Goal: Transaction & Acquisition: Purchase product/service

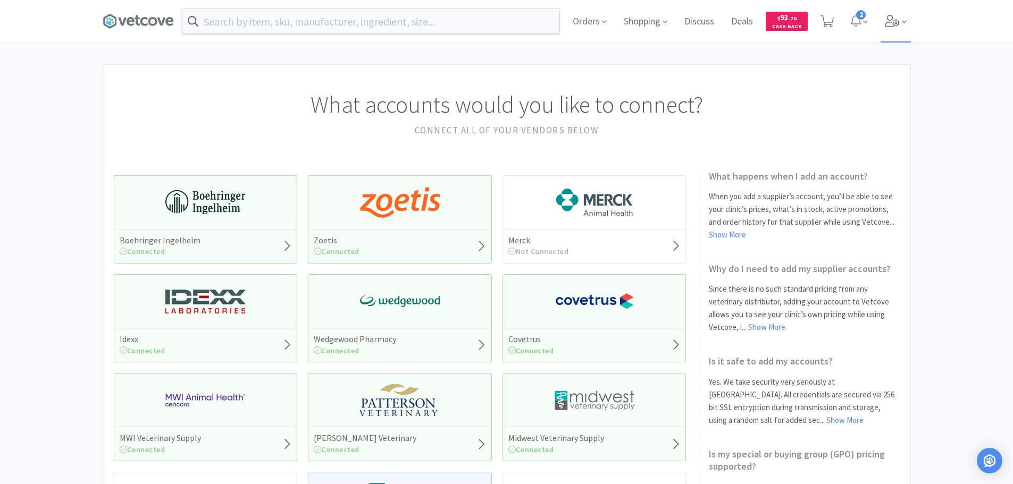
click at [898, 17] on icon at bounding box center [892, 21] width 15 height 12
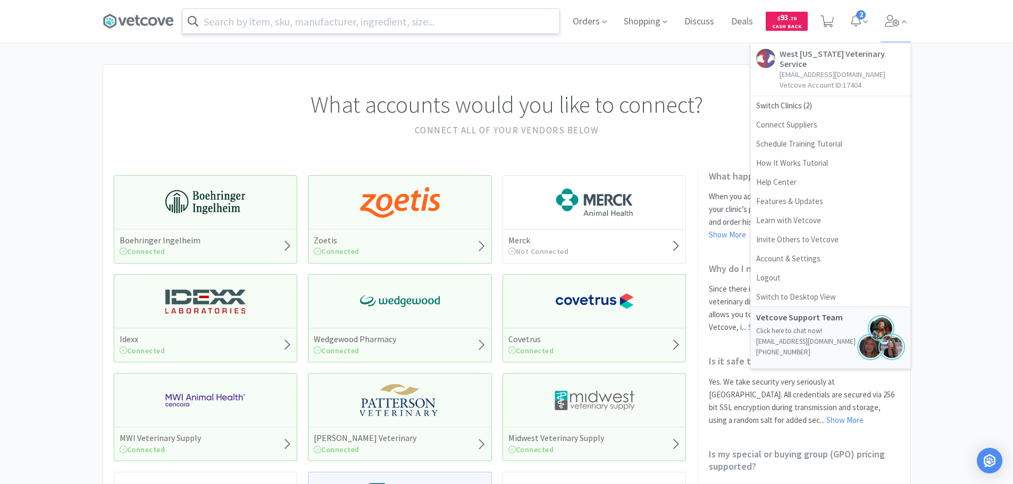
click at [515, 27] on input "text" at bounding box center [370, 21] width 377 height 24
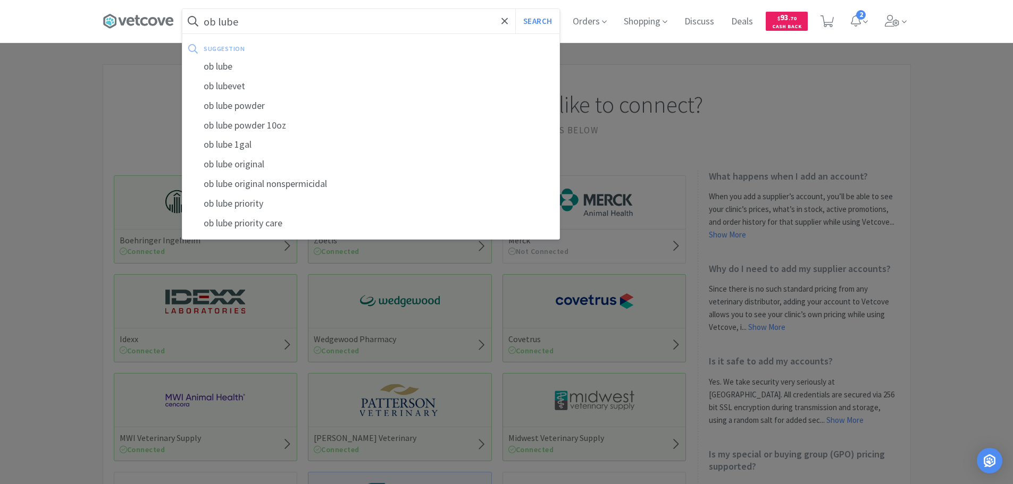
type input "ob lube"
click at [932, 150] on div at bounding box center [506, 242] width 1013 height 484
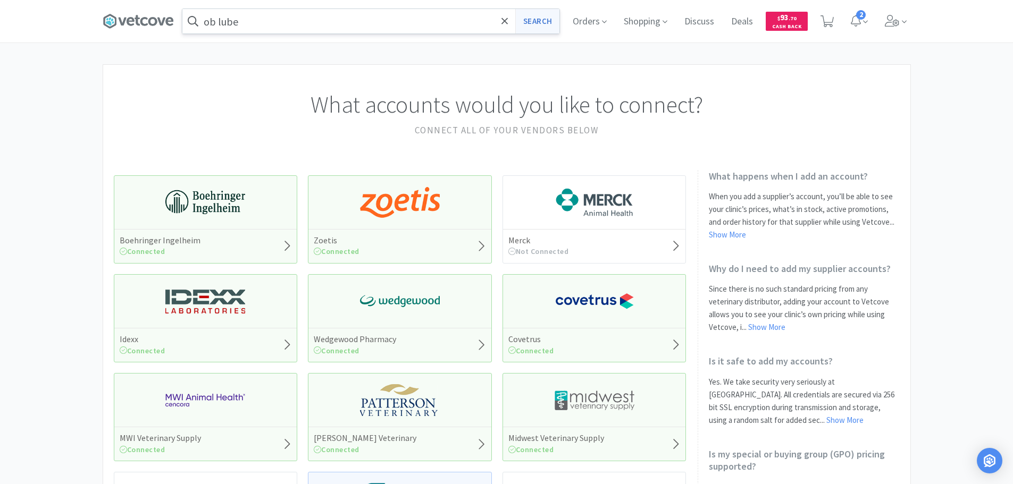
click at [537, 23] on button "Search" at bounding box center [537, 21] width 44 height 24
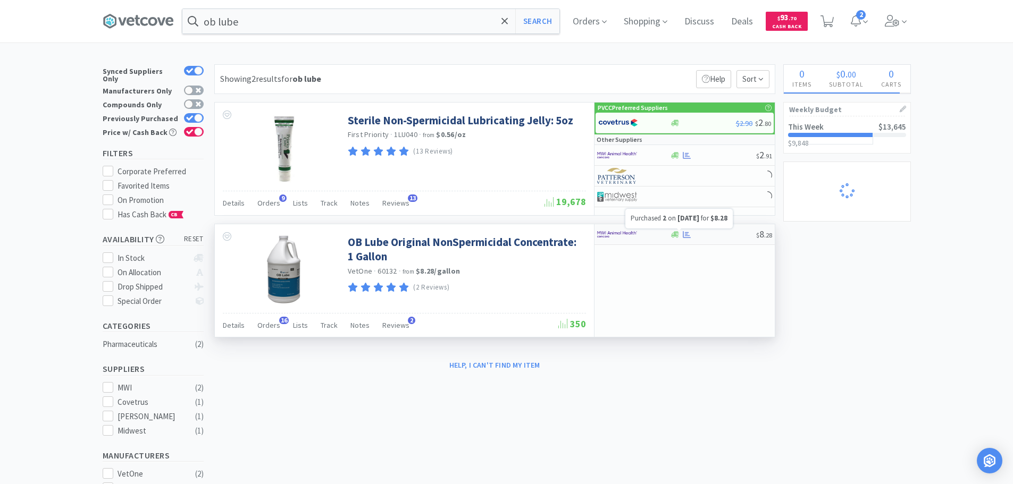
click at [686, 235] on icon at bounding box center [687, 235] width 8 height 8
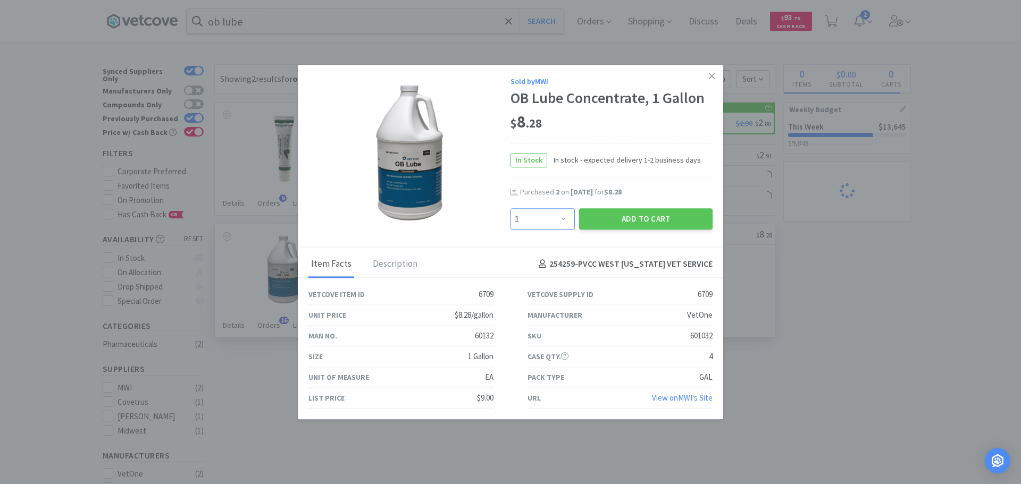
click at [549, 214] on select "Enter Quantity 1 2 3 4 5 6 7 8 9 10 11 12 13 14 15 16 17 18 19 20 Enter Quantity" at bounding box center [542, 218] width 64 height 21
select select "2"
click at [510, 208] on select "Enter Quantity 1 2 3 4 5 6 7 8 9 10 11 12 13 14 15 16 17 18 19 20 Enter Quantity" at bounding box center [542, 218] width 64 height 21
click at [605, 225] on button "Add to Cart" at bounding box center [645, 218] width 133 height 21
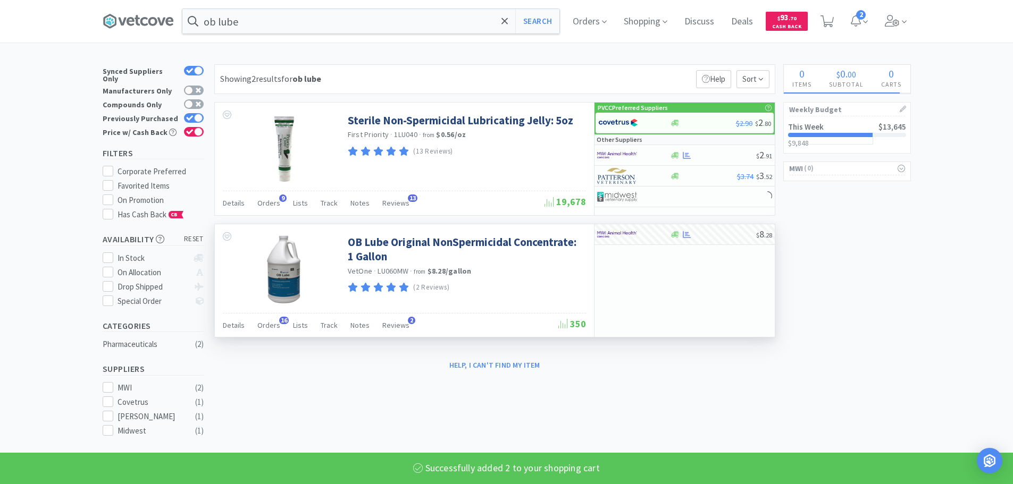
select select "2"
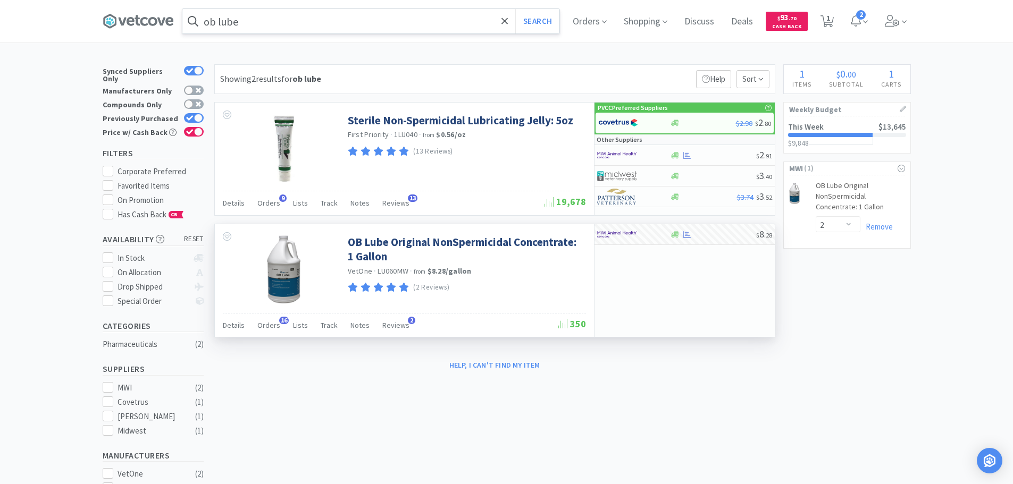
click at [455, 24] on input "ob lube" at bounding box center [370, 21] width 377 height 24
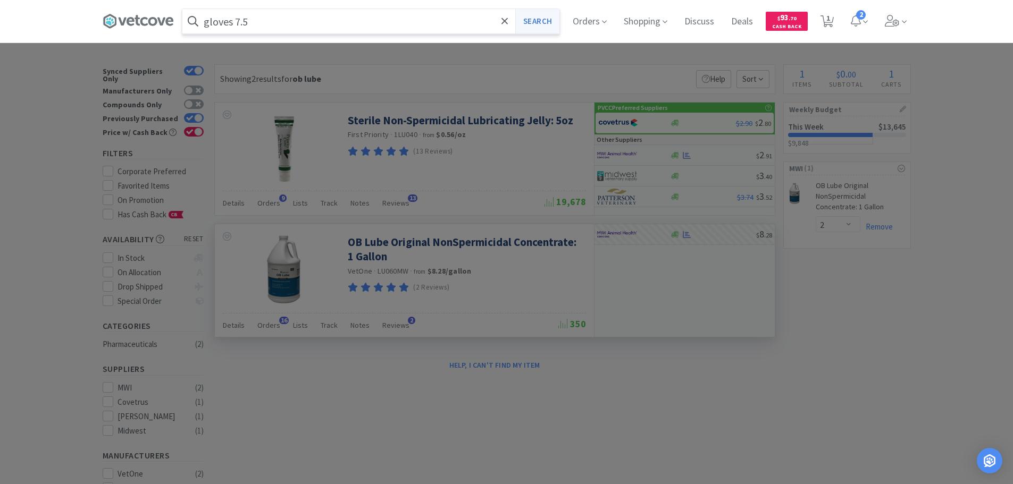
type input "gloves 7.5"
click at [536, 17] on button "Search" at bounding box center [537, 21] width 44 height 24
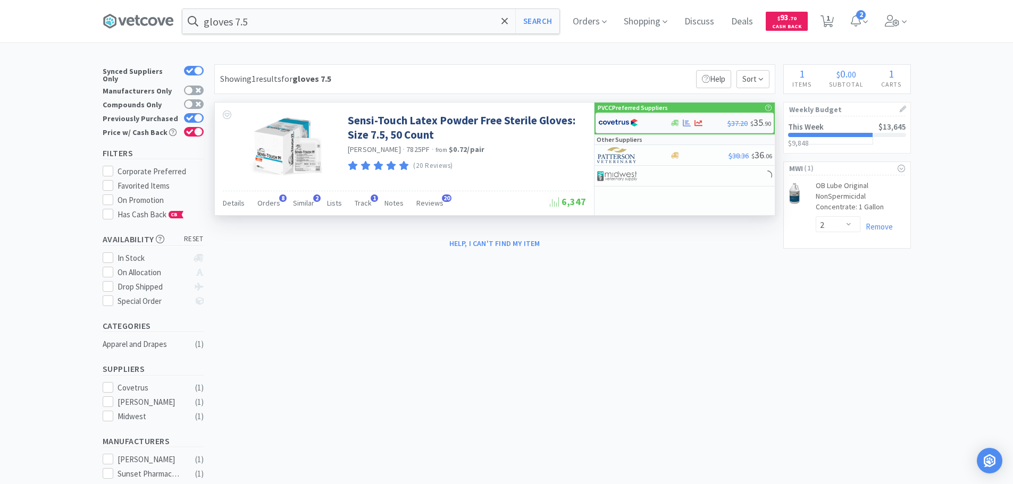
click at [633, 120] on img at bounding box center [618, 123] width 40 height 16
select select "1"
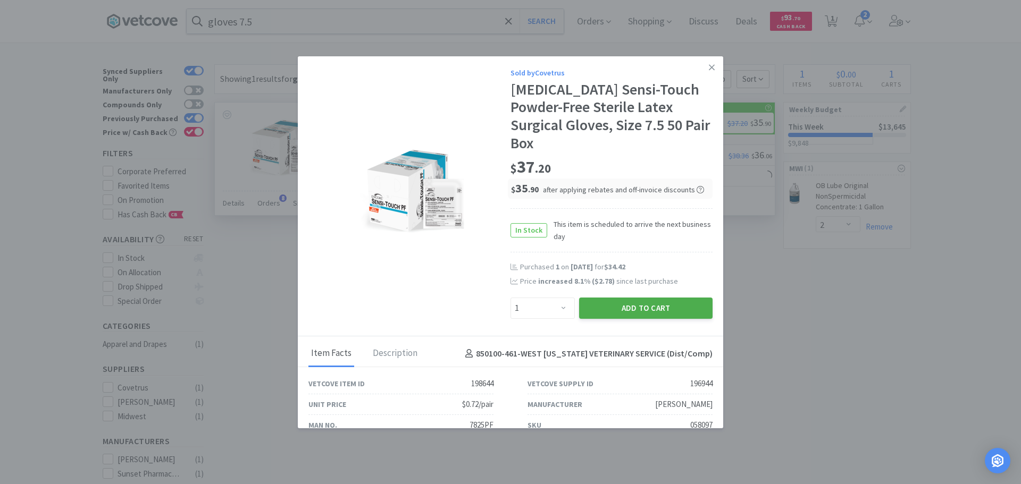
click at [601, 298] on button "Add to Cart" at bounding box center [645, 308] width 133 height 21
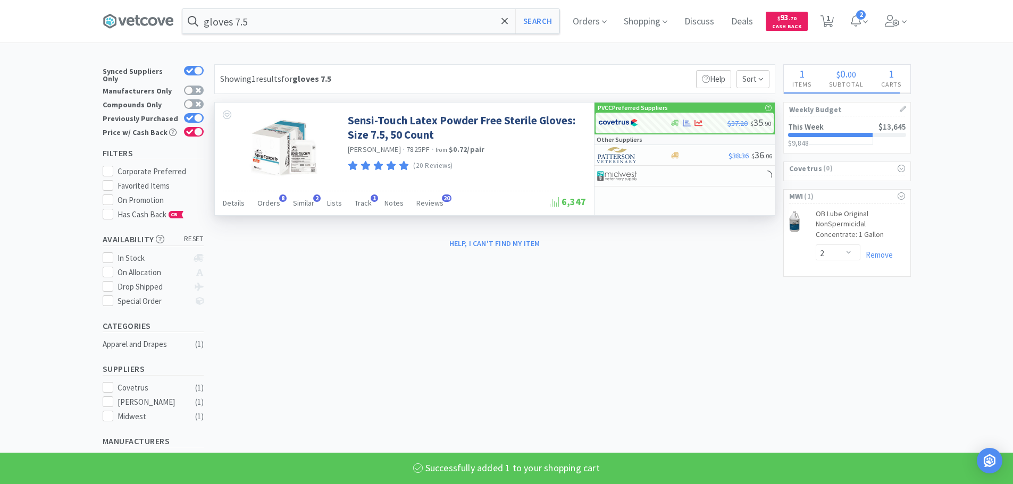
select select "1"
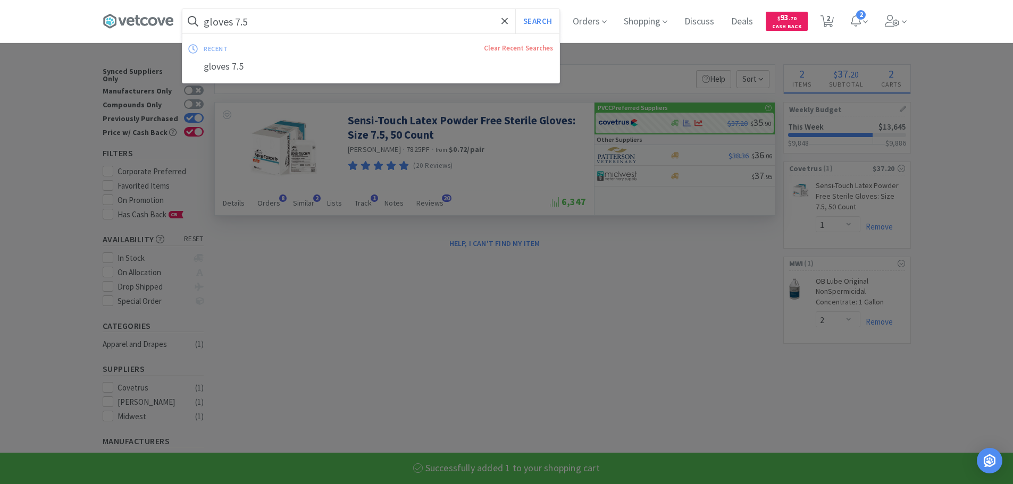
click at [424, 21] on input "gloves 7.5" at bounding box center [370, 21] width 377 height 24
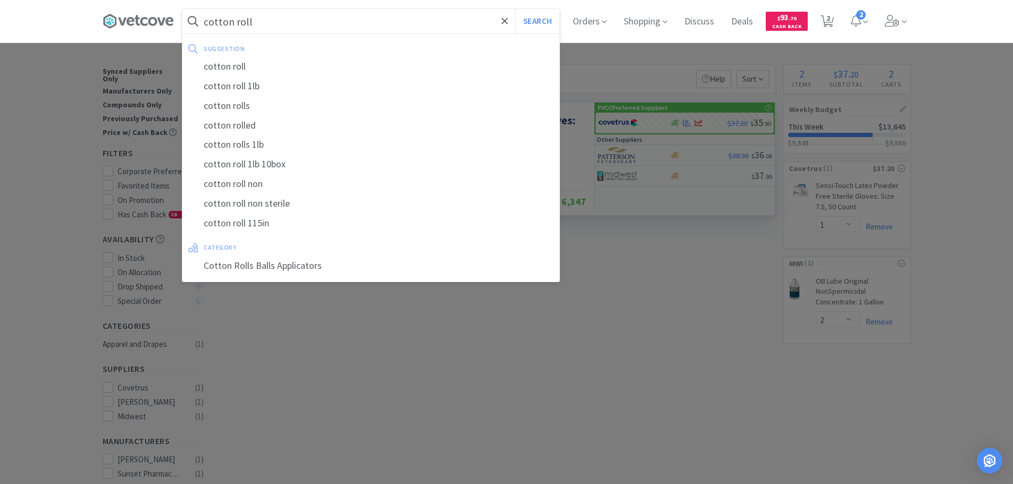
type input "cotton roll"
click at [515, 9] on button "Search" at bounding box center [537, 21] width 44 height 24
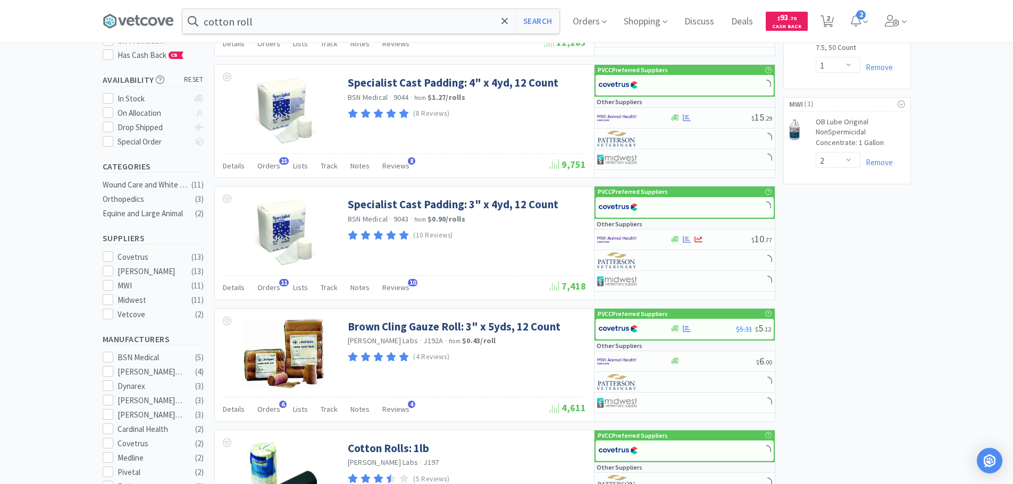
scroll to position [372, 0]
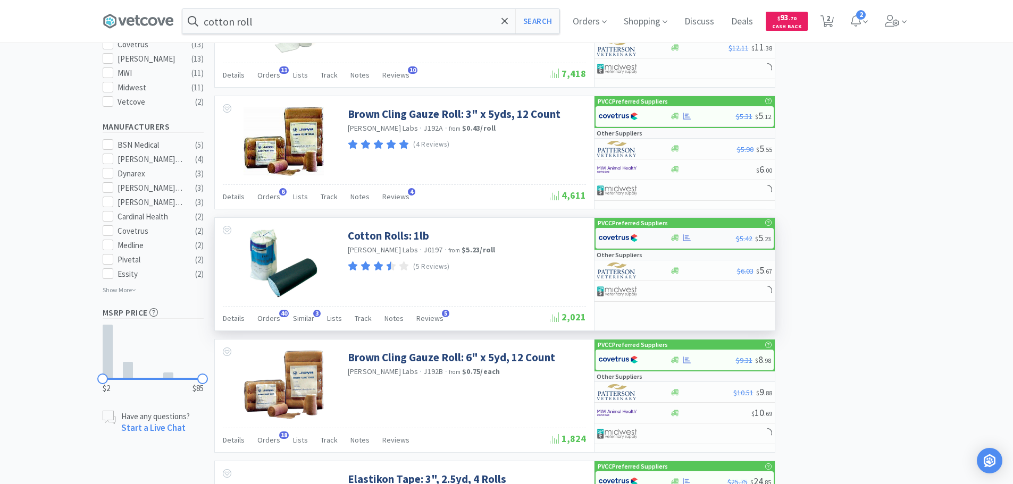
click at [615, 237] on img at bounding box center [618, 238] width 40 height 16
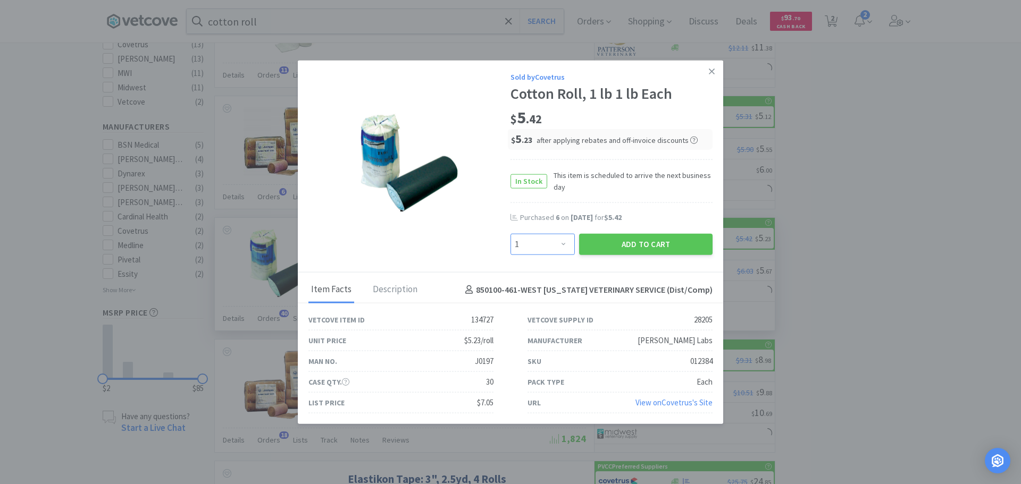
click at [535, 245] on select "Enter Quantity 1 2 3 4 5 6 7 8 9 10 11 12 13 14 15 16 17 18 19 20 Enter Quantity" at bounding box center [542, 244] width 64 height 21
select select "6"
click at [510, 234] on select "Enter Quantity 1 2 3 4 5 6 7 8 9 10 11 12 13 14 15 16 17 18 19 20 Enter Quantity" at bounding box center [542, 244] width 64 height 21
click at [674, 248] on button "Add to Cart" at bounding box center [645, 244] width 133 height 21
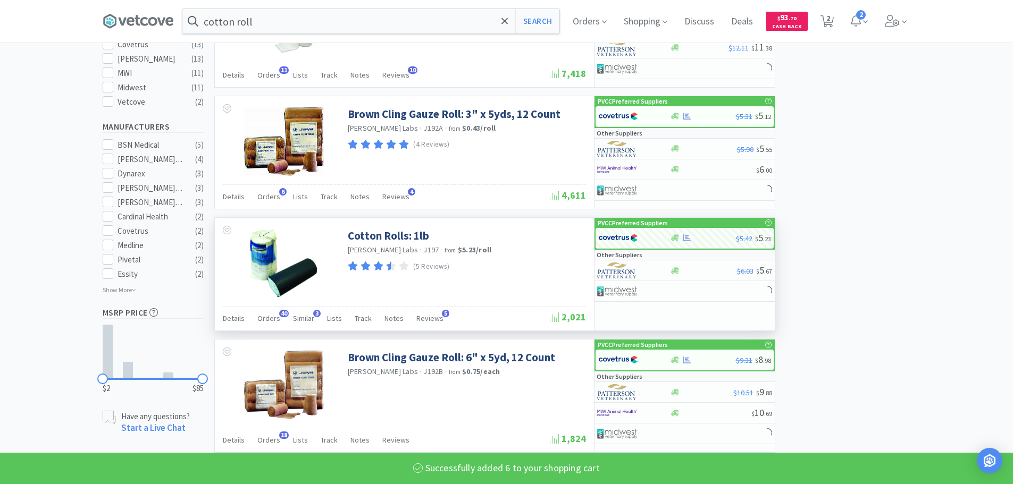
select select "6"
select select "1"
click at [437, 15] on input "cotton roll" at bounding box center [370, 21] width 377 height 24
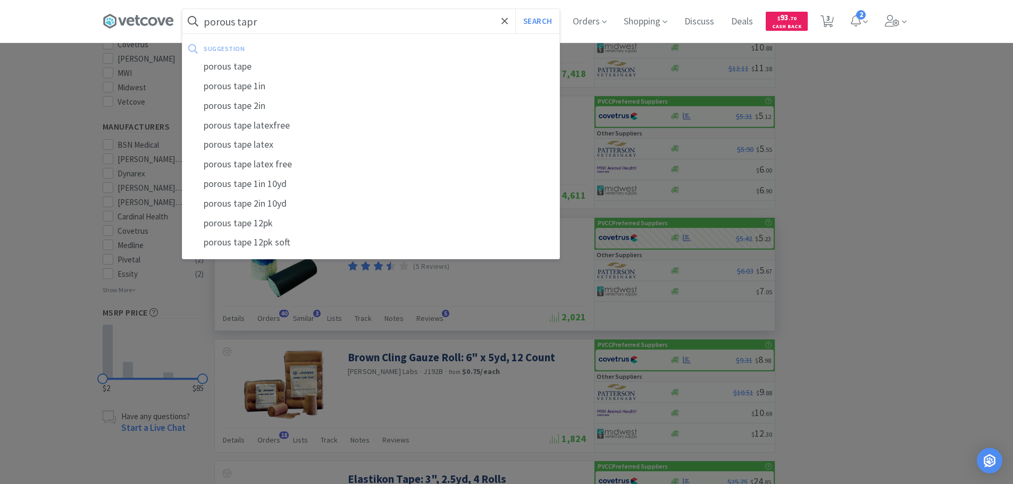
type input "porous tapr"
click at [515, 9] on button "Search" at bounding box center [537, 21] width 44 height 24
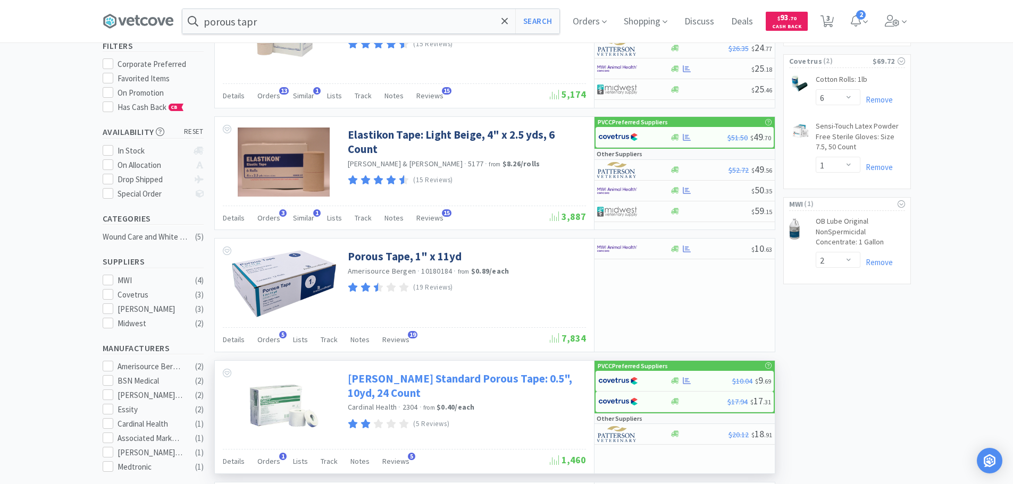
scroll to position [159, 0]
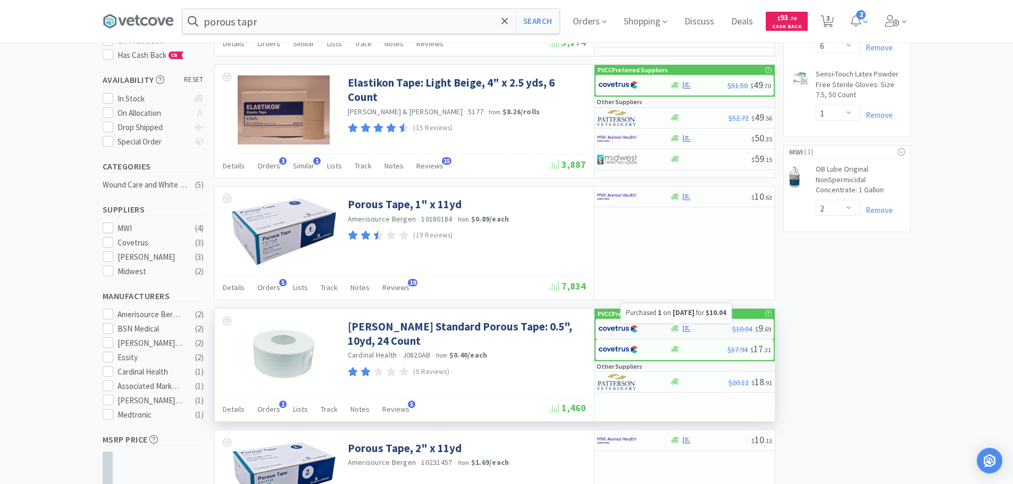
click at [690, 325] on icon at bounding box center [687, 329] width 8 height 8
select select "1"
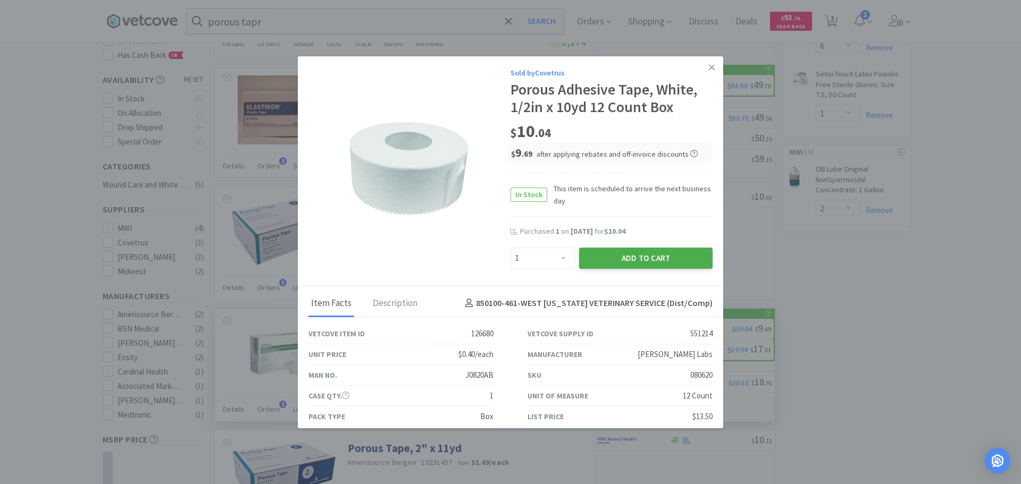
click at [675, 260] on button "Add to Cart" at bounding box center [645, 258] width 133 height 21
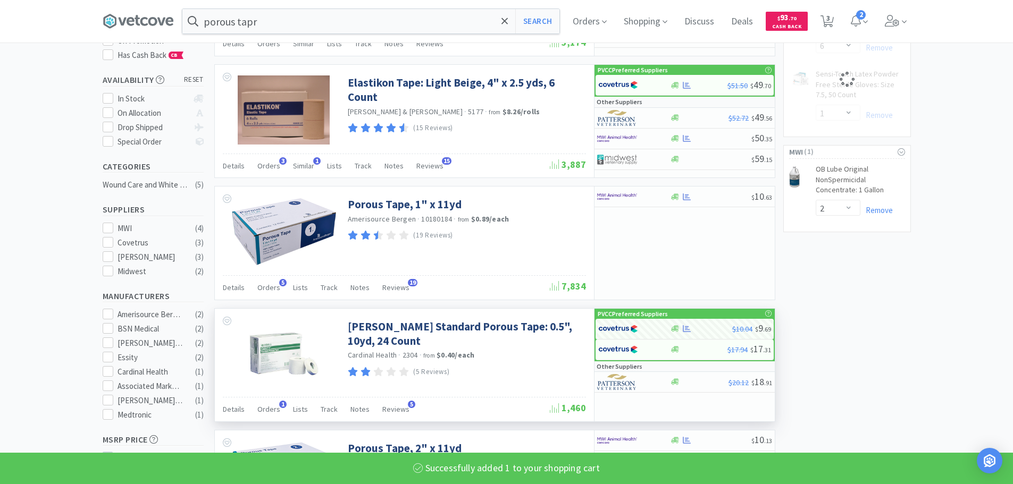
select select "1"
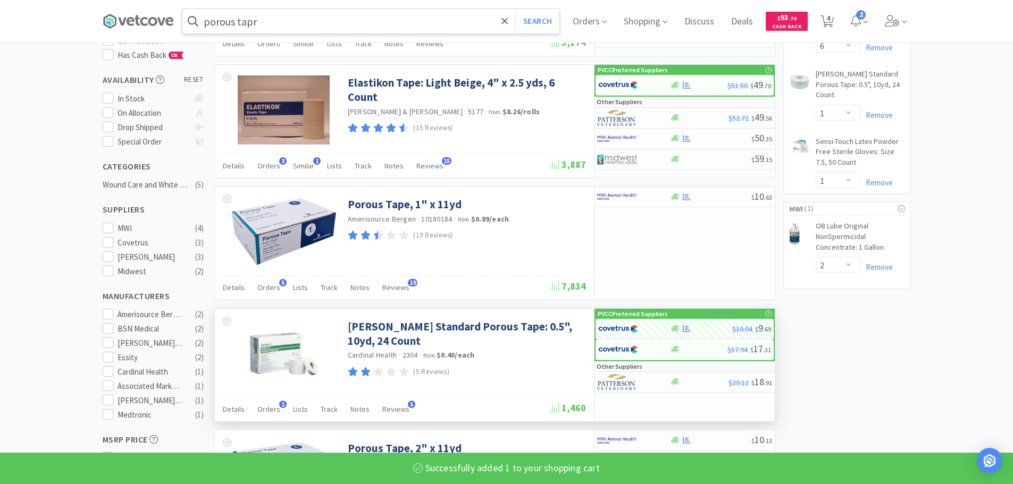
click at [451, 14] on input "porous tapr" at bounding box center [370, 21] width 377 height 24
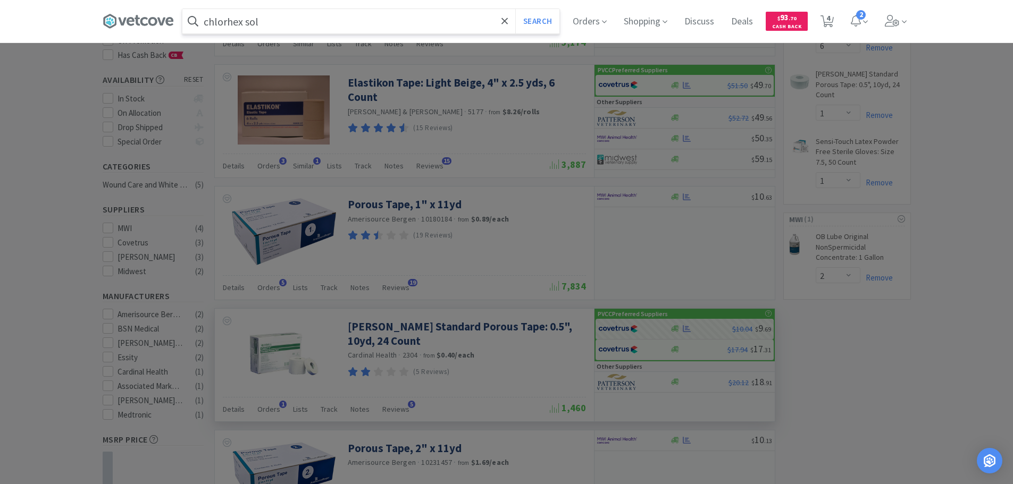
type input "chlorhex sol"
click at [515, 9] on button "Search" at bounding box center [537, 21] width 44 height 24
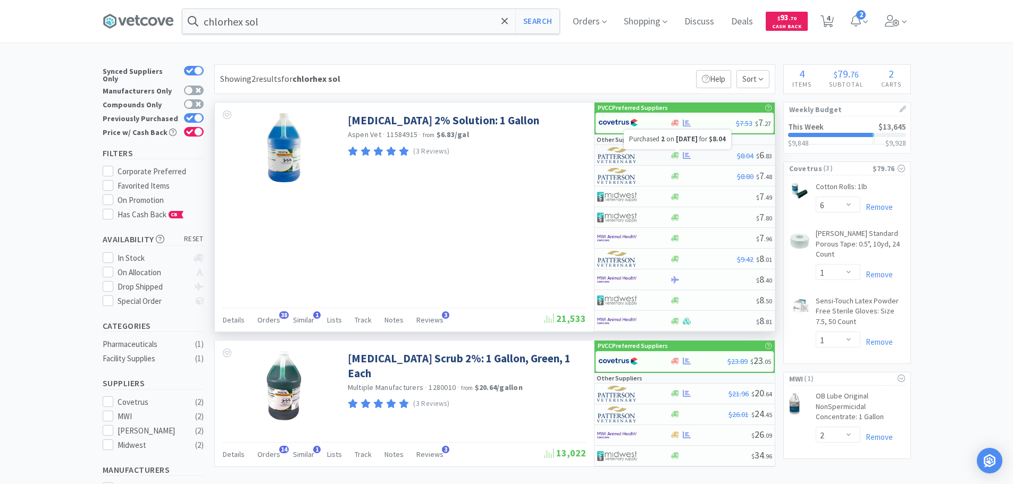
click at [686, 156] on icon at bounding box center [687, 155] width 8 height 7
select select "1"
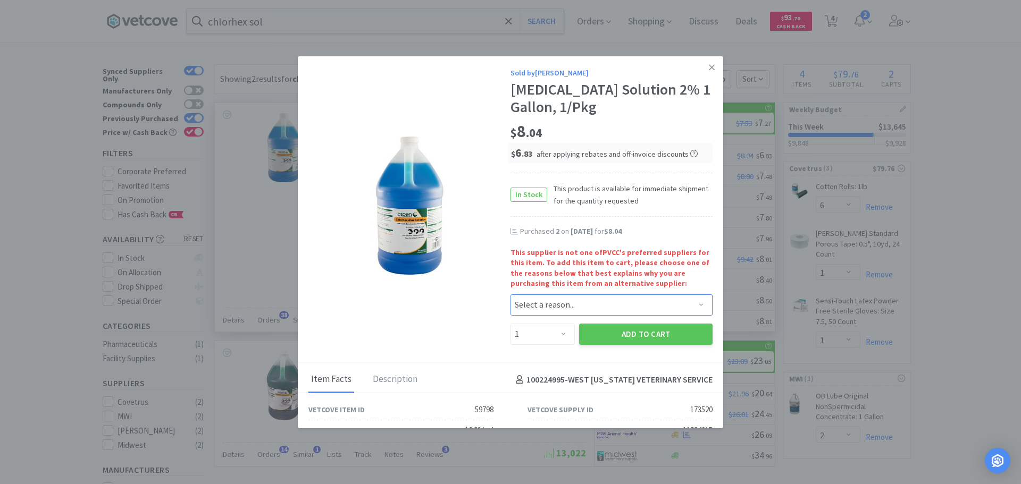
click at [535, 304] on select "Select a reason... Availability - This item is out of stock at the preferred su…" at bounding box center [611, 304] width 202 height 21
select select "availability"
click at [510, 294] on select "Select a reason... Availability - This item is out of stock at the preferred su…" at bounding box center [611, 304] width 202 height 21
click at [550, 334] on select "Enter Quantity 1 2 3 4 5 6 7 8 9 10 11 12 13 14 15 16 17 18 19 20 Enter Quantity" at bounding box center [542, 334] width 64 height 21
select select "2"
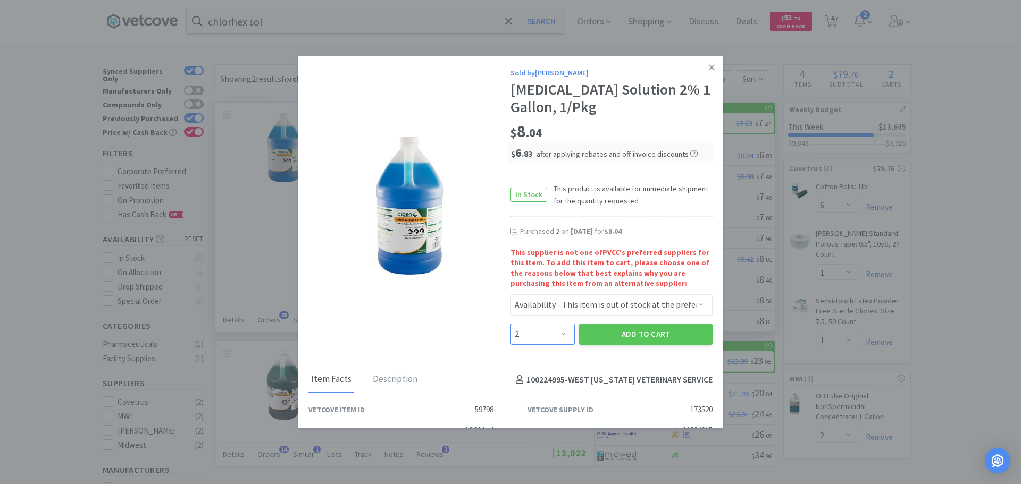
click at [510, 324] on select "Enter Quantity 1 2 3 4 5 6 7 8 9 10 11 12 13 14 15 16 17 18 19 20 Enter Quantity" at bounding box center [542, 334] width 64 height 21
click at [628, 337] on button "Add to Cart" at bounding box center [645, 334] width 133 height 21
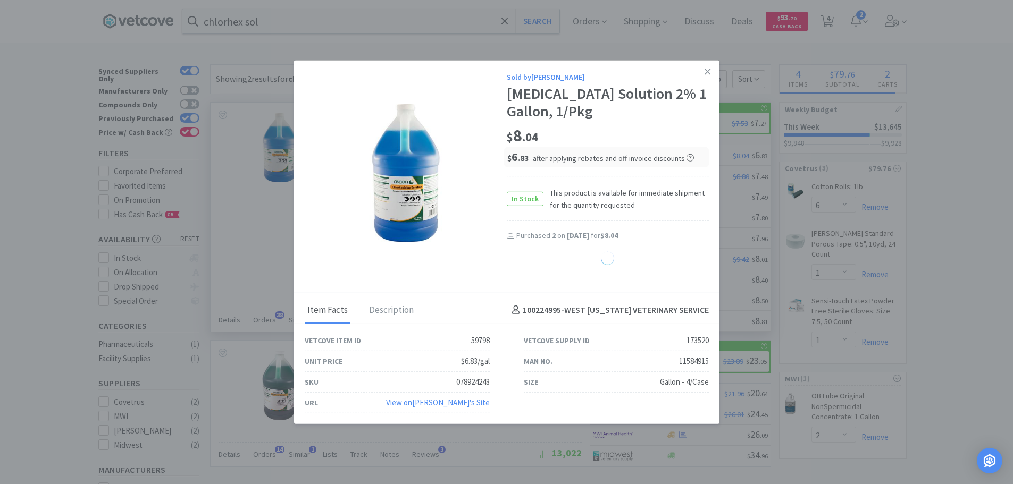
select select "2"
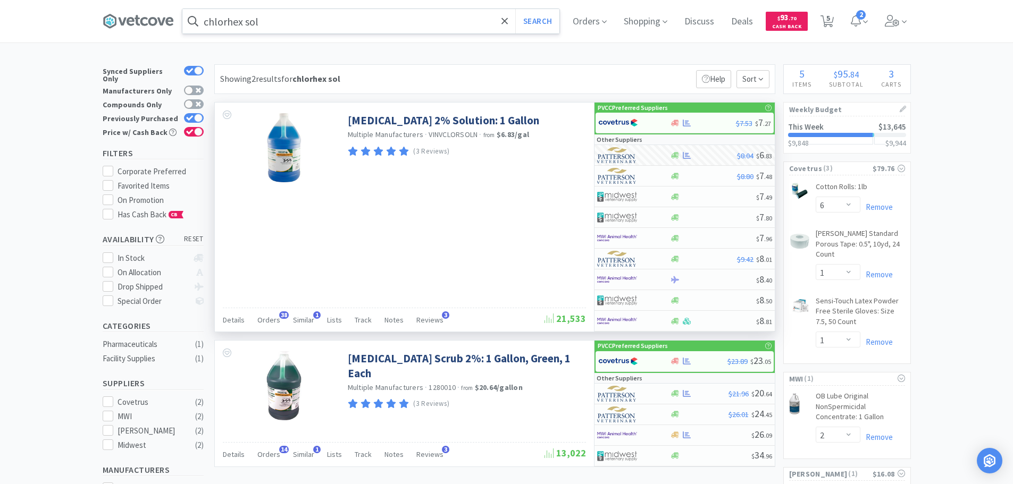
click at [426, 23] on input "chlorhex sol" at bounding box center [370, 21] width 377 height 24
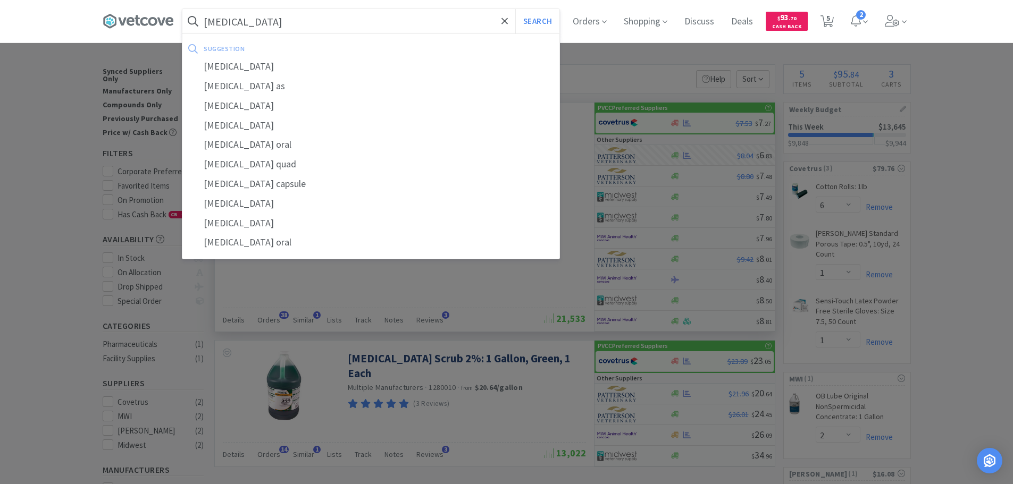
type input "[MEDICAL_DATA]"
click at [515, 9] on button "Search" at bounding box center [537, 21] width 44 height 24
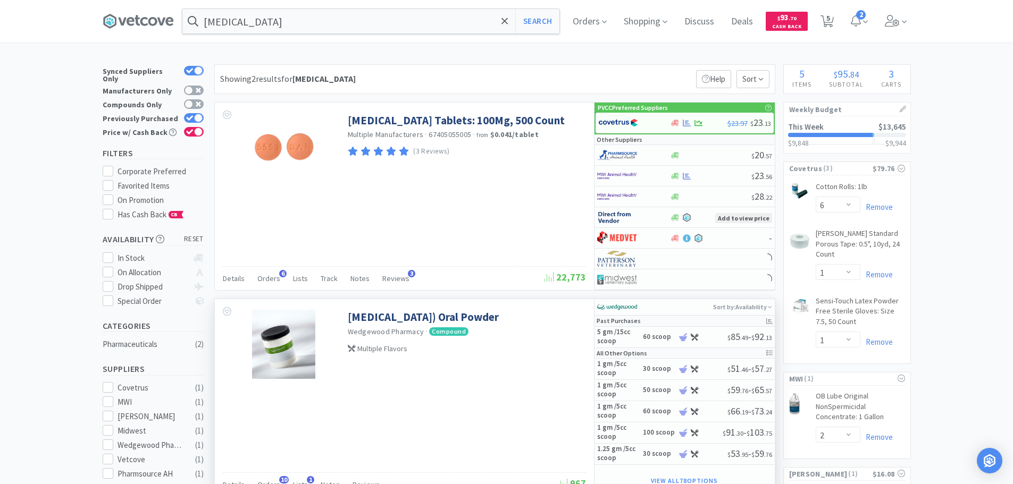
scroll to position [159, 0]
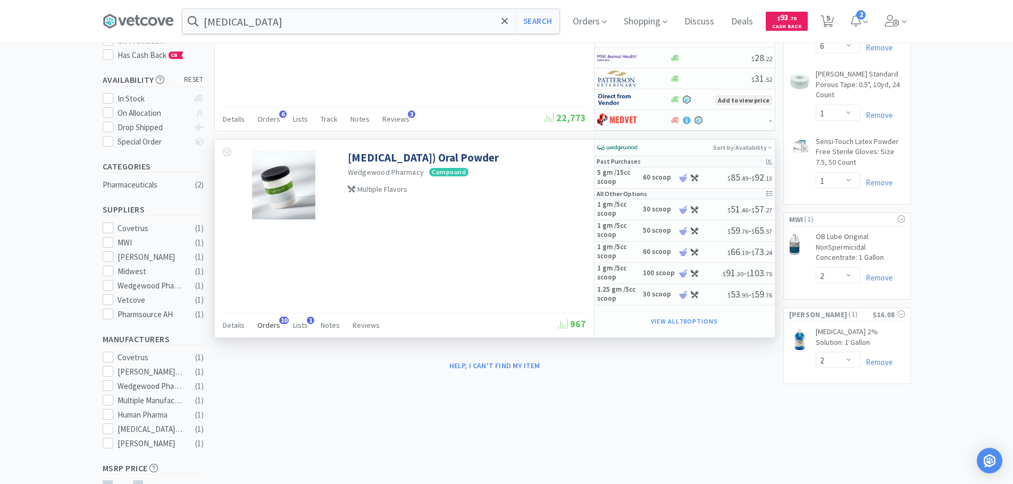
click at [268, 332] on div "Orders 10" at bounding box center [268, 327] width 23 height 20
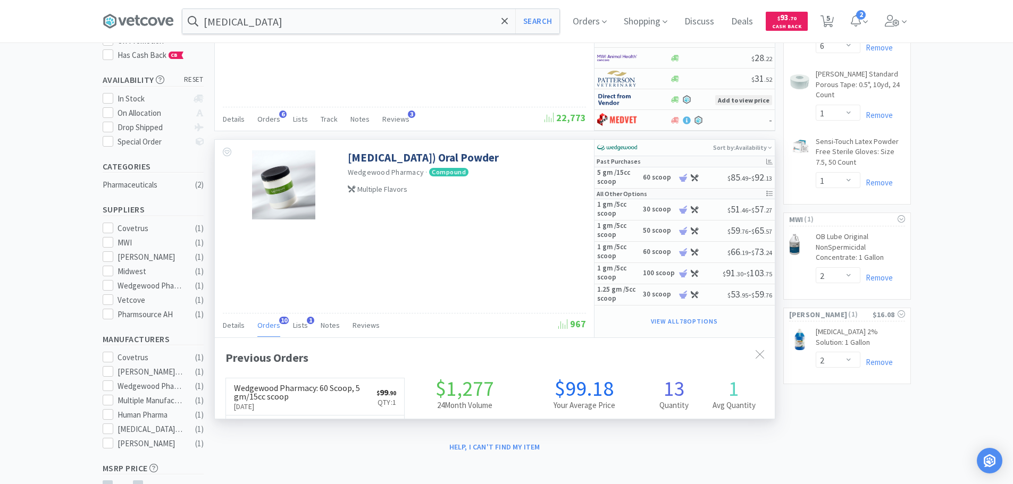
scroll to position [285, 560]
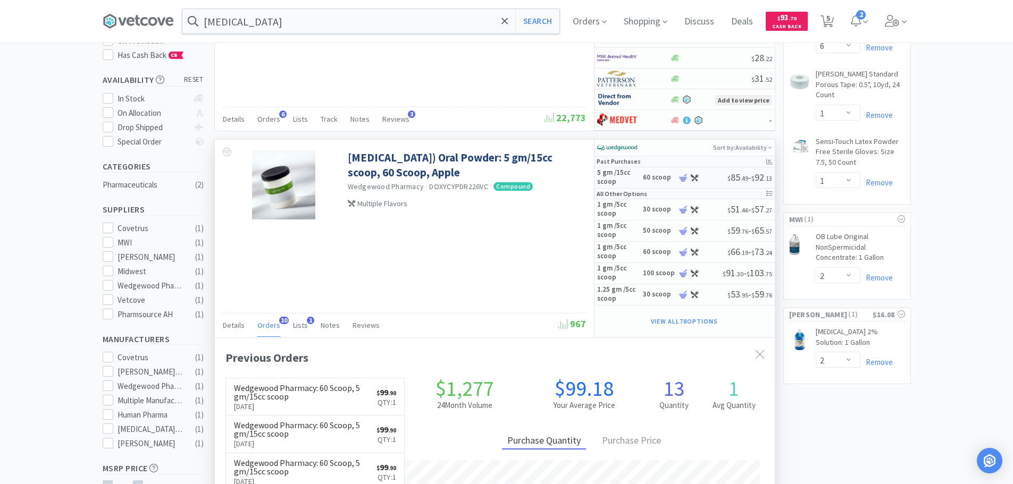
click at [678, 176] on div at bounding box center [683, 178] width 11 height 8
select select "45"
select select "1"
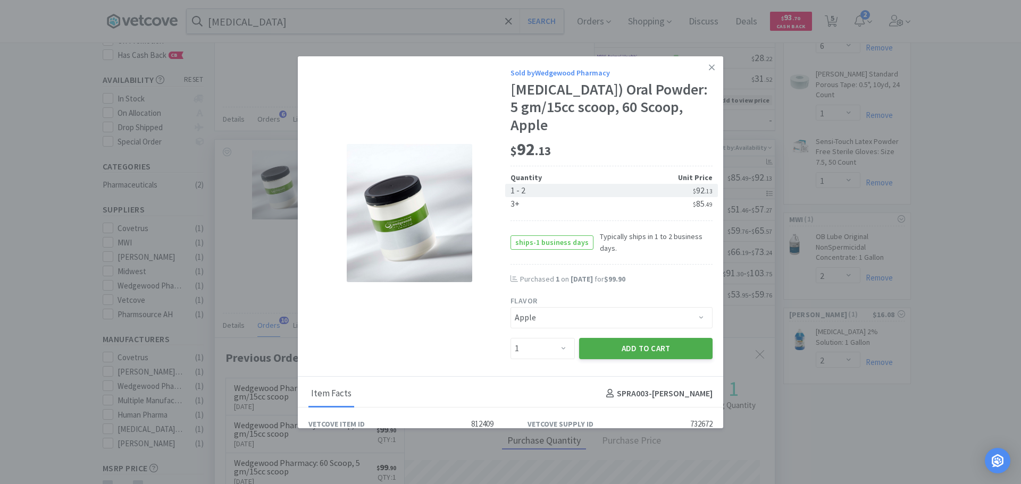
click at [646, 344] on button "Add to Cart" at bounding box center [645, 348] width 133 height 21
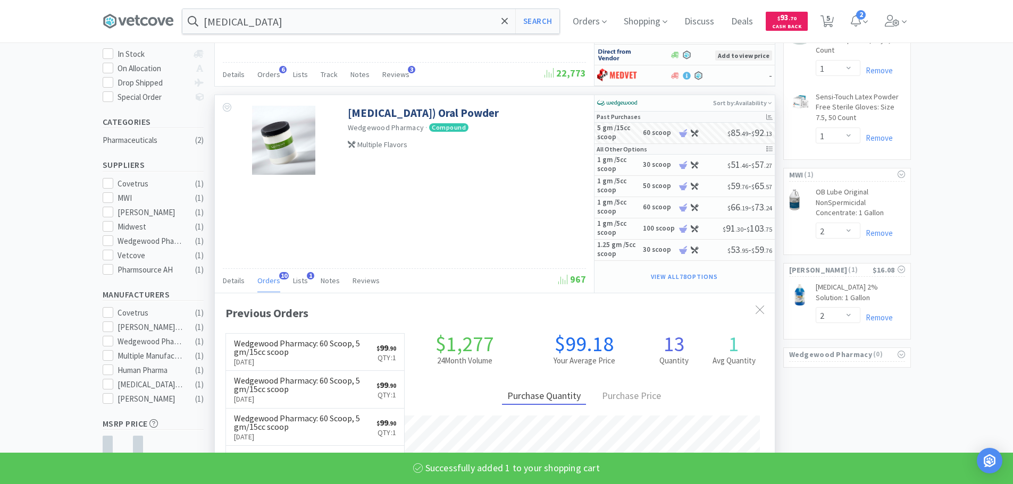
scroll to position [266, 0]
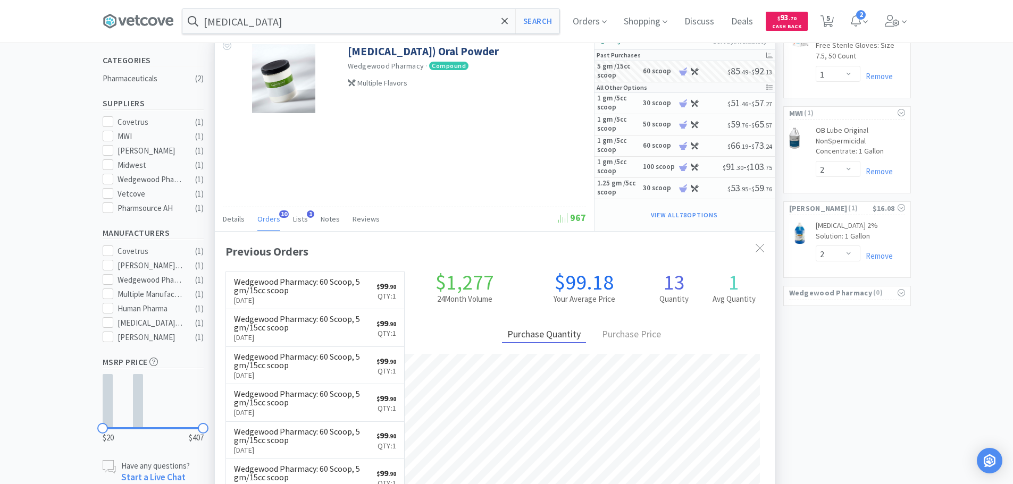
select select "1"
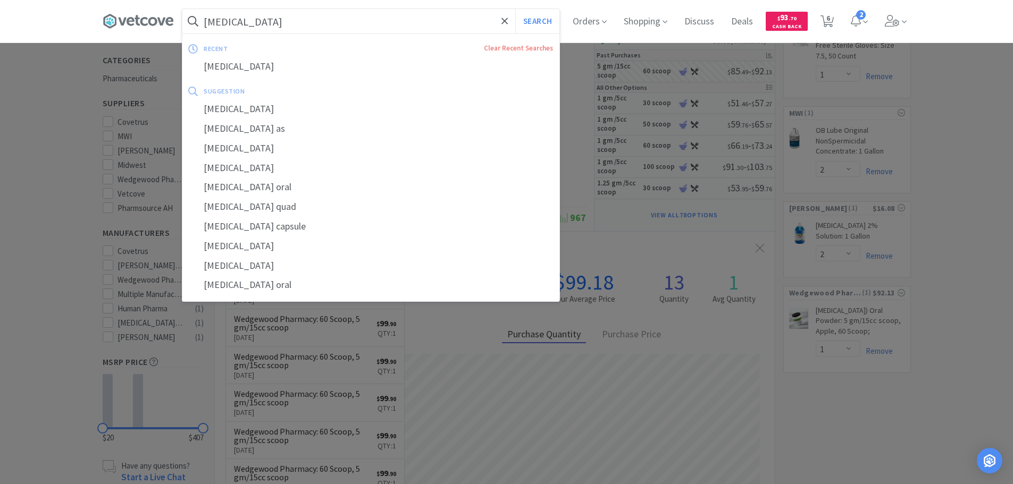
click at [285, 28] on input "[MEDICAL_DATA]" at bounding box center [370, 21] width 377 height 24
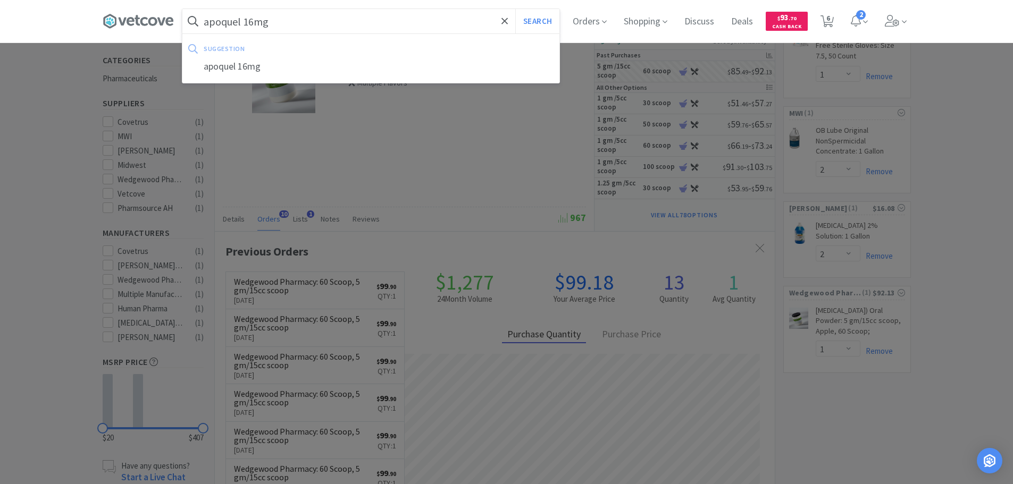
type input "apoquel 16mg"
click at [515, 9] on button "Search" at bounding box center [537, 21] width 44 height 24
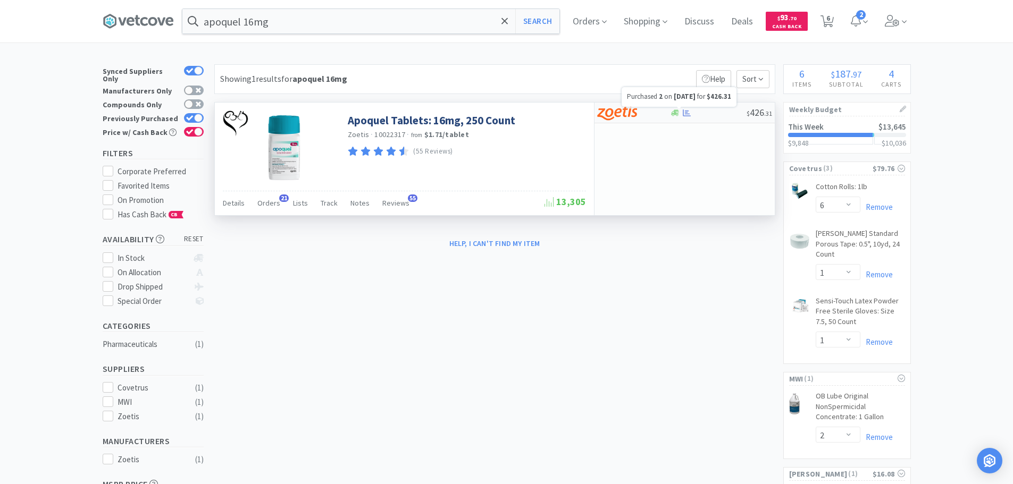
click at [684, 109] on icon at bounding box center [687, 113] width 8 height 8
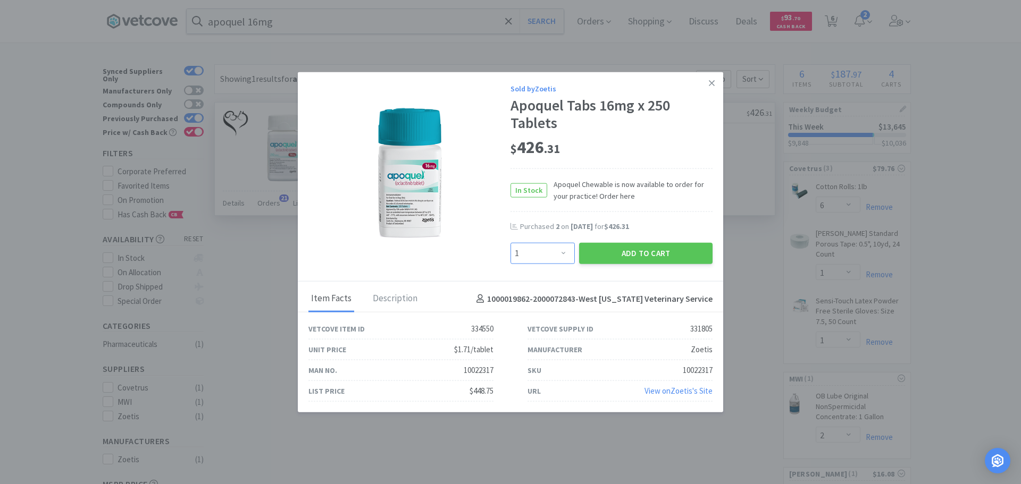
drag, startPoint x: 550, startPoint y: 256, endPoint x: 549, endPoint y: 244, distance: 12.2
click at [550, 256] on select "Enter Quantity 1 2 3 4 5 6 7 8 9 10 11 12 13 14 15 16 17 18 19 20 Enter Quantity" at bounding box center [542, 253] width 64 height 21
select select "2"
click at [510, 243] on select "Enter Quantity 1 2 3 4 5 6 7 8 9 10 11 12 13 14 15 16 17 18 19 20 Enter Quantity" at bounding box center [542, 253] width 64 height 21
click at [651, 247] on button "Add to Cart" at bounding box center [645, 253] width 133 height 21
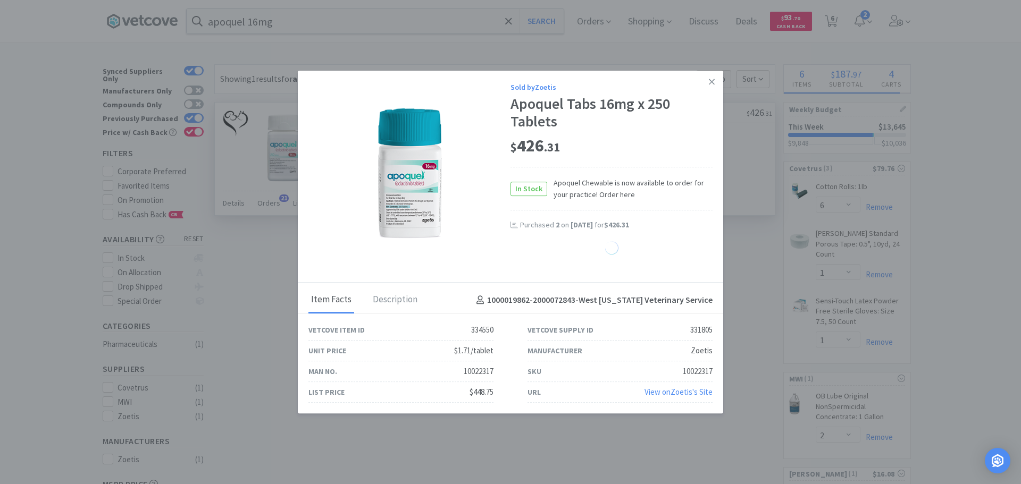
select select "2"
select select "1"
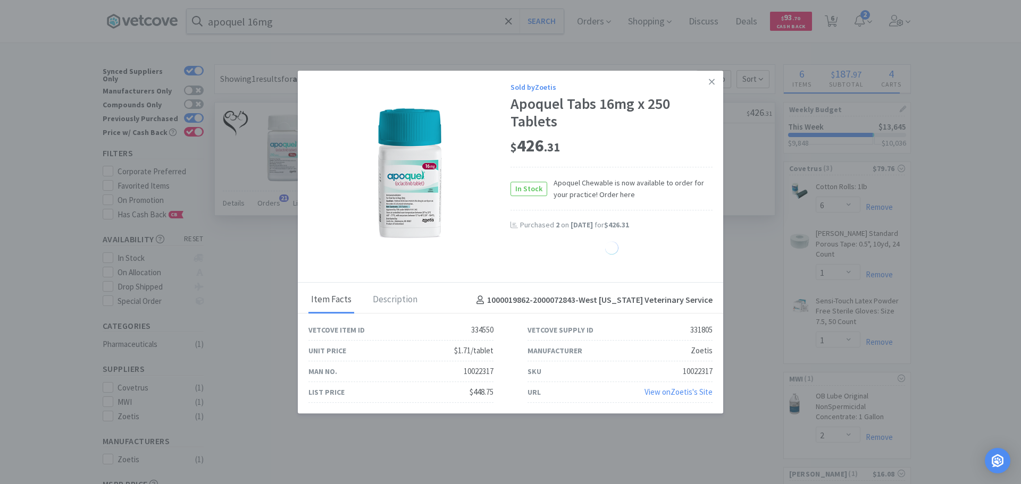
select select "1"
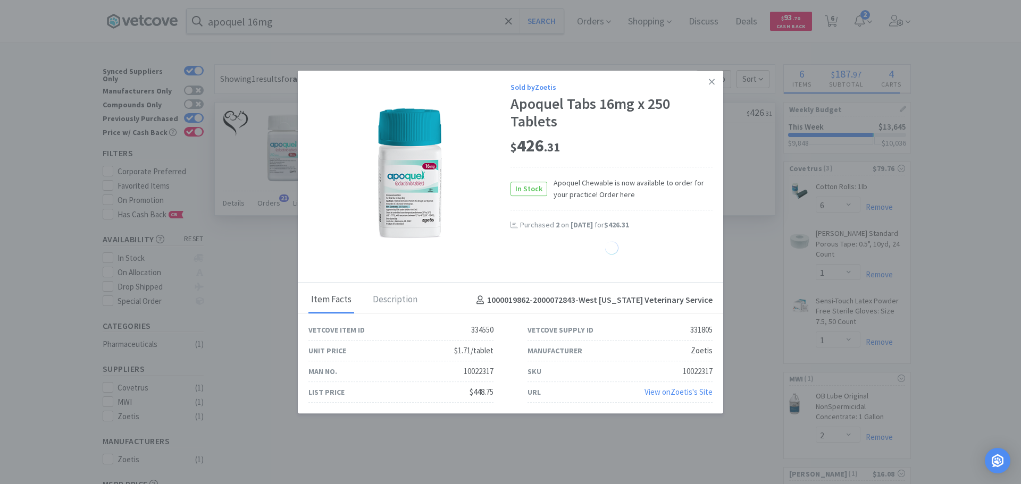
select select "1"
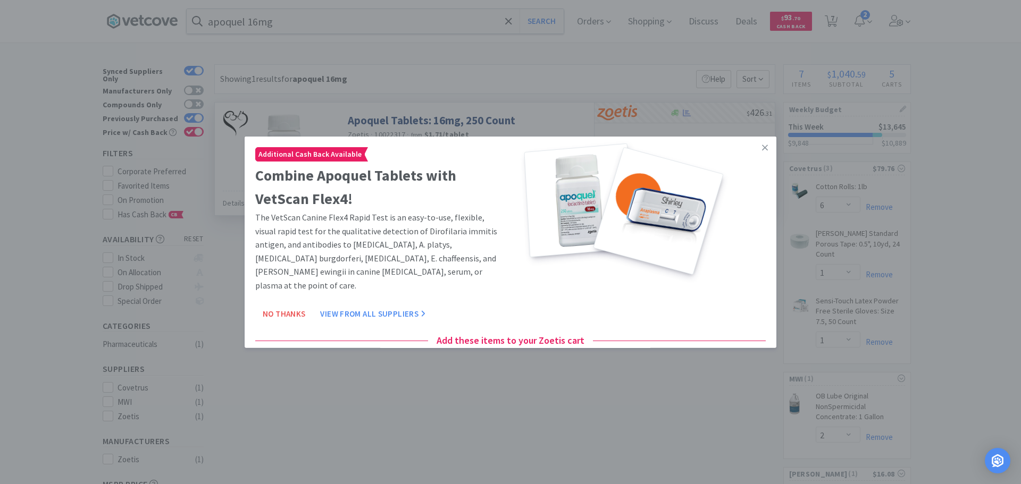
click at [762, 150] on icon at bounding box center [765, 147] width 6 height 10
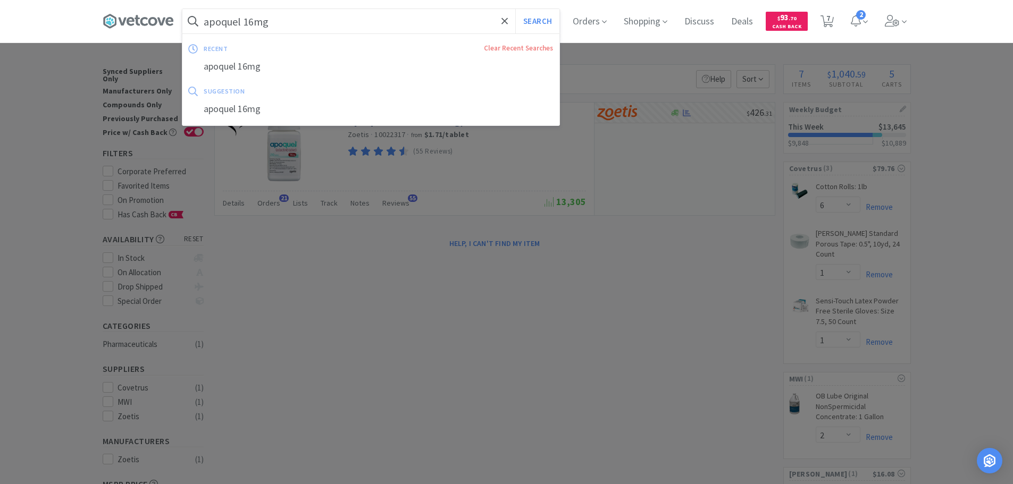
click at [403, 22] on input "apoquel 16mg" at bounding box center [370, 21] width 377 height 24
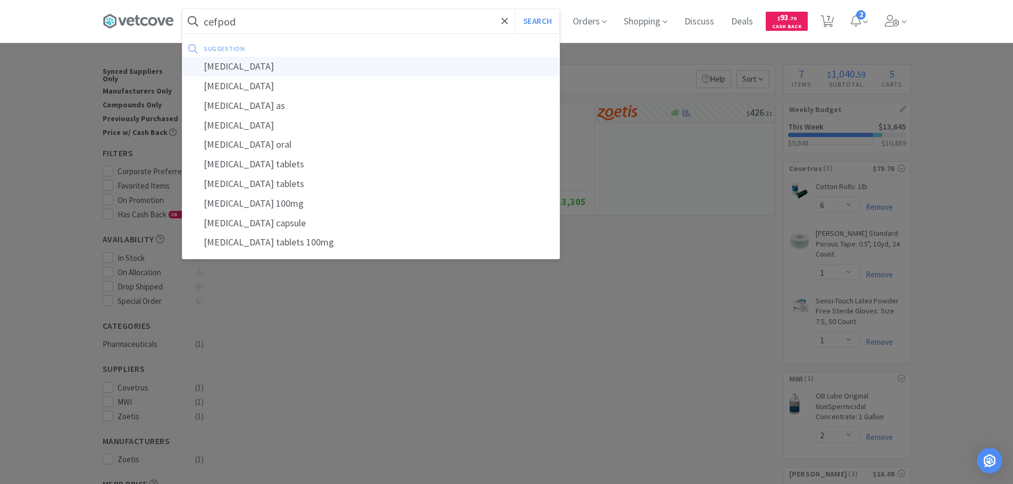
click at [365, 72] on div "[MEDICAL_DATA]" at bounding box center [370, 67] width 377 height 20
type input "[MEDICAL_DATA]"
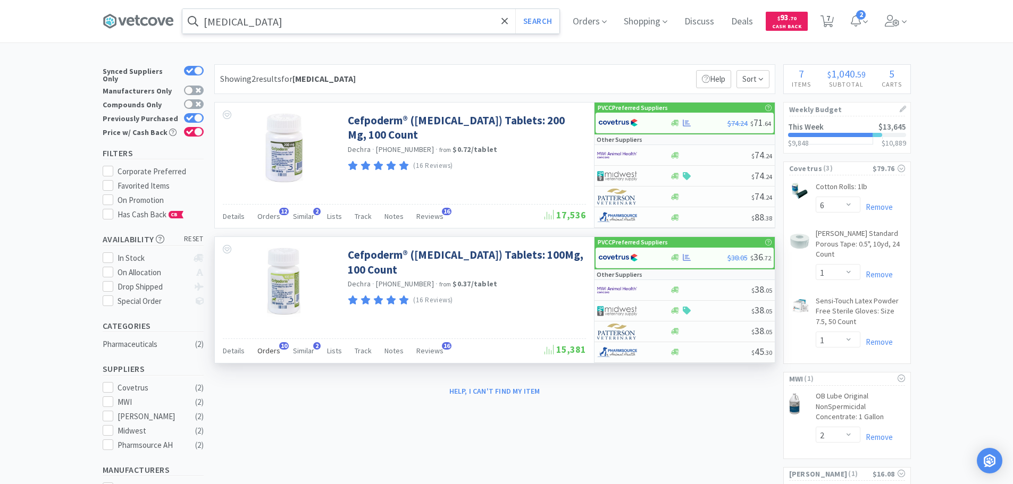
click at [262, 353] on span "Orders" at bounding box center [268, 351] width 23 height 10
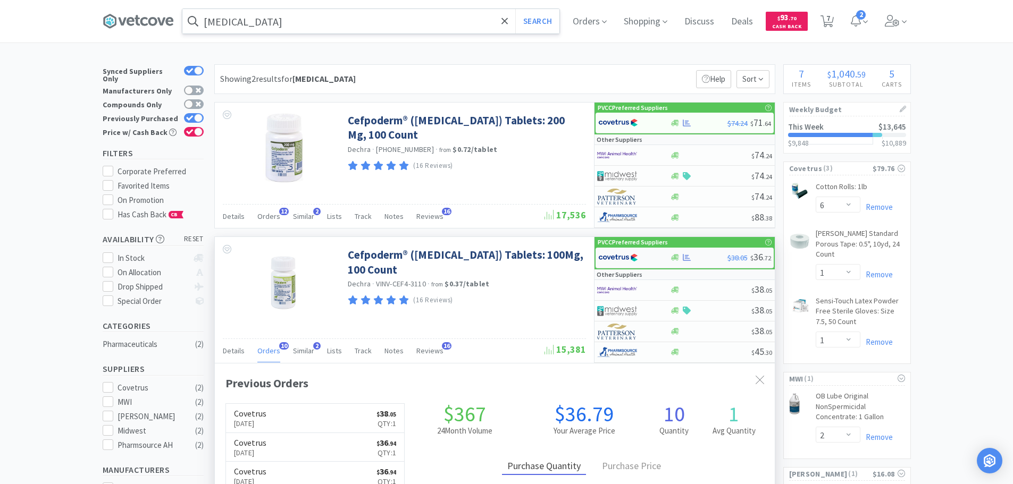
click at [631, 260] on img at bounding box center [618, 258] width 40 height 16
select select "1"
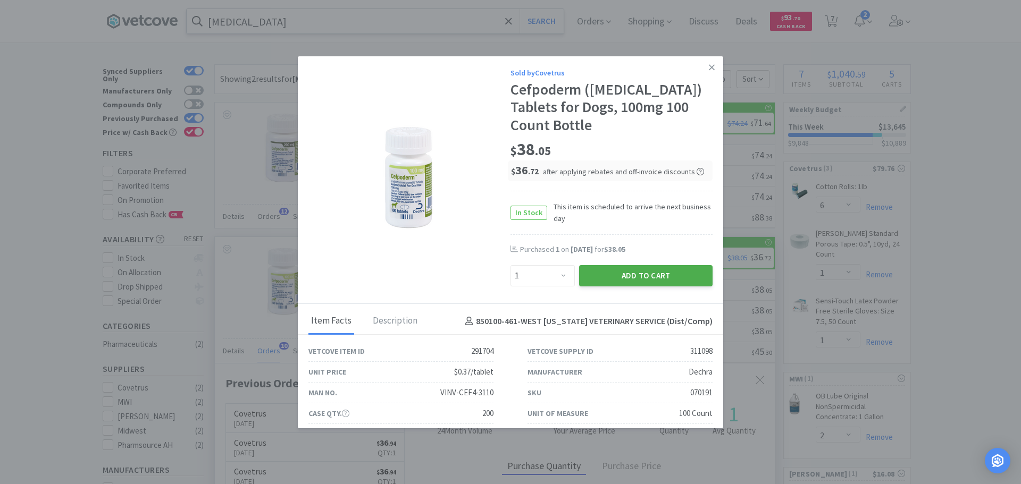
click at [627, 276] on button "Add to Cart" at bounding box center [645, 275] width 133 height 21
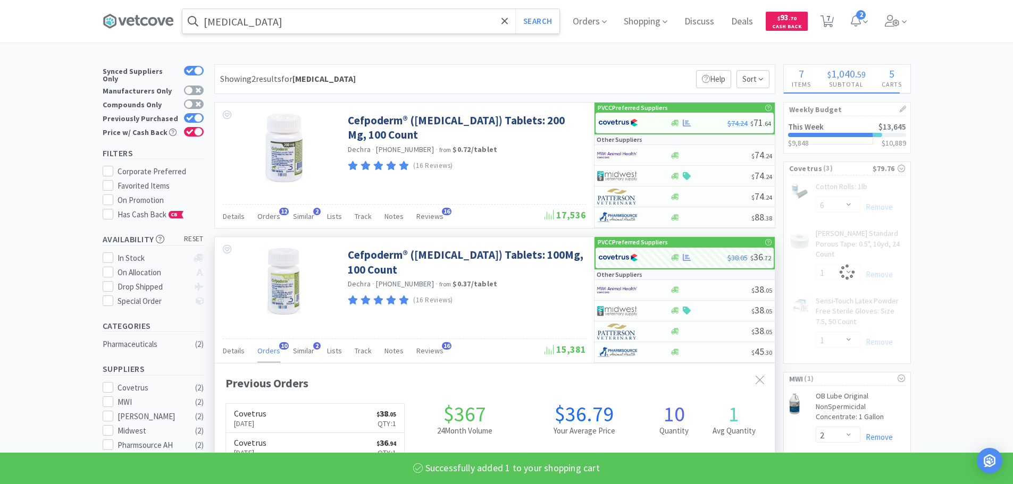
select select "1"
select select "6"
select select "1"
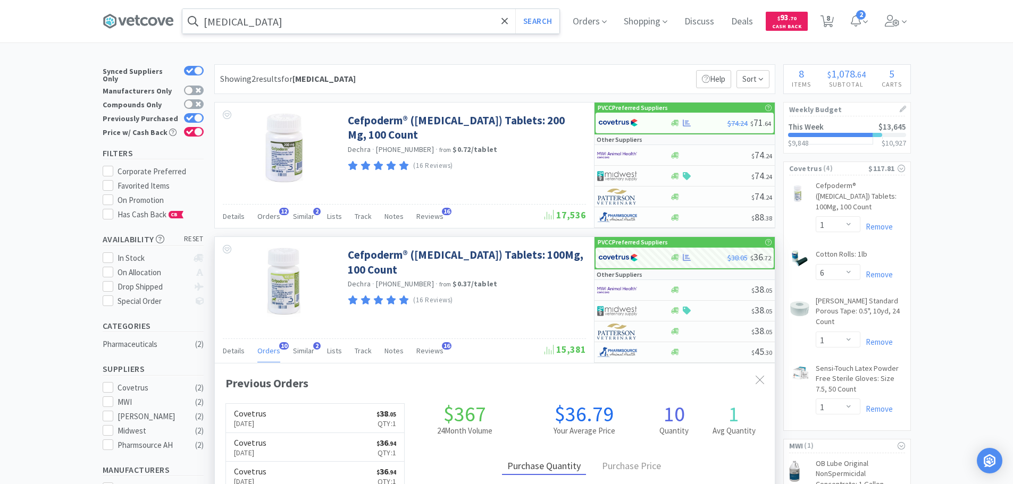
click at [253, 26] on input "[MEDICAL_DATA]" at bounding box center [370, 21] width 377 height 24
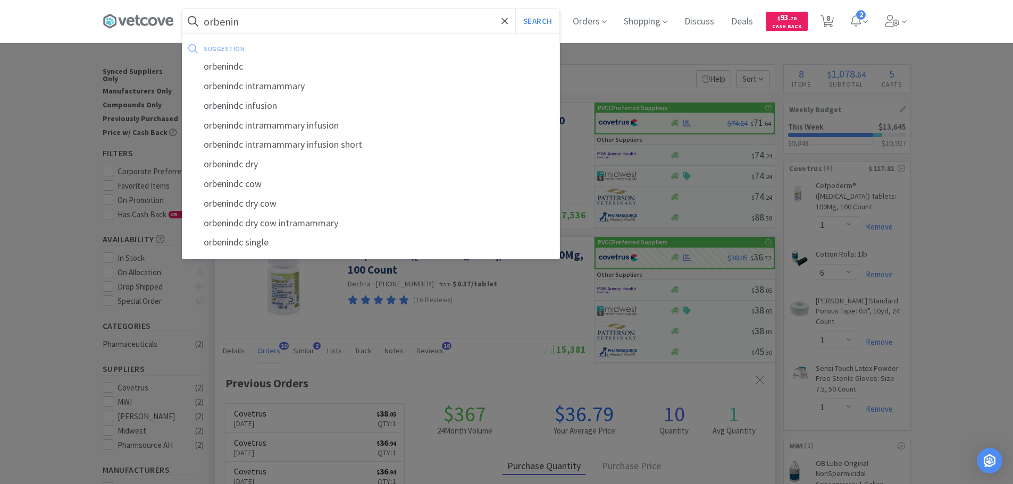
type input "orbenin"
click at [515, 9] on button "Search" at bounding box center [537, 21] width 44 height 24
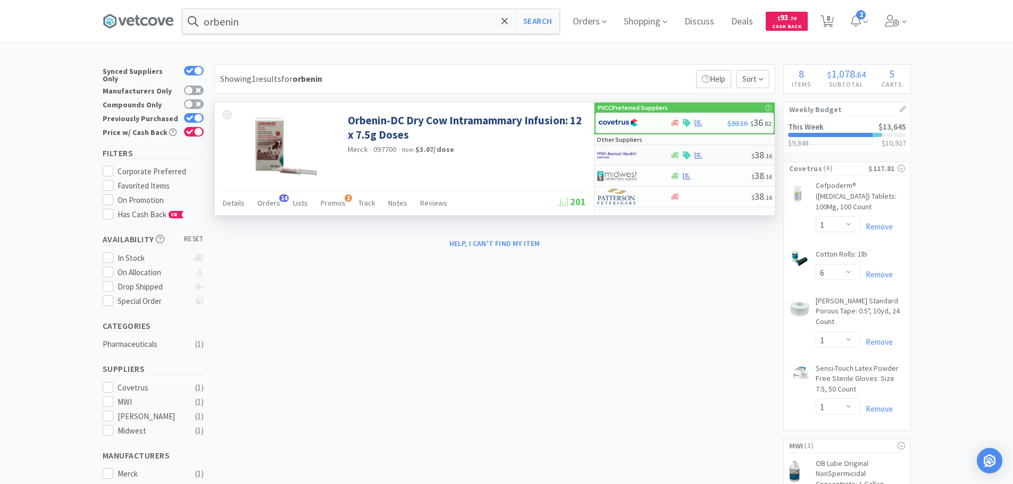
click at [637, 156] on div at bounding box center [626, 155] width 58 height 18
select select "1"
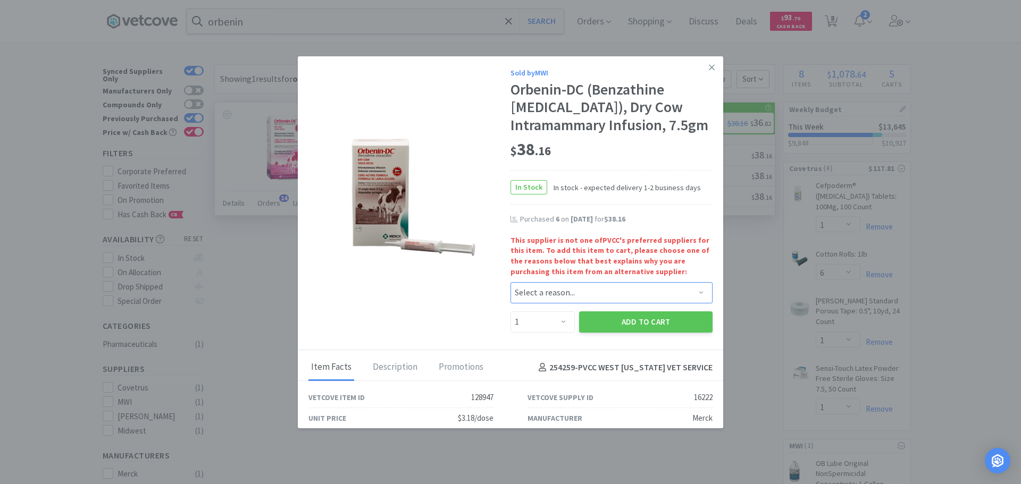
click at [554, 304] on select "Select a reason... Availability - This item is out of stock at the preferred su…" at bounding box center [611, 292] width 202 height 21
select select "availability"
click at [510, 300] on select "Select a reason... Availability - This item is out of stock at the preferred su…" at bounding box center [611, 292] width 202 height 21
click at [558, 333] on select "Enter Quantity 1 2 3 4 5 6 7 8 9 10 11 12 13 14 15 16 17 18 19 20 Enter Quantity" at bounding box center [542, 322] width 64 height 21
select select "6"
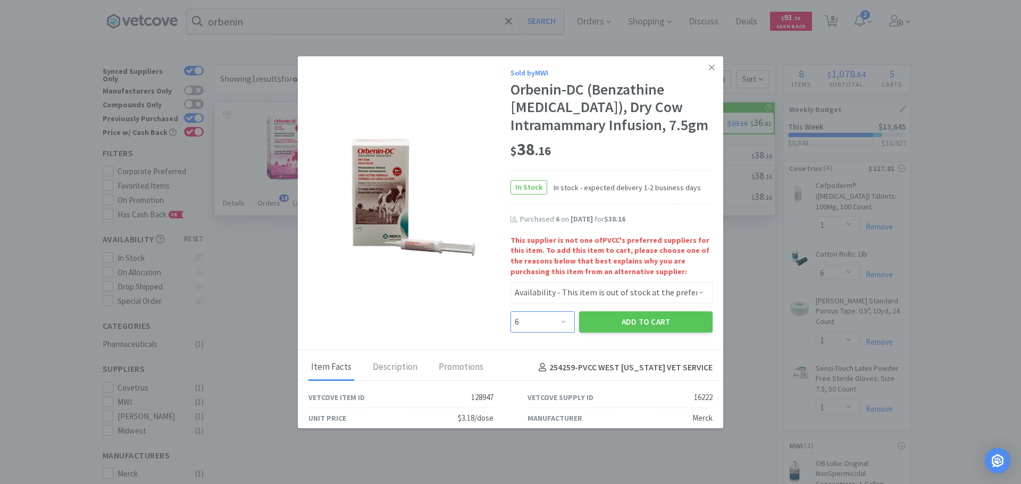
click at [510, 329] on select "Enter Quantity 1 2 3 4 5 6 7 8 9 10 11 12 13 14 15 16 17 18 19 20 Enter Quantity" at bounding box center [542, 322] width 64 height 21
click at [602, 333] on button "Add to Cart" at bounding box center [645, 322] width 133 height 21
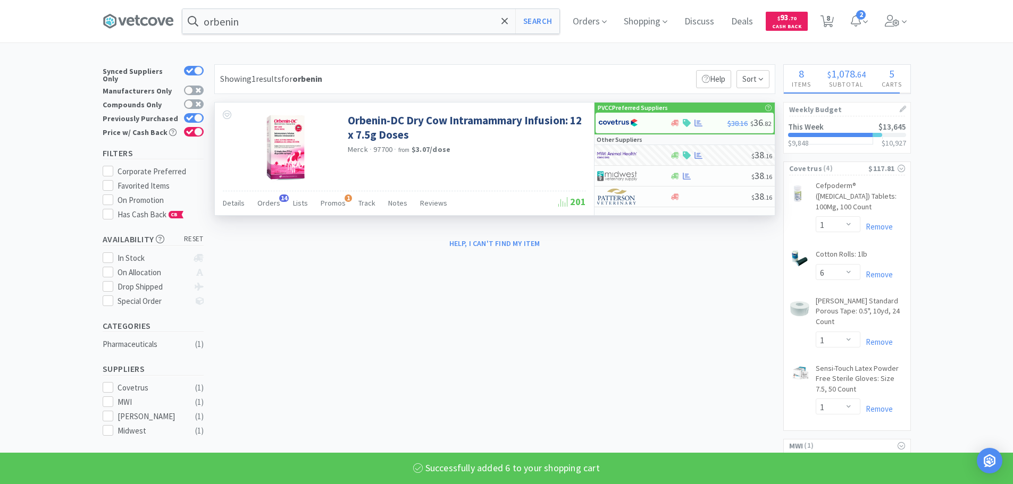
select select "6"
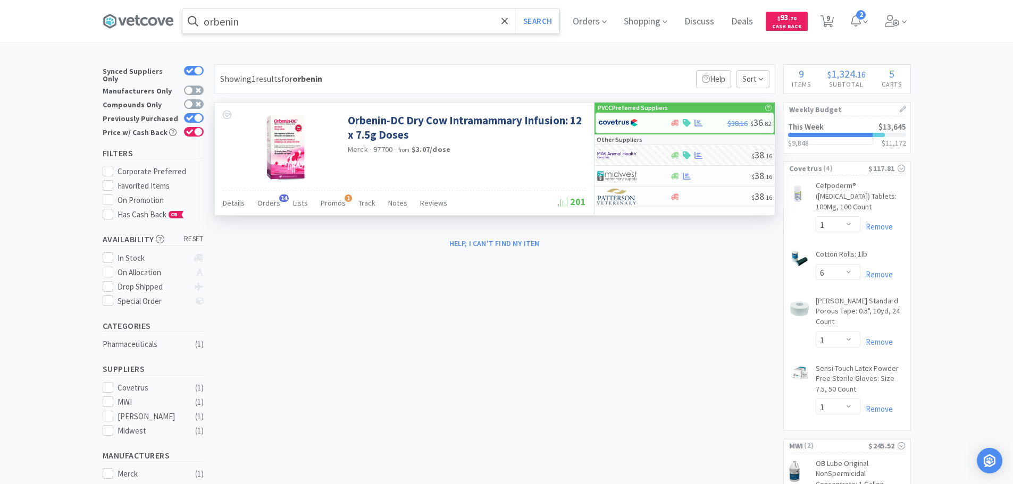
click at [266, 21] on input "orbenin" at bounding box center [370, 21] width 377 height 24
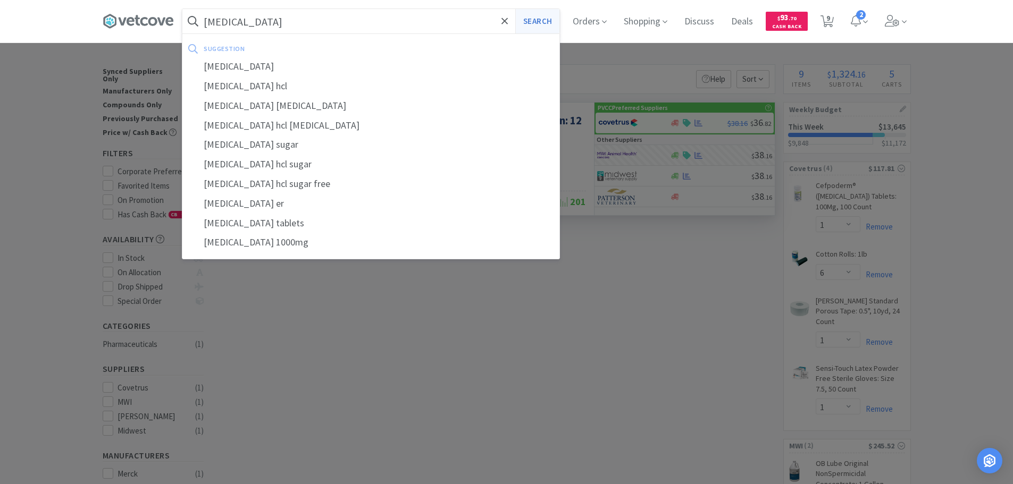
type input "[MEDICAL_DATA]"
click at [541, 22] on button "Search" at bounding box center [537, 21] width 44 height 24
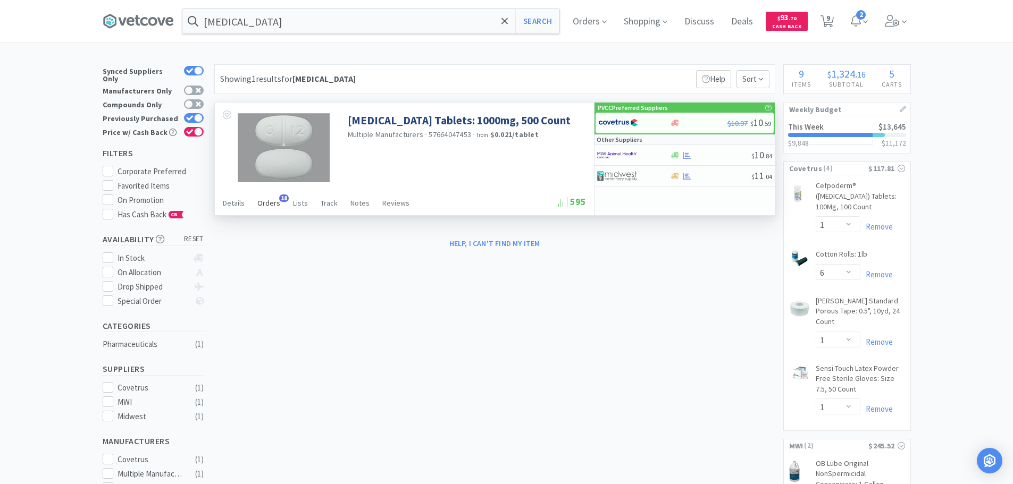
click at [257, 206] on span "Orders" at bounding box center [268, 203] width 23 height 10
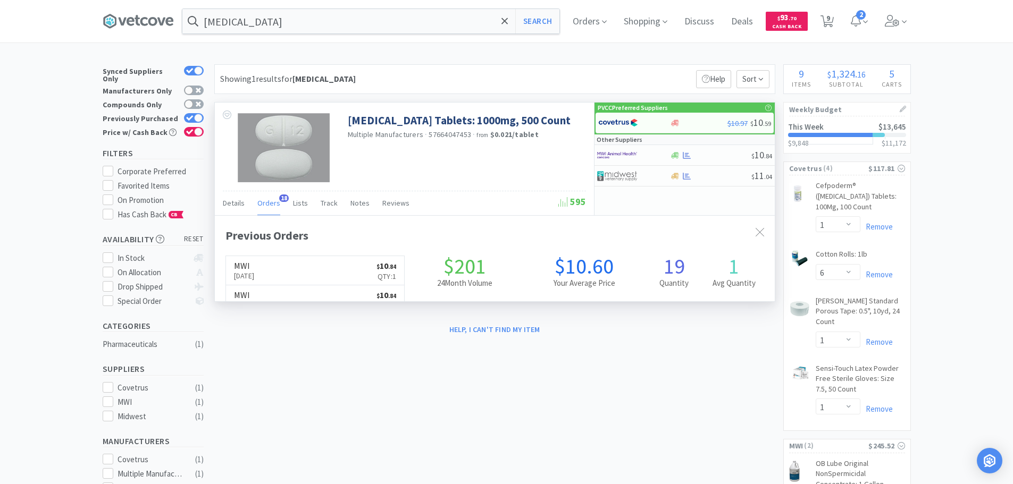
scroll to position [285, 560]
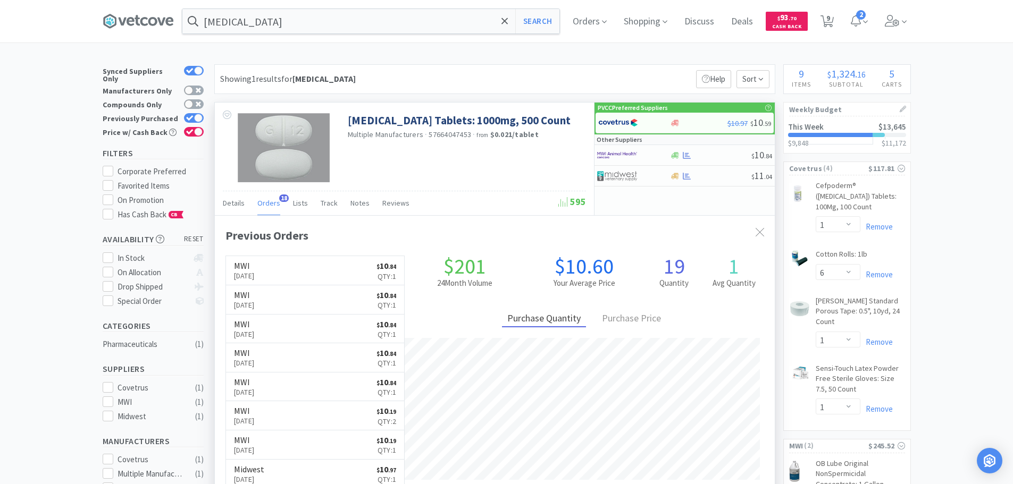
click at [257, 206] on span "Orders" at bounding box center [268, 203] width 23 height 10
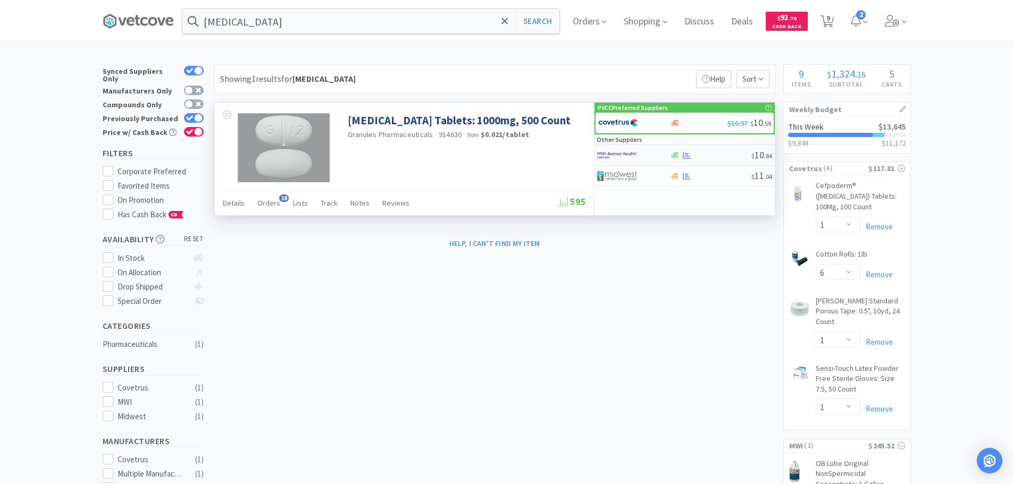
click at [667, 158] on div at bounding box center [633, 155] width 73 height 18
select select "1"
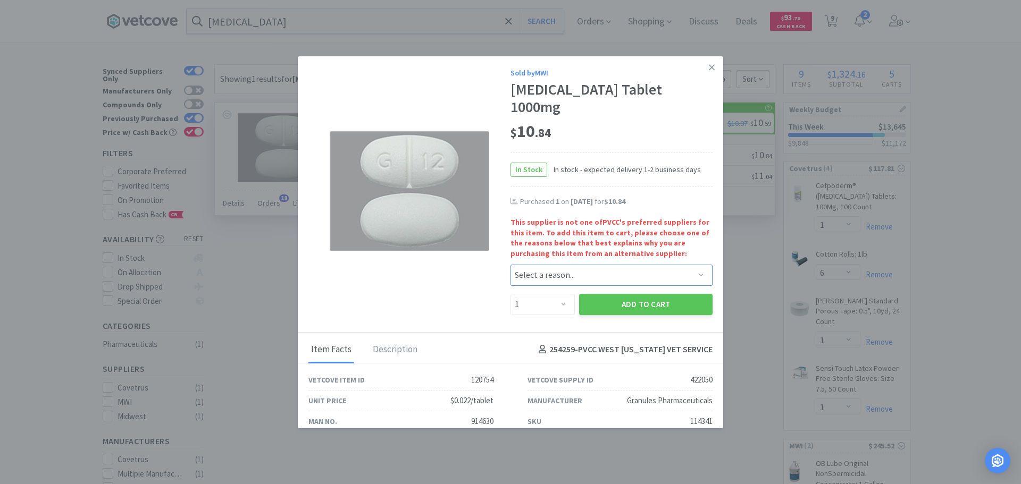
click at [545, 265] on select "Select a reason... Availability - This item is out of stock at the preferred su…" at bounding box center [611, 275] width 202 height 21
select select "availability"
click at [510, 265] on select "Select a reason... Availability - This item is out of stock at the preferred su…" at bounding box center [611, 275] width 202 height 21
click at [607, 294] on button "Add to Cart" at bounding box center [645, 304] width 133 height 21
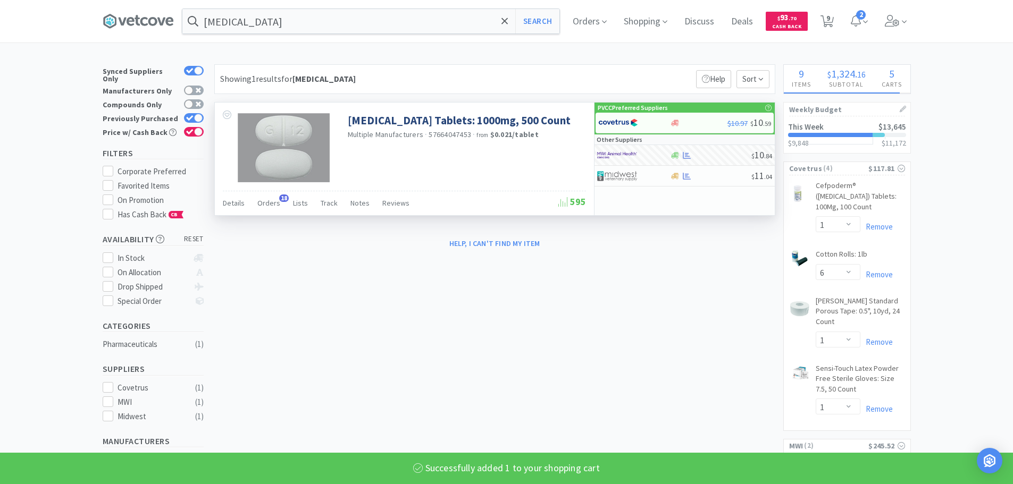
select select "1"
select select "2"
select select "6"
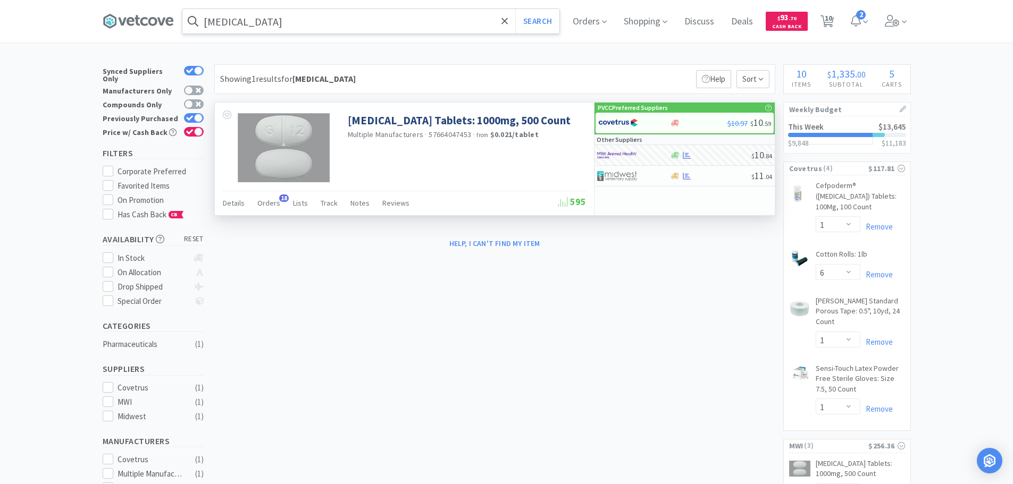
click at [275, 27] on input "[MEDICAL_DATA]" at bounding box center [370, 21] width 377 height 24
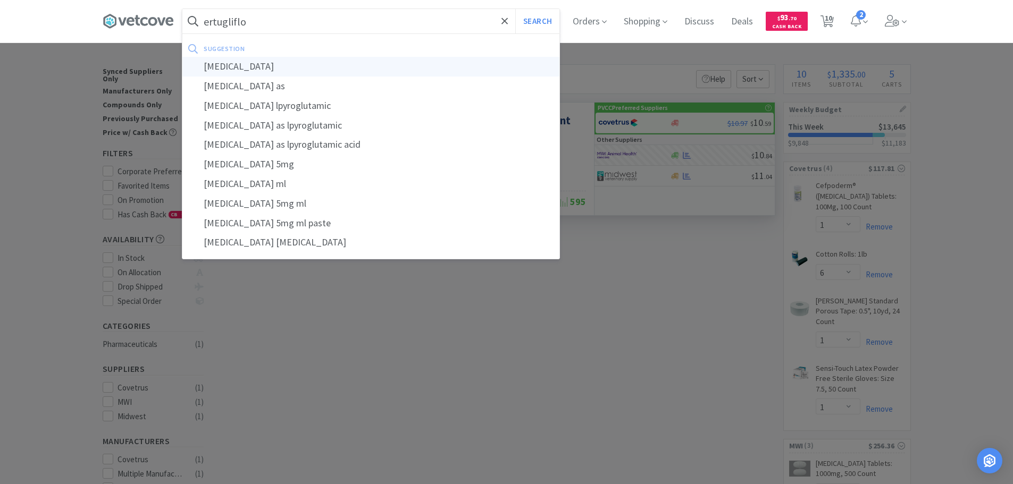
click at [281, 68] on div "[MEDICAL_DATA]" at bounding box center [370, 67] width 377 height 20
type input "[MEDICAL_DATA]"
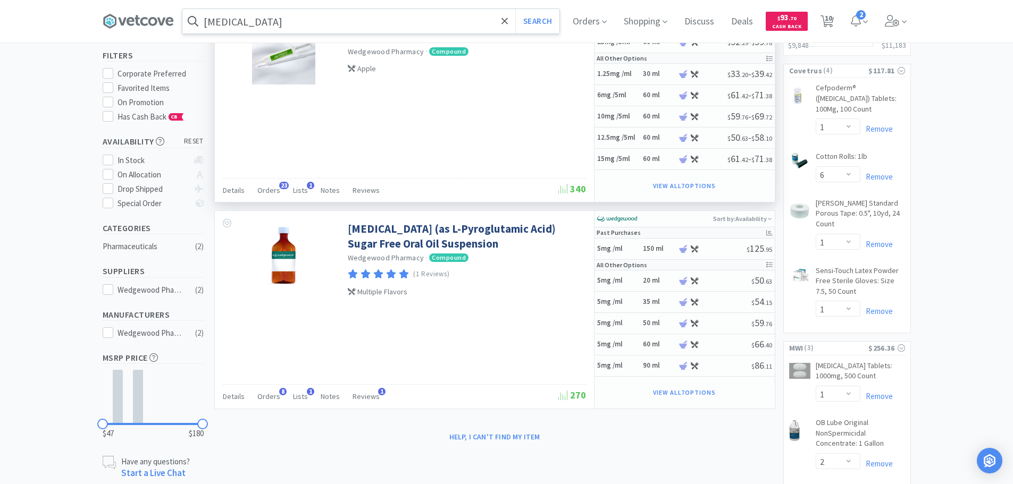
scroll to position [159, 0]
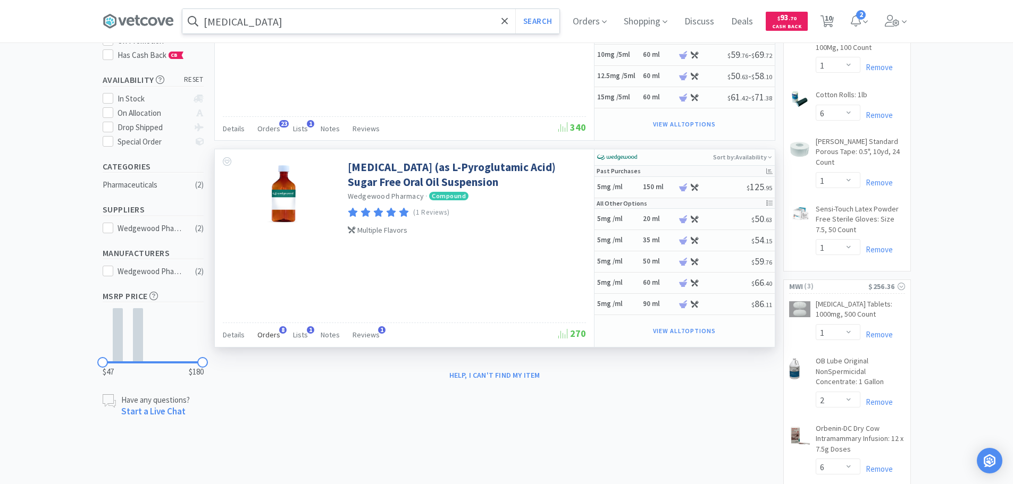
click at [257, 332] on span "Orders" at bounding box center [268, 335] width 23 height 10
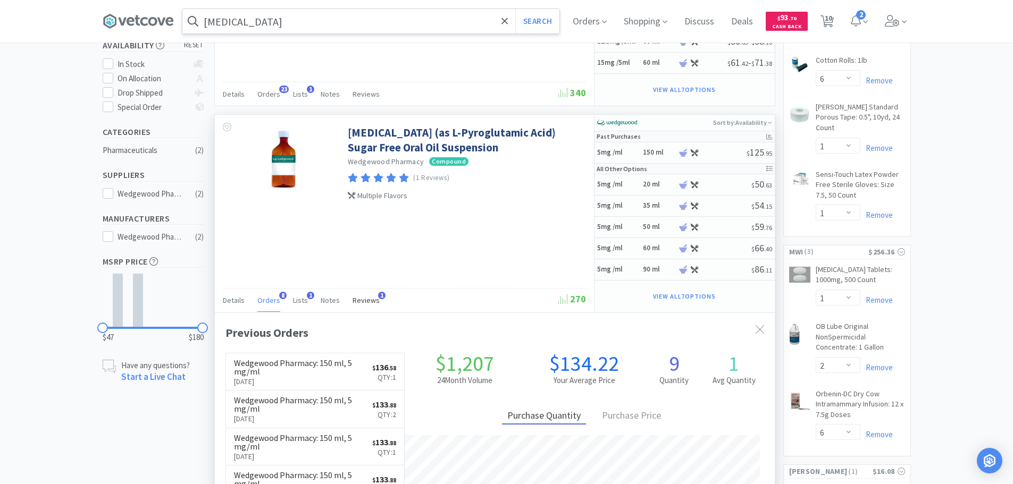
scroll to position [213, 0]
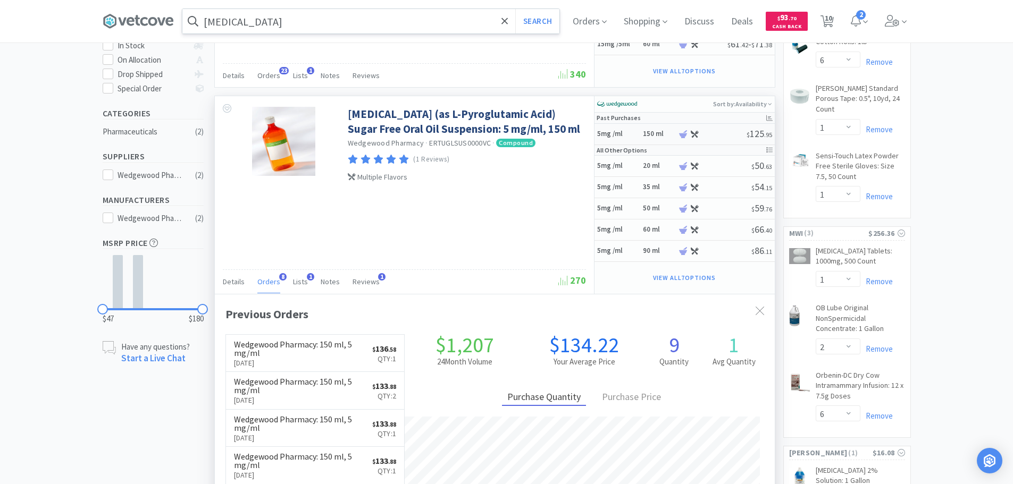
click at [629, 136] on h5 "5mg /ml" at bounding box center [618, 134] width 43 height 9
select select "45"
select select "1"
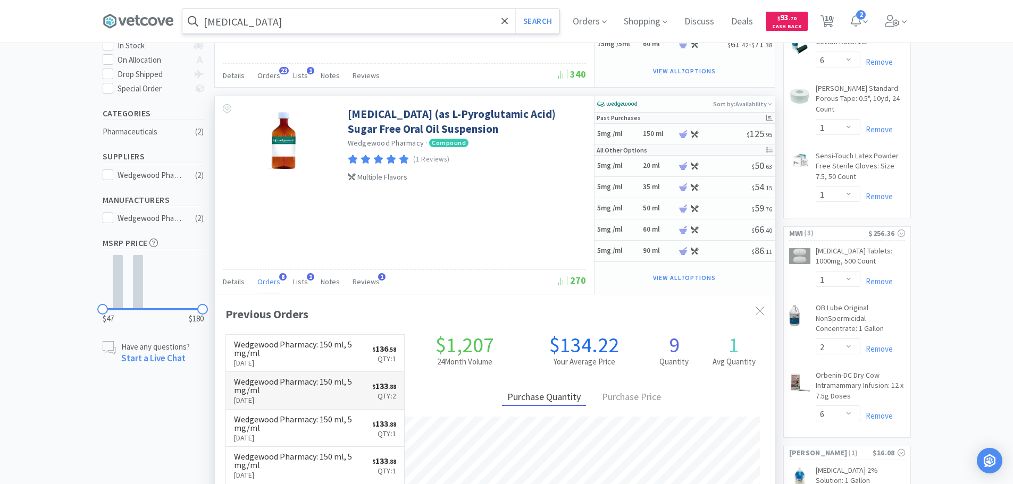
click at [303, 396] on p "[DATE]" at bounding box center [303, 400] width 139 height 12
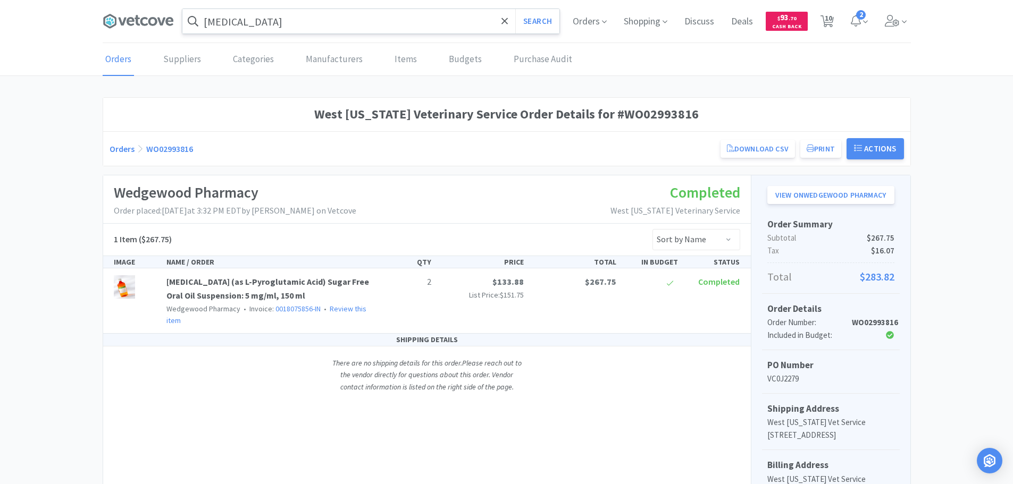
scroll to position [120, 0]
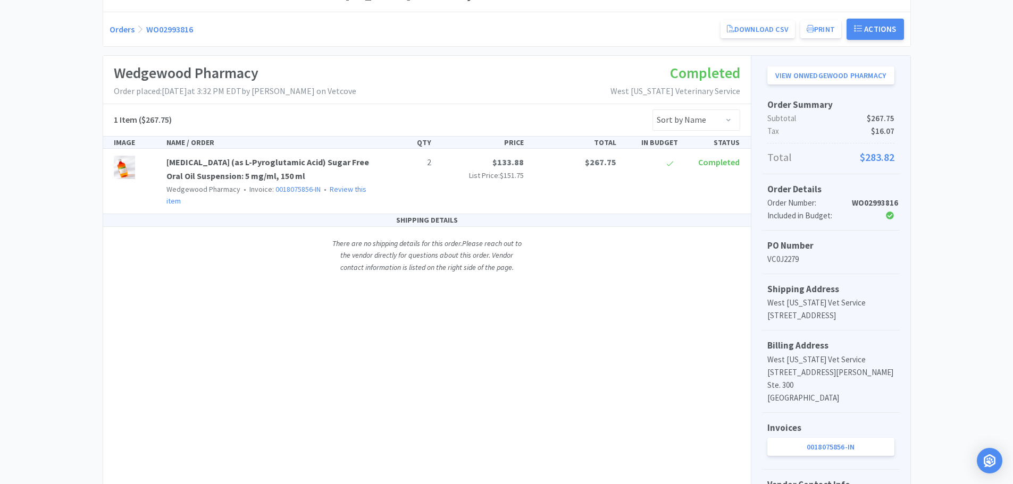
select select "1"
select select "6"
select select "1"
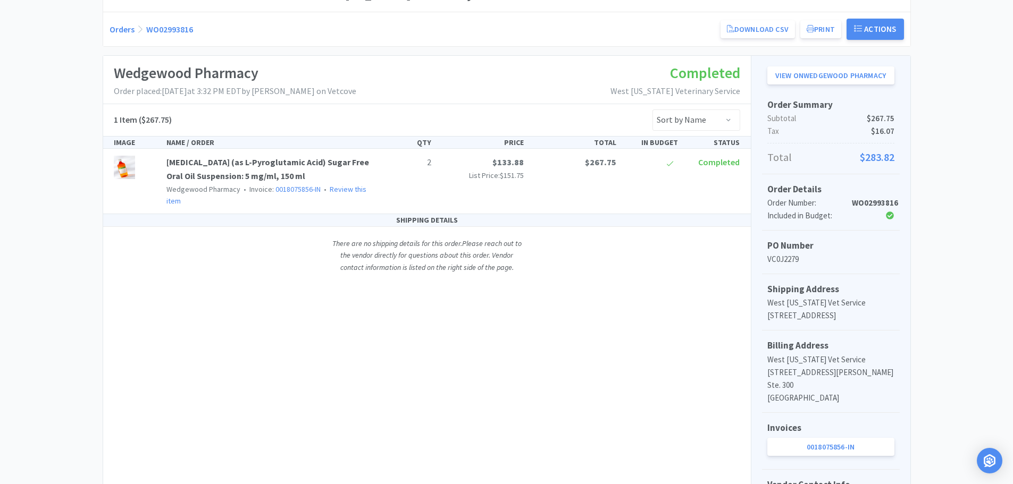
select select "2"
select select "6"
select select "2"
select select "1"
select select "2"
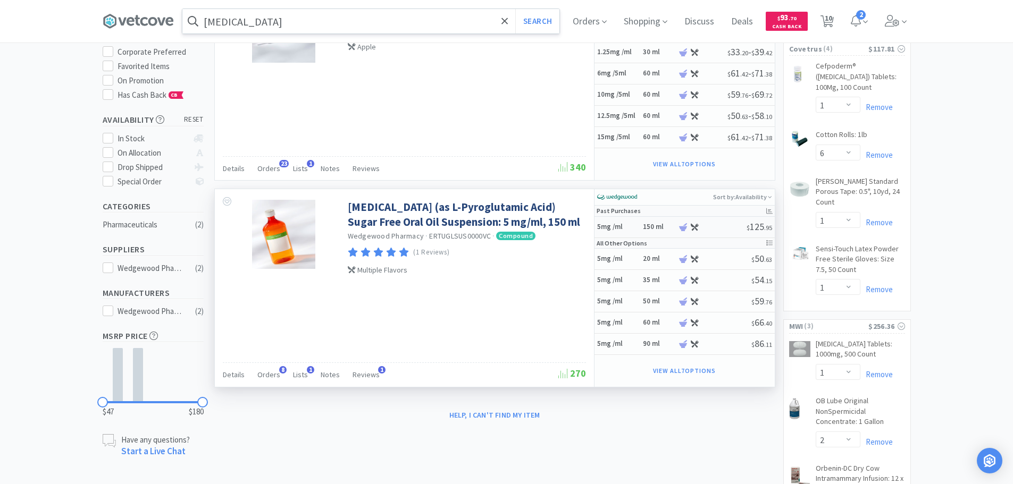
click at [641, 227] on div "5mg /ml 150 ml" at bounding box center [637, 227] width 81 height 19
select select "45"
select select "1"
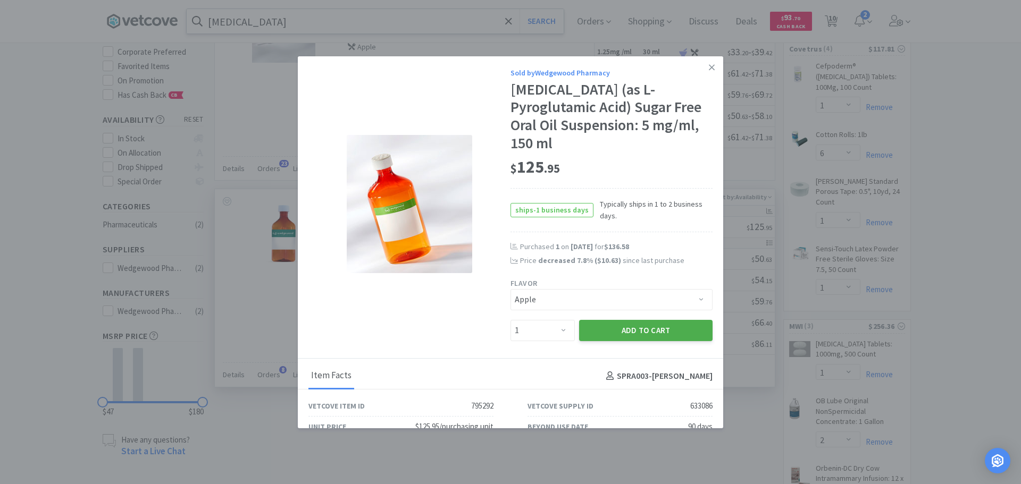
click at [647, 328] on button "Add to Cart" at bounding box center [645, 330] width 133 height 21
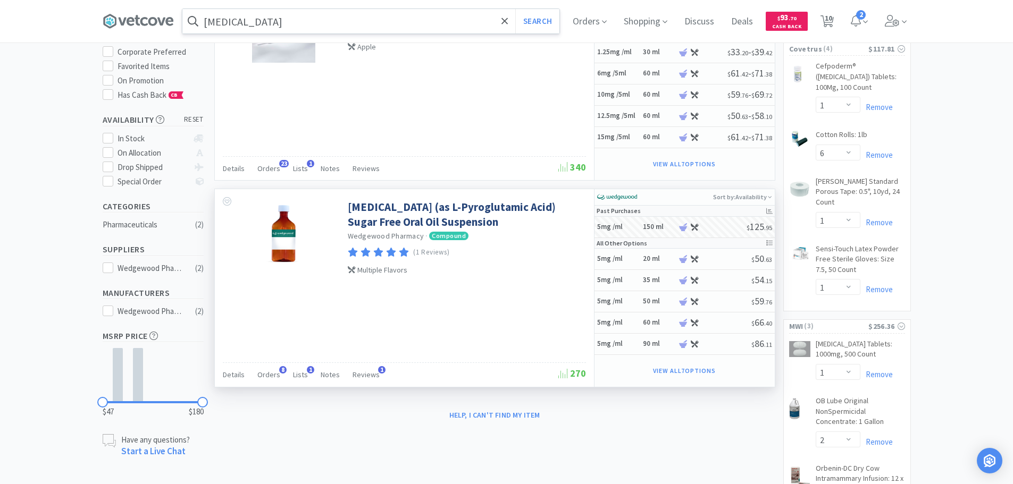
select select "1"
click at [829, 18] on span "11" at bounding box center [827, 18] width 7 height 43
select select "2"
select select "1"
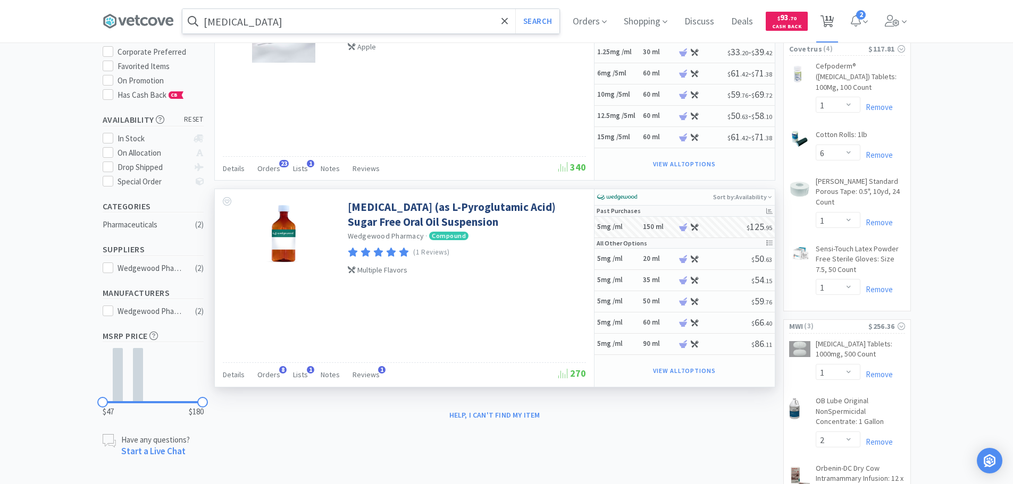
select select "1"
select select "6"
select select "1"
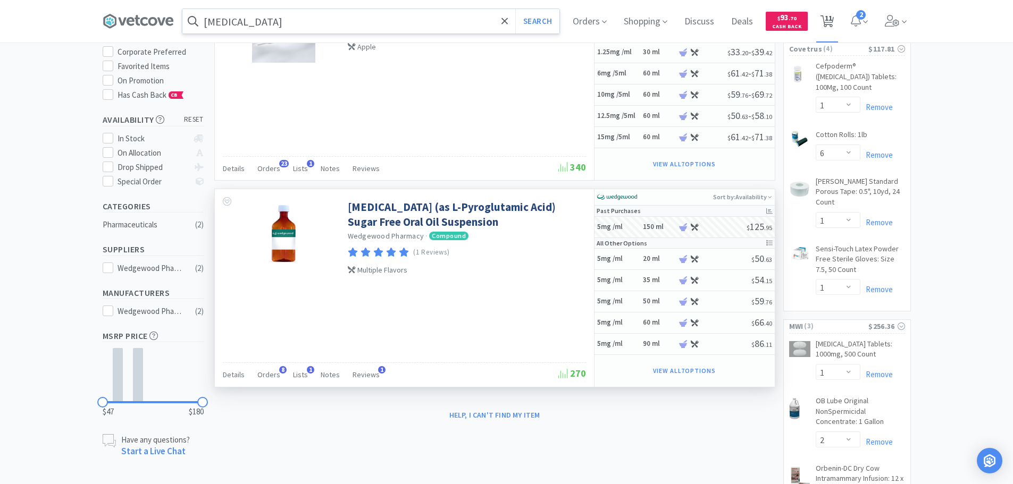
select select "2"
select select "6"
select select "2"
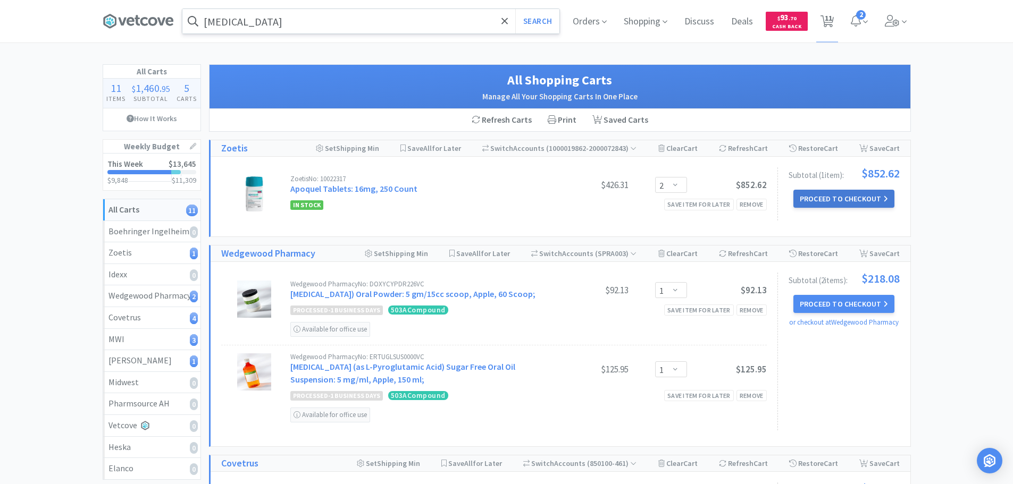
click at [847, 201] on button "Proceed to Checkout" at bounding box center [843, 199] width 101 height 18
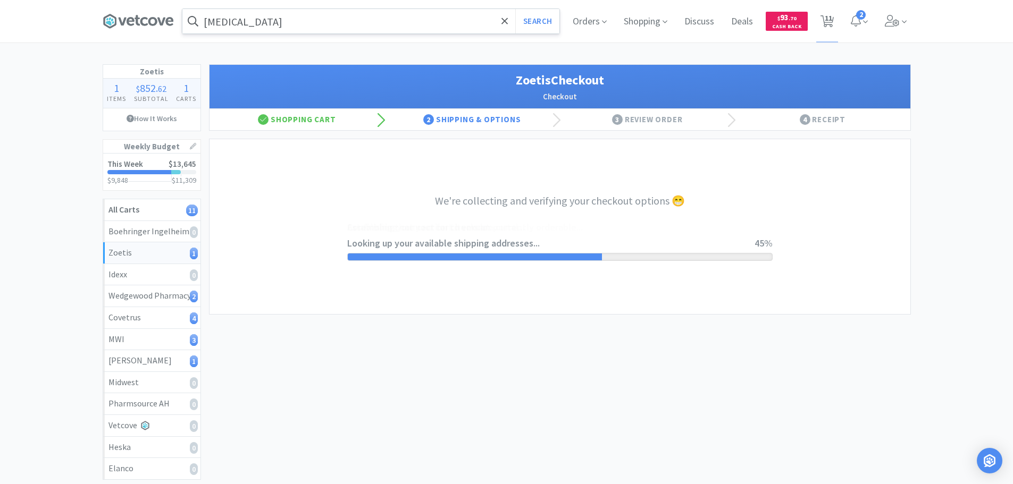
select select "invoice"
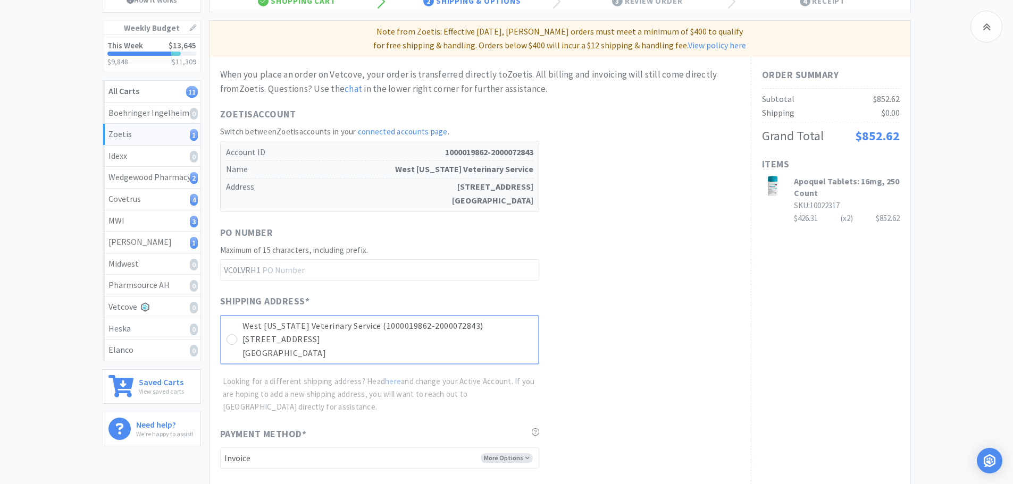
scroll to position [213, 0]
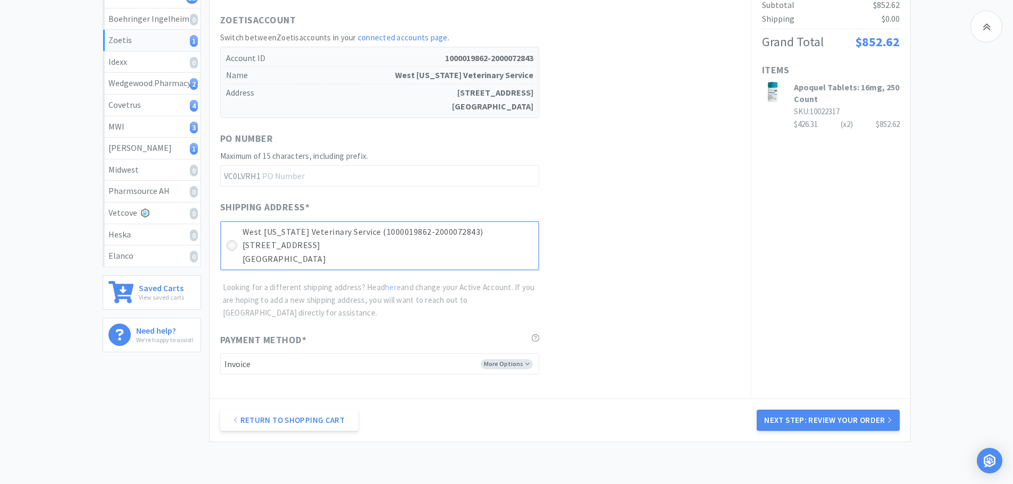
click at [233, 246] on icon at bounding box center [232, 246] width 8 height 8
click at [823, 409] on div "Return to Shopping Cart Next Step: Review Your Order" at bounding box center [559, 420] width 701 height 43
click at [829, 412] on button "Next Step: Review Your Order" at bounding box center [827, 420] width 142 height 21
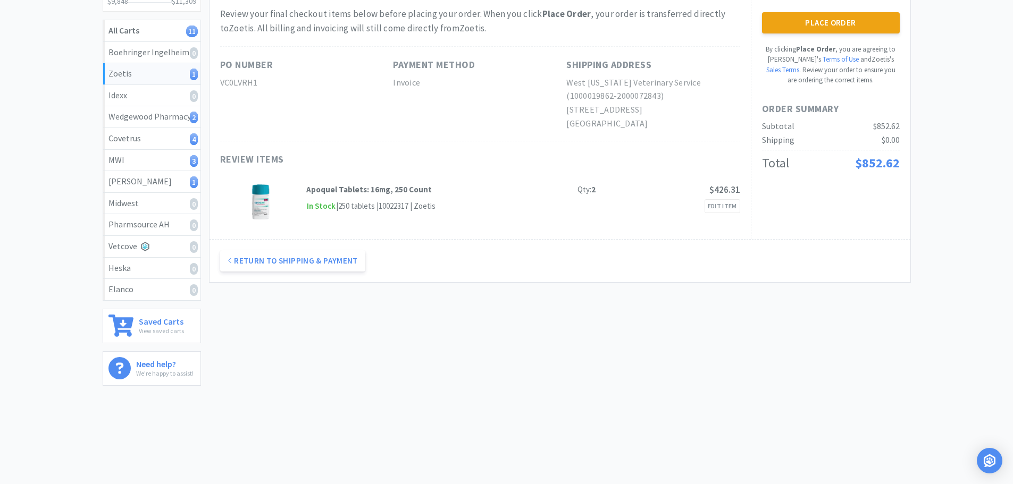
scroll to position [0, 0]
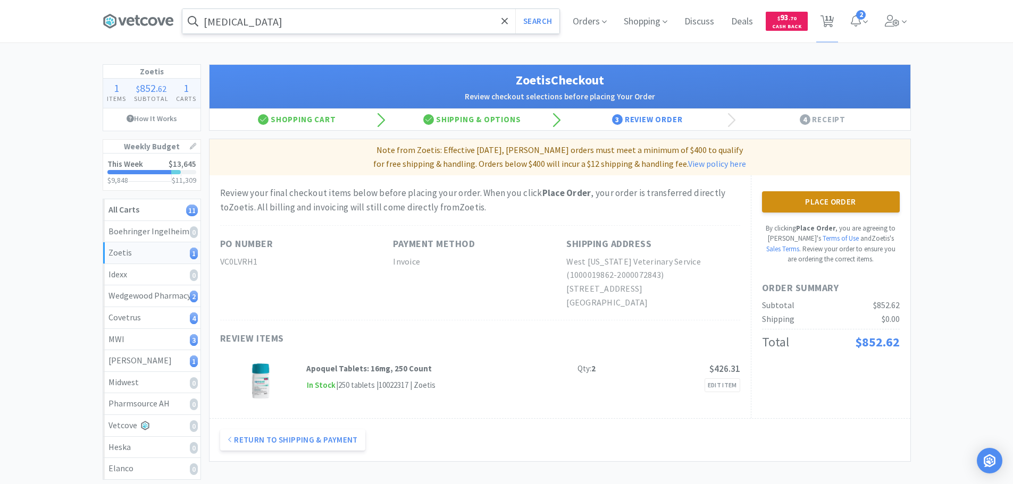
click at [814, 203] on button "Place Order" at bounding box center [831, 201] width 138 height 21
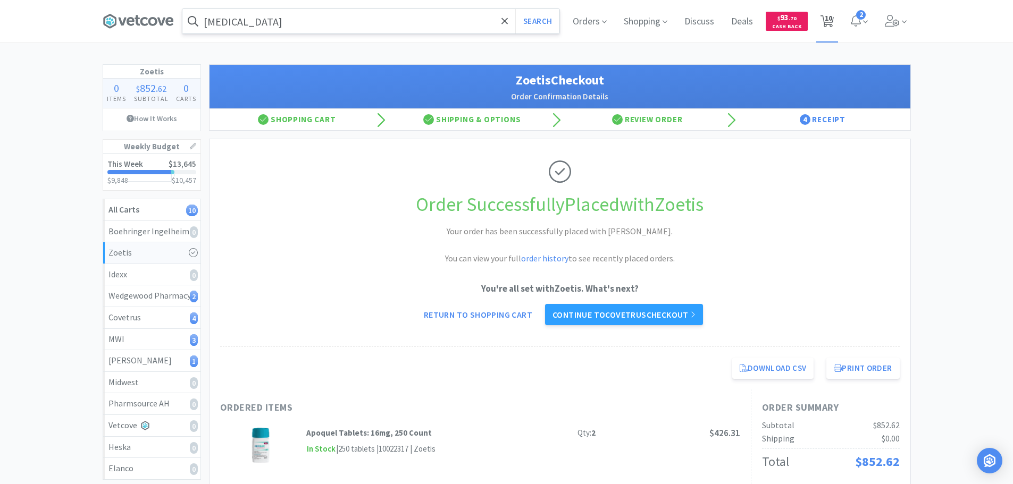
click at [826, 24] on span "10" at bounding box center [827, 18] width 7 height 43
select select "1"
select select "6"
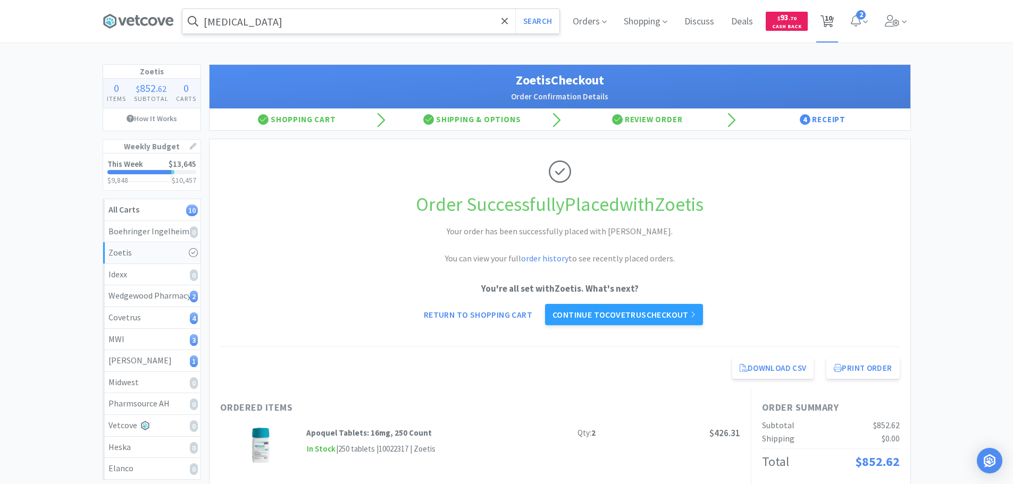
select select "1"
select select "2"
select select "6"
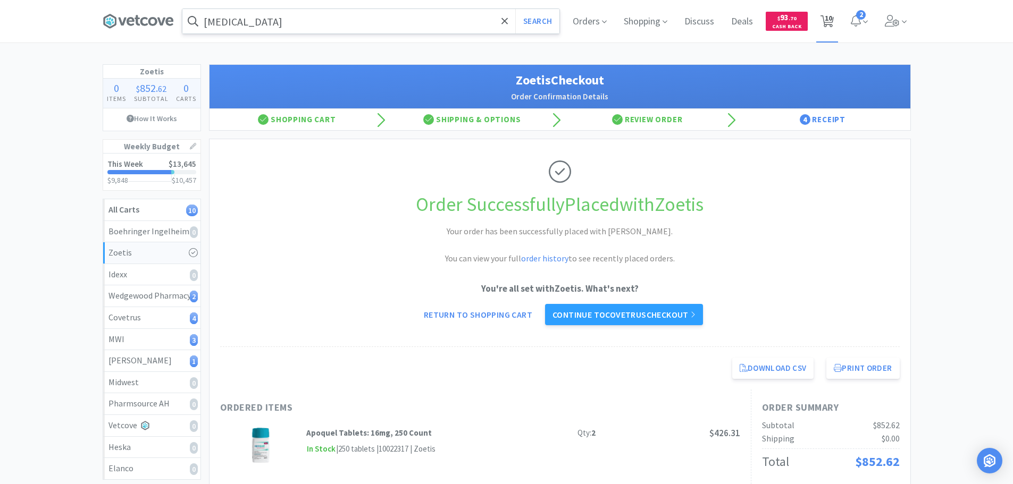
select select "2"
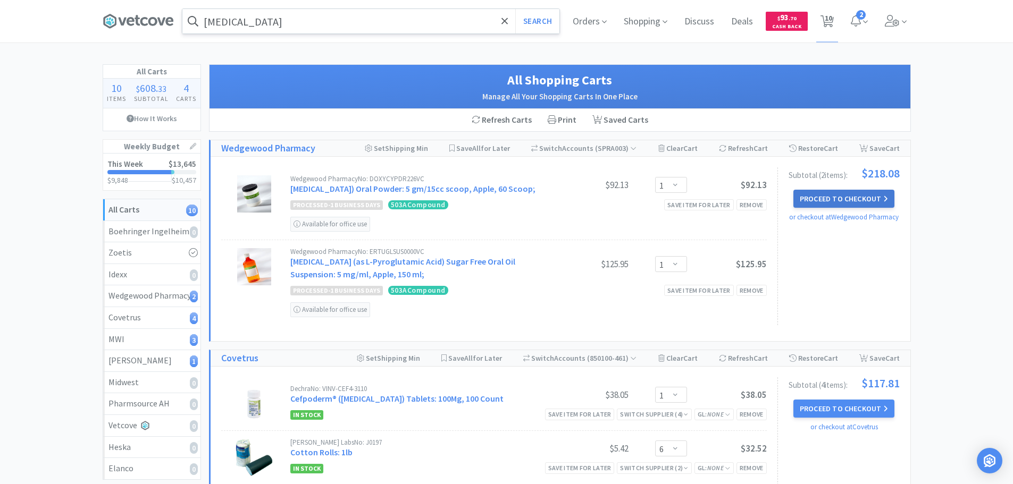
click at [823, 196] on button "Proceed to Checkout" at bounding box center [843, 199] width 101 height 18
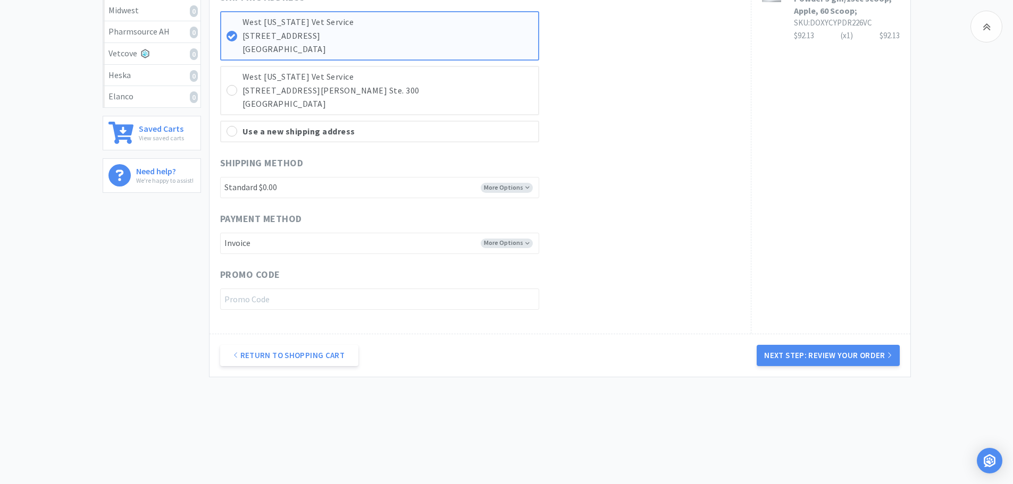
click at [791, 351] on button "Next Step: Review Your Order" at bounding box center [827, 355] width 142 height 21
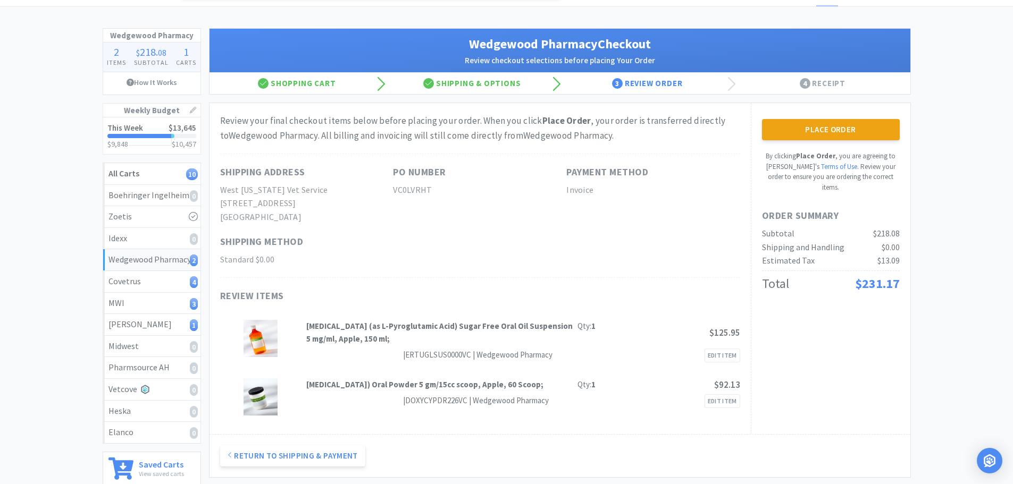
scroll to position [53, 0]
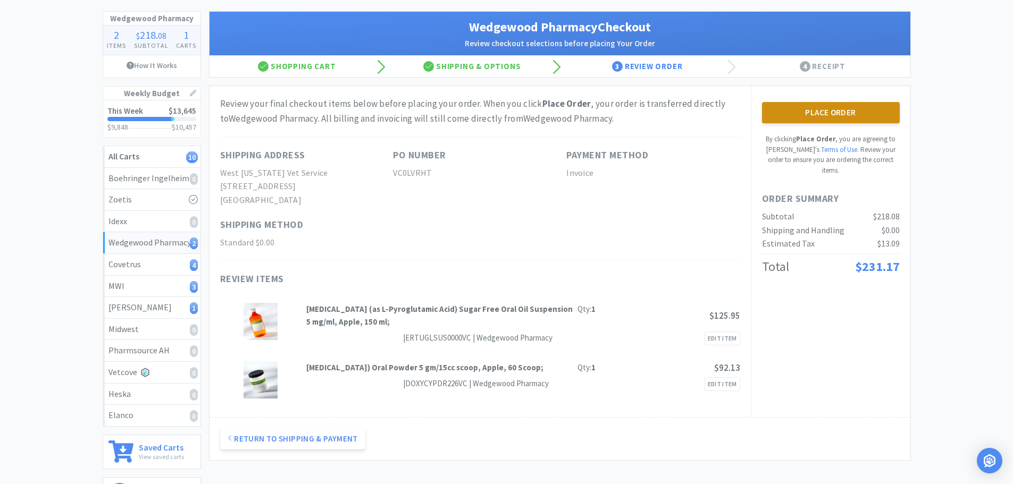
click at [851, 114] on button "Place Order" at bounding box center [831, 112] width 138 height 21
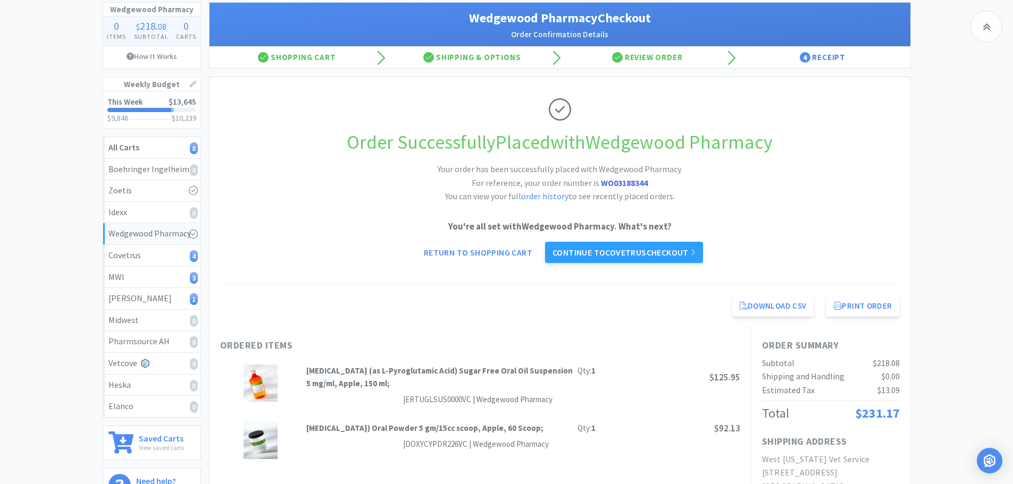
scroll to position [12, 0]
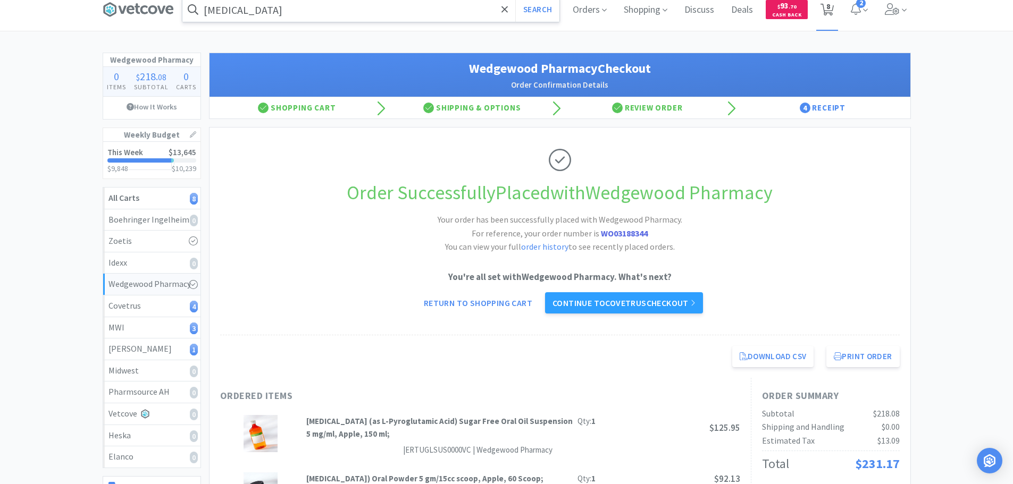
click at [823, 10] on icon at bounding box center [826, 10] width 13 height 12
select select "1"
select select "6"
select select "1"
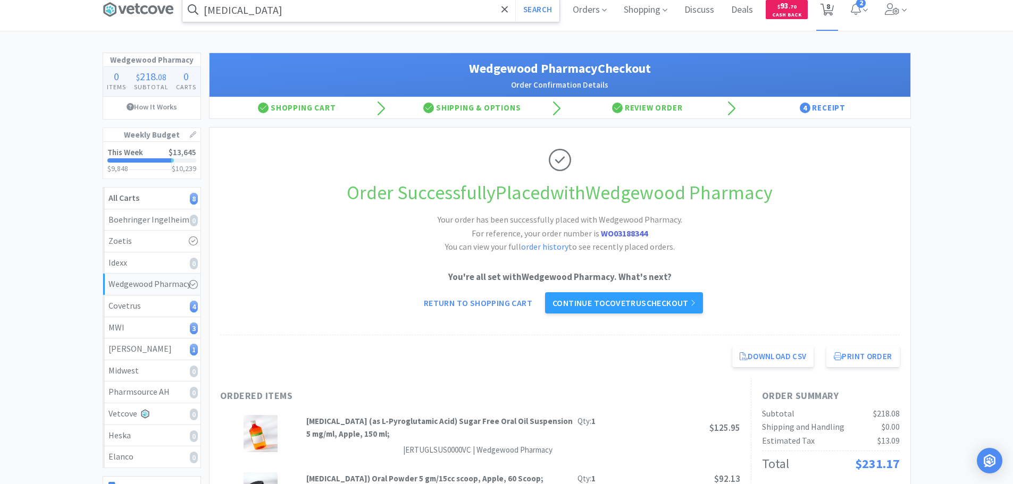
select select "1"
select select "2"
select select "6"
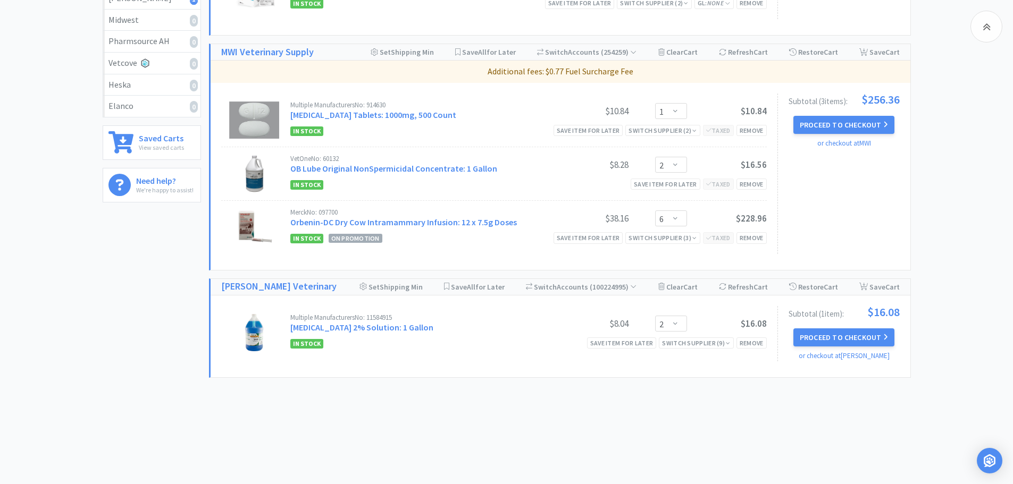
scroll to position [365, 0]
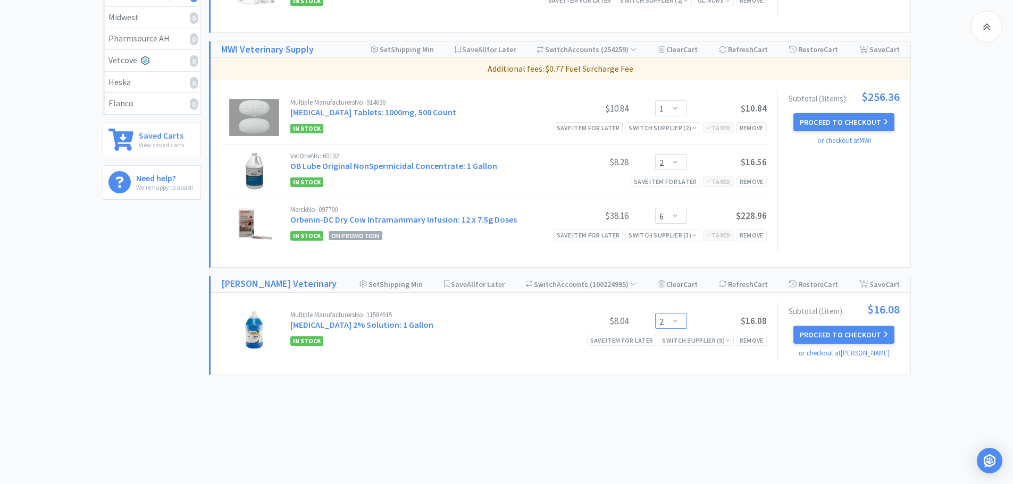
click at [676, 320] on select "Enter Quantity 1 2 3 4 5 6 7 8 9 10 11 12 13 14 15 16 17 18 19 20 Enter Quantity" at bounding box center [671, 321] width 32 height 16
click at [655, 313] on select "Enter Quantity 1 2 3 4 5 6 7 8 9 10 11 12 13 14 15 16 17 18 19 20 Enter Quantity" at bounding box center [671, 321] width 32 height 16
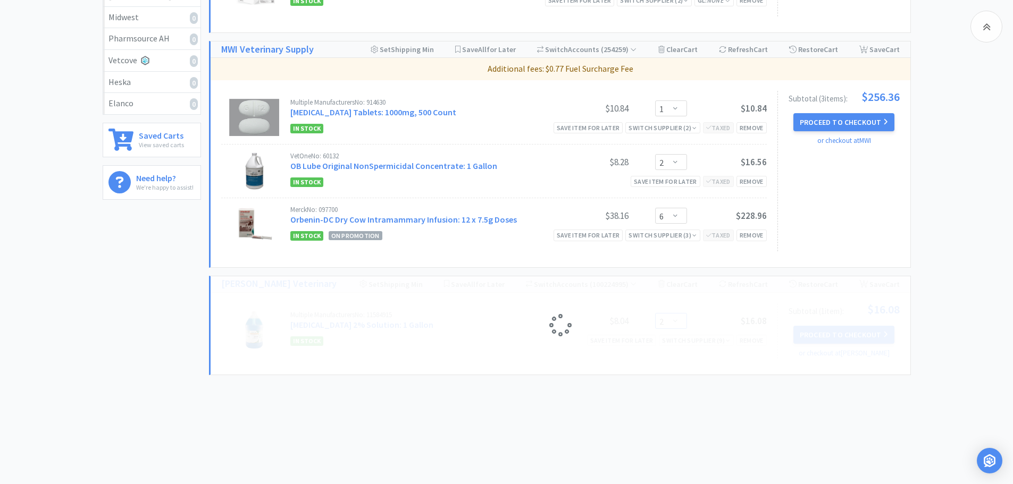
select select "4"
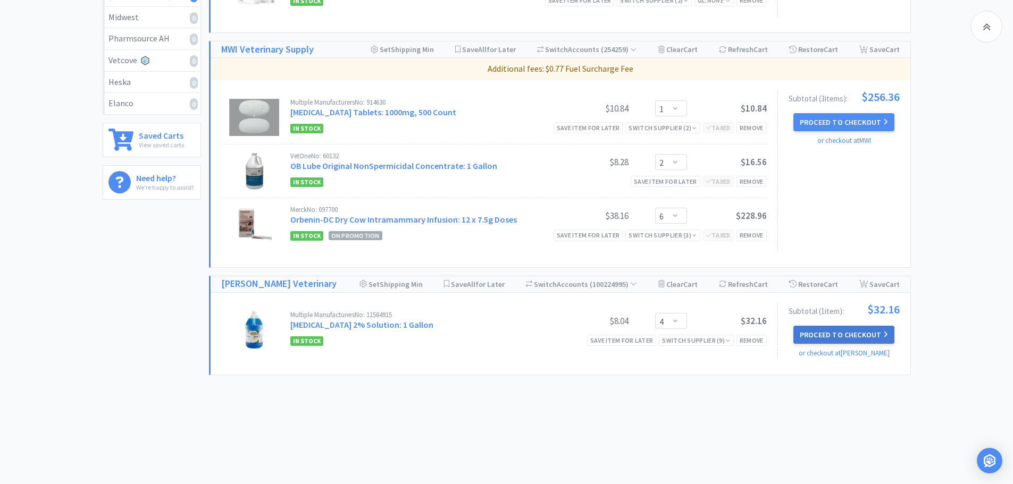
click at [824, 334] on button "Proceed to Checkout" at bounding box center [843, 335] width 101 height 18
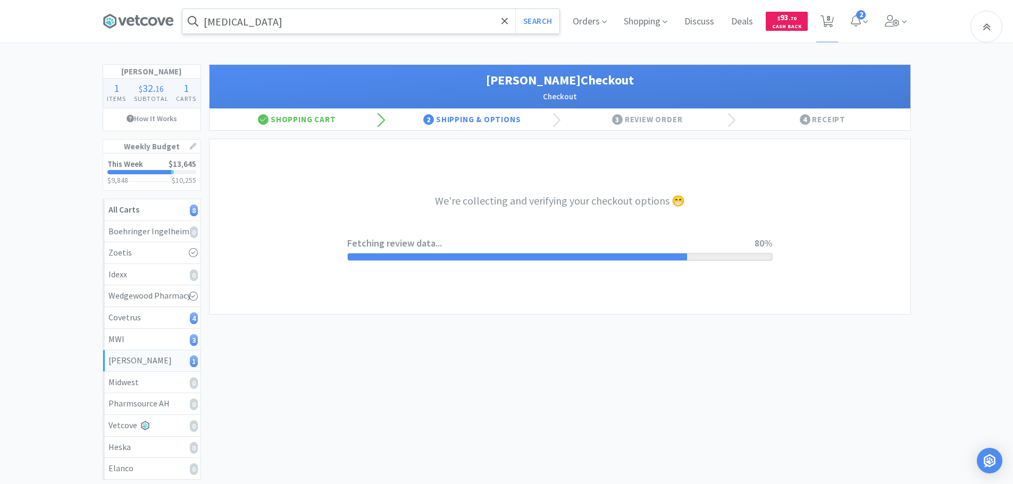
select select "1"
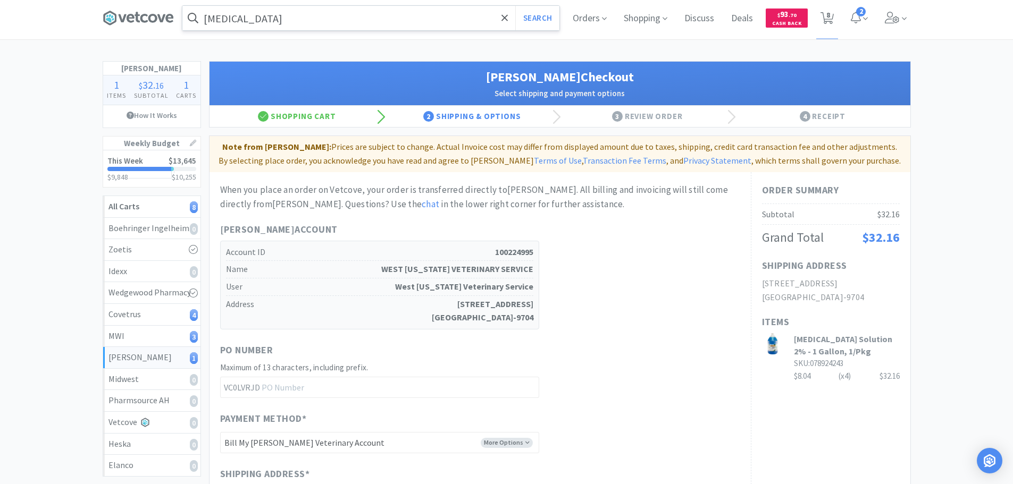
scroll to position [266, 0]
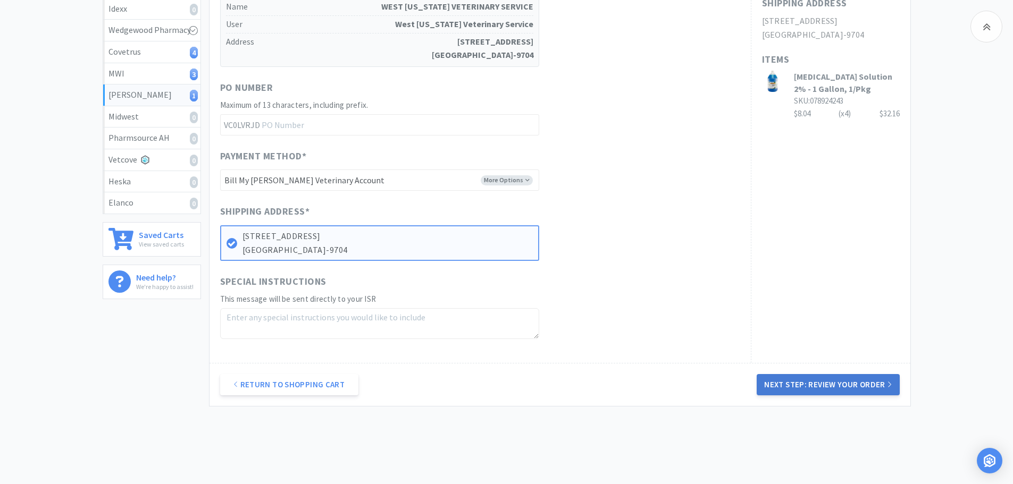
click at [781, 380] on button "Next Step: Review Your Order" at bounding box center [827, 384] width 142 height 21
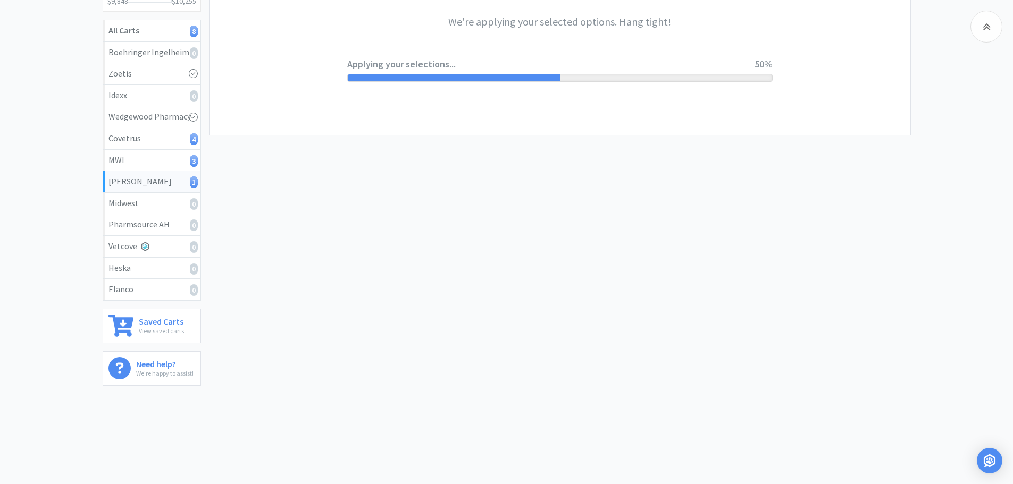
scroll to position [0, 0]
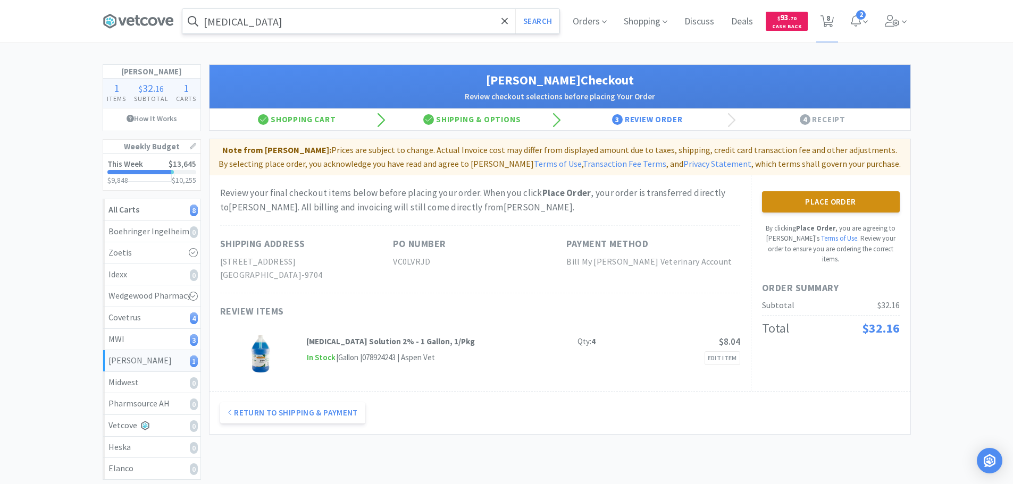
click at [827, 200] on button "Place Order" at bounding box center [831, 201] width 138 height 21
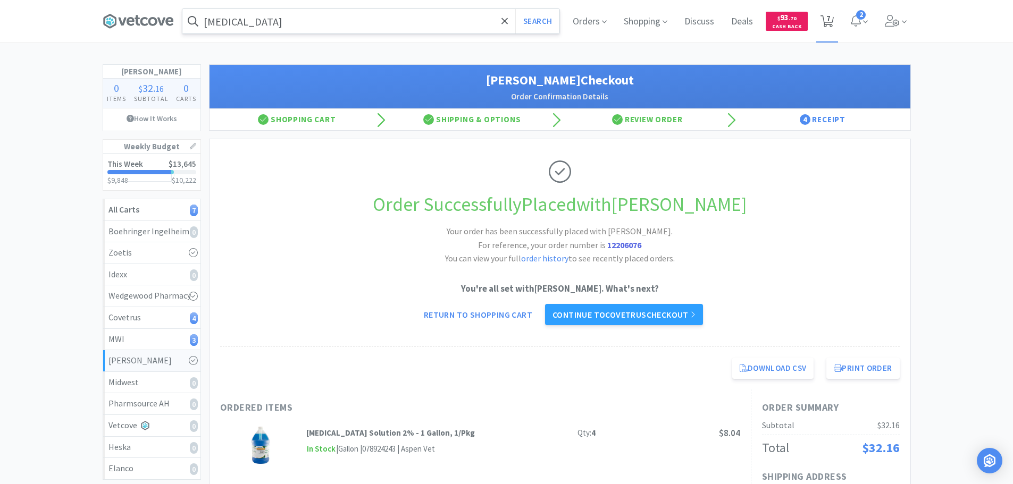
click at [832, 21] on icon at bounding box center [826, 21] width 13 height 12
select select "1"
select select "6"
select select "1"
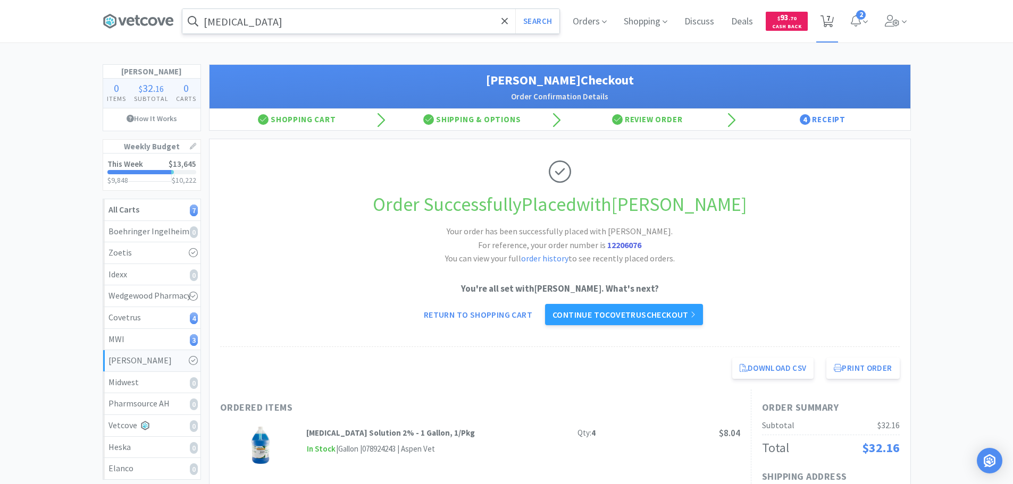
select select "1"
select select "2"
select select "6"
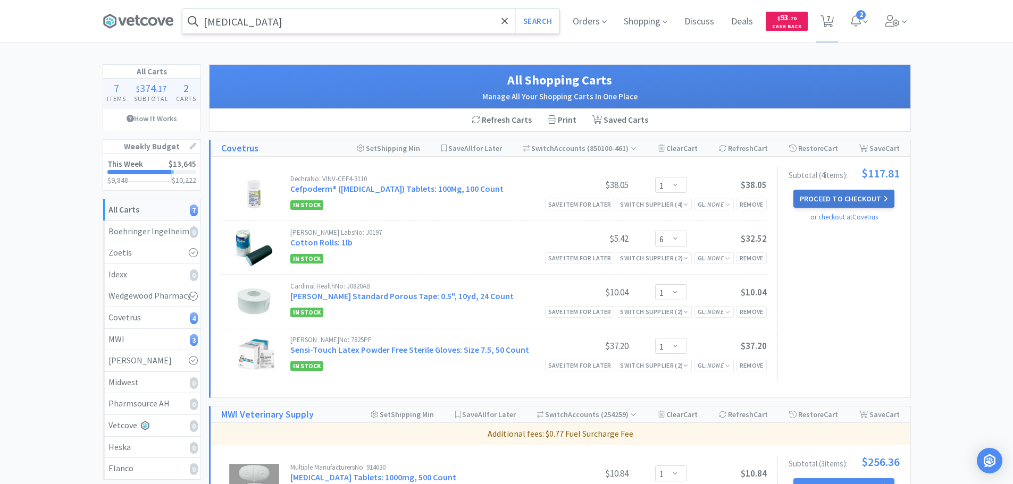
click at [818, 197] on button "Proceed to Checkout" at bounding box center [843, 199] width 101 height 18
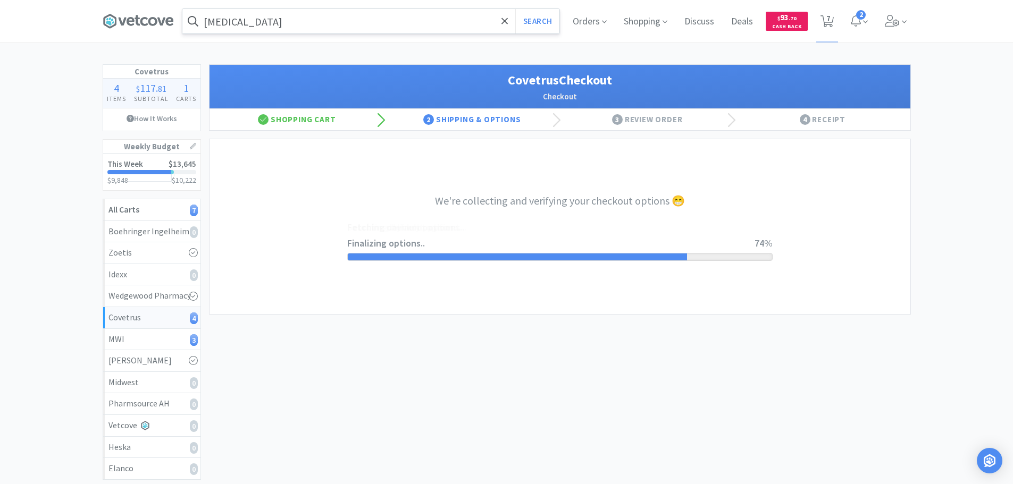
select select "ACCOUNT"
select select "cvt-standard-net"
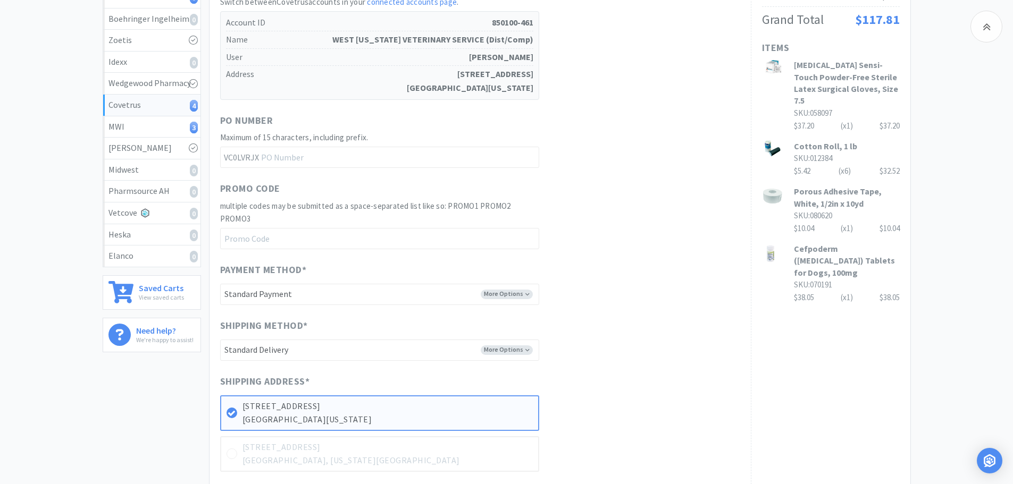
scroll to position [425, 0]
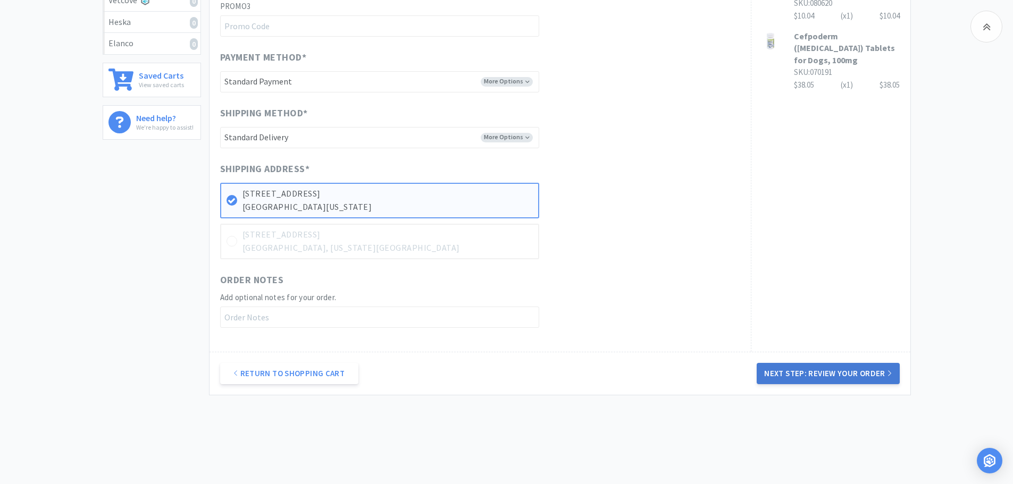
click at [778, 371] on button "Next Step: Review Your Order" at bounding box center [827, 373] width 142 height 21
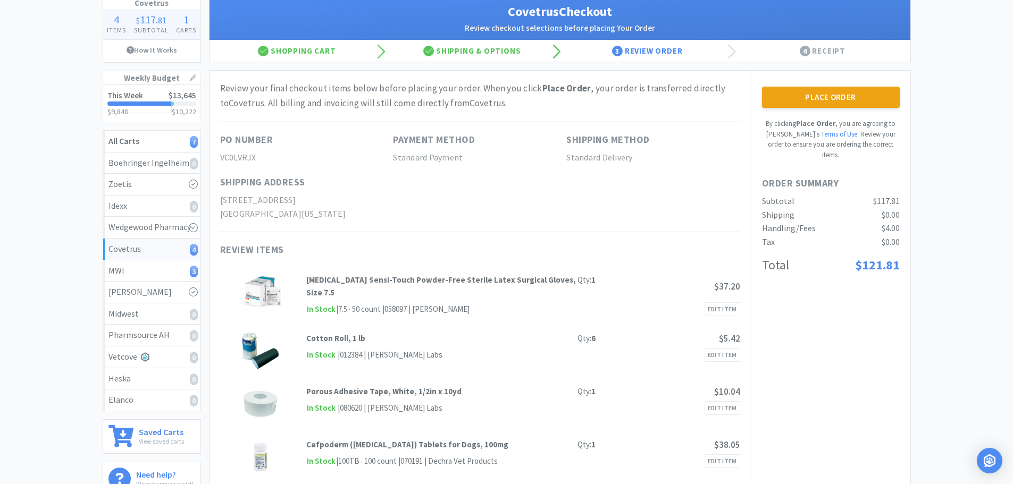
scroll to position [159, 0]
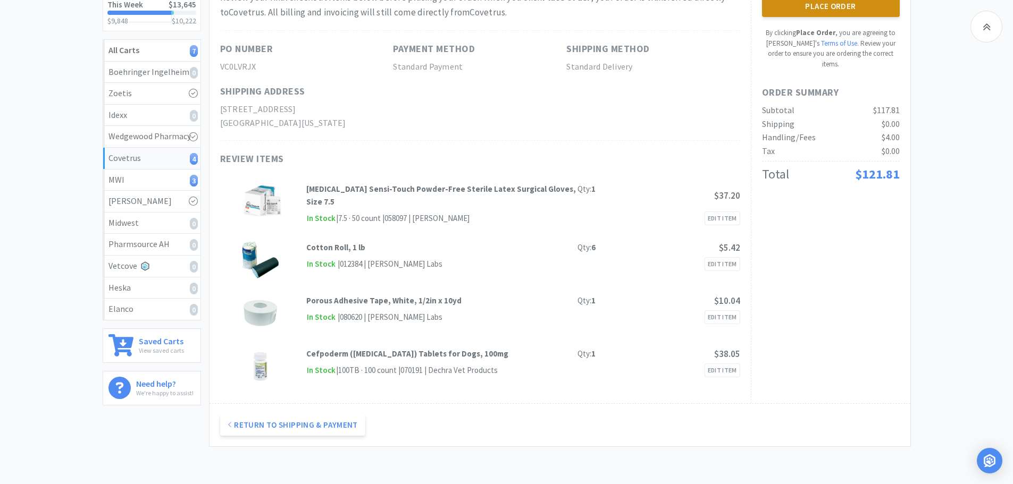
click at [817, 9] on button "Place Order" at bounding box center [831, 6] width 138 height 21
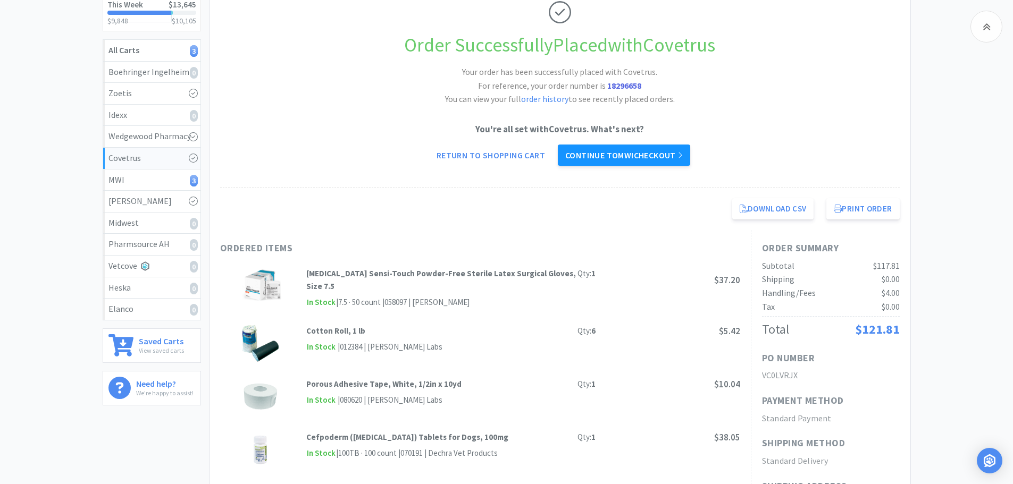
click at [629, 147] on link "Continue to MWI checkout" at bounding box center [624, 155] width 132 height 21
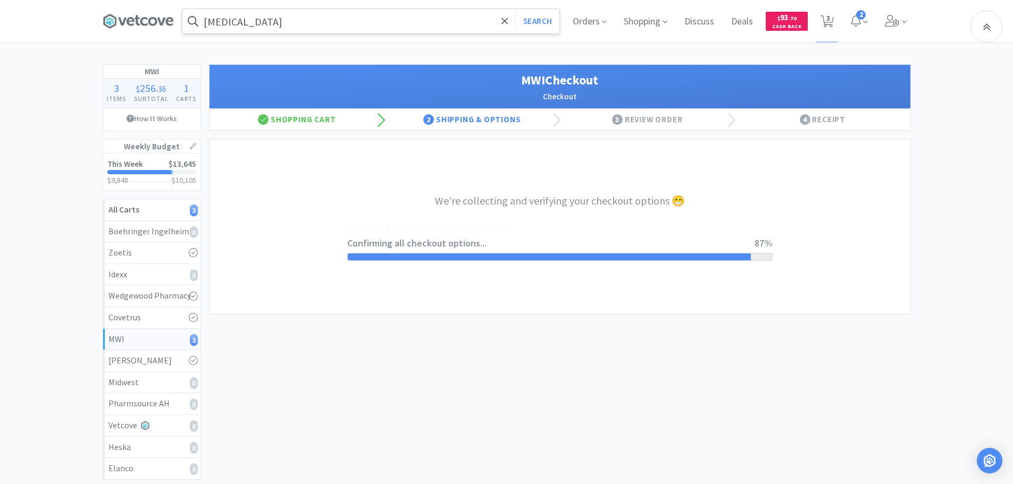
select select "STD_"
select select "FMI"
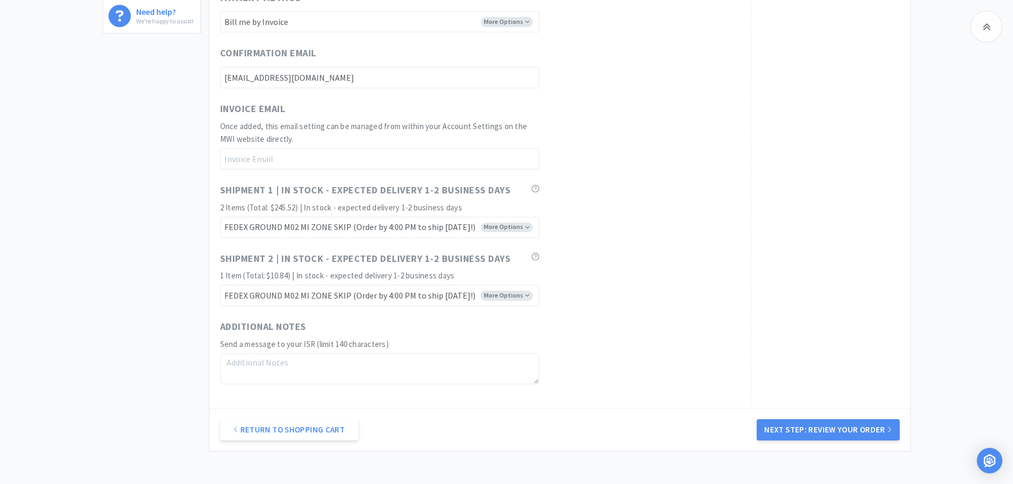
drag, startPoint x: 815, startPoint y: 423, endPoint x: 826, endPoint y: 422, distance: 10.7
click at [815, 423] on button "Next Step: Review Your Order" at bounding box center [827, 429] width 142 height 21
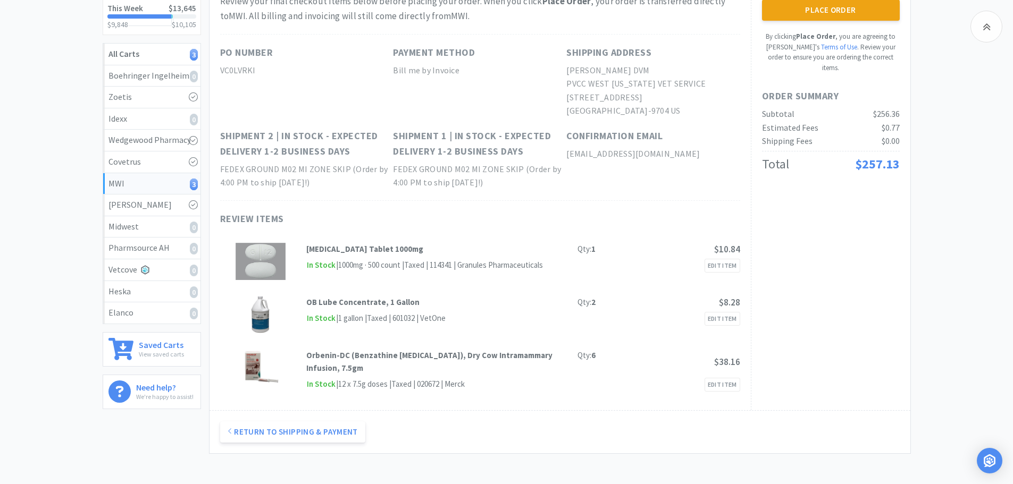
scroll to position [159, 0]
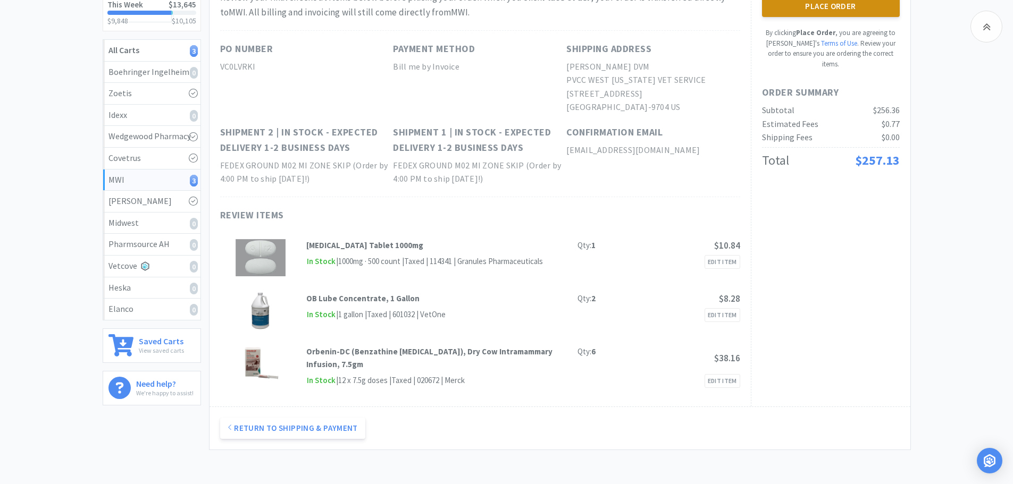
click at [848, 11] on button "Place Order" at bounding box center [831, 6] width 138 height 21
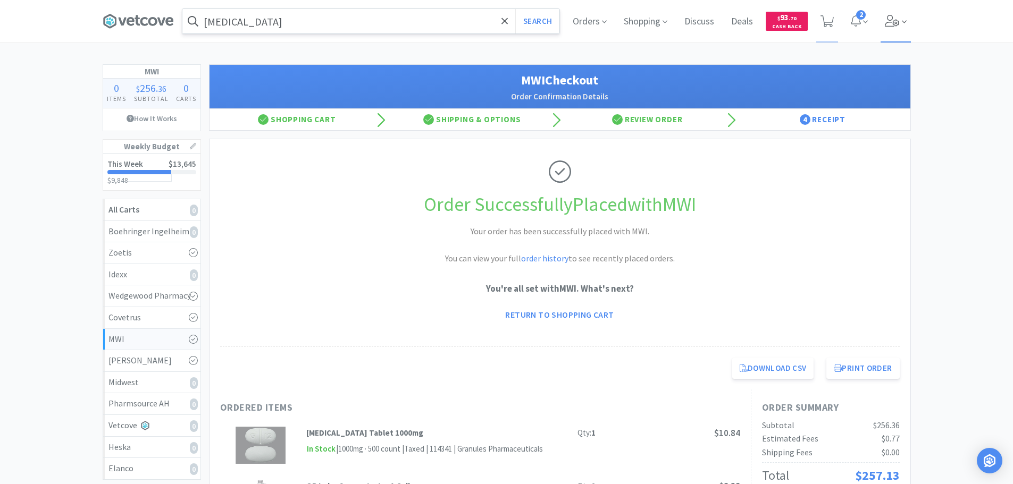
click at [894, 21] on icon at bounding box center [892, 21] width 14 height 12
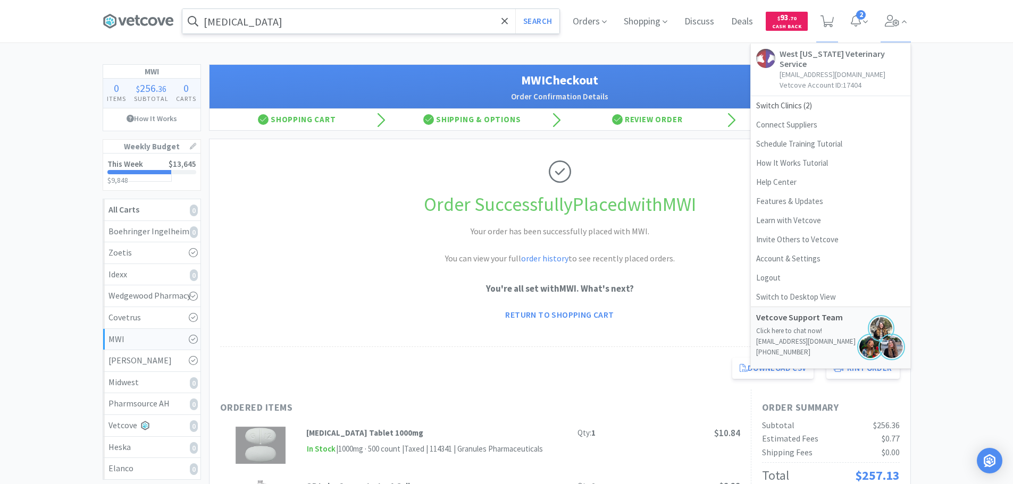
click at [813, 24] on div "Orders Shopping Discuss Discuss Deals Deals $ 93 . 70 Cash Back 2 West [US_STAT…" at bounding box center [737, 21] width 346 height 43
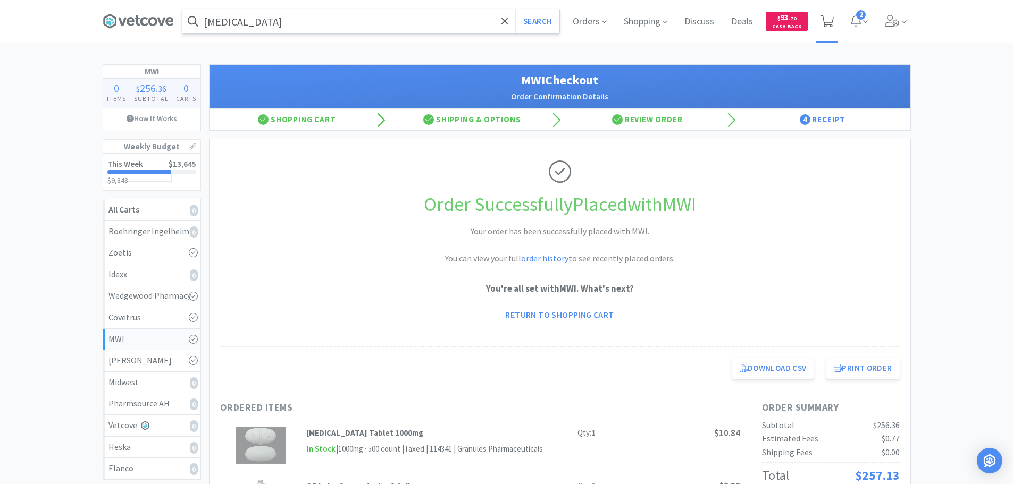
click at [822, 24] on icon at bounding box center [826, 21] width 13 height 12
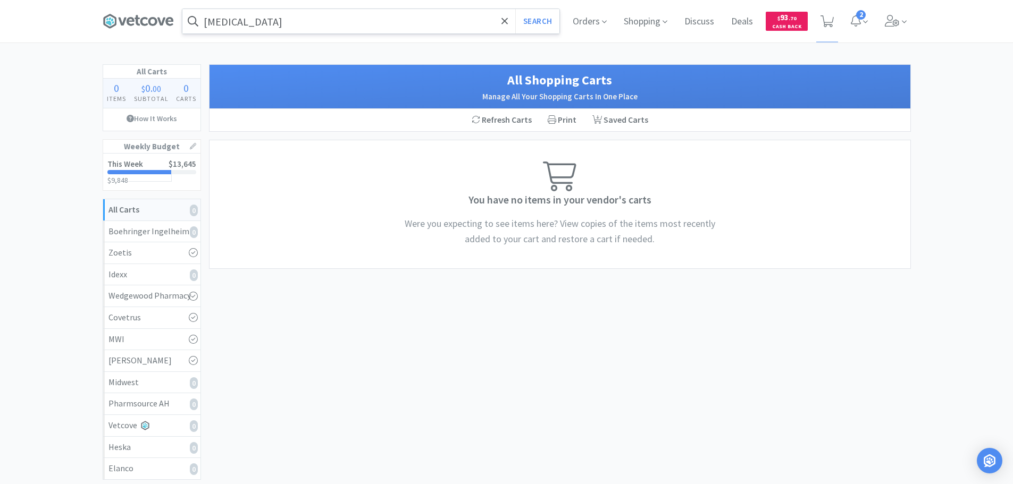
click at [286, 22] on input "[MEDICAL_DATA]" at bounding box center [370, 21] width 377 height 24
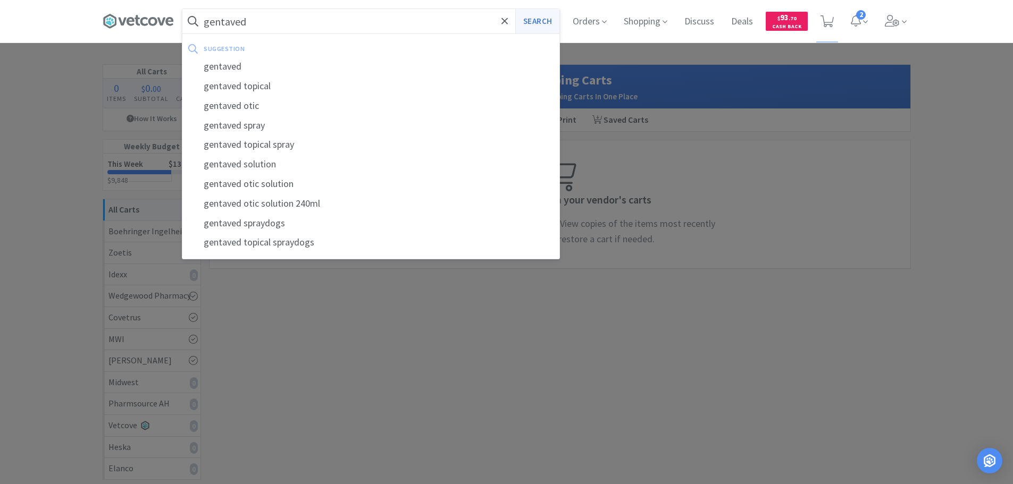
type input "gentaved"
click at [531, 19] on button "Search" at bounding box center [537, 21] width 44 height 24
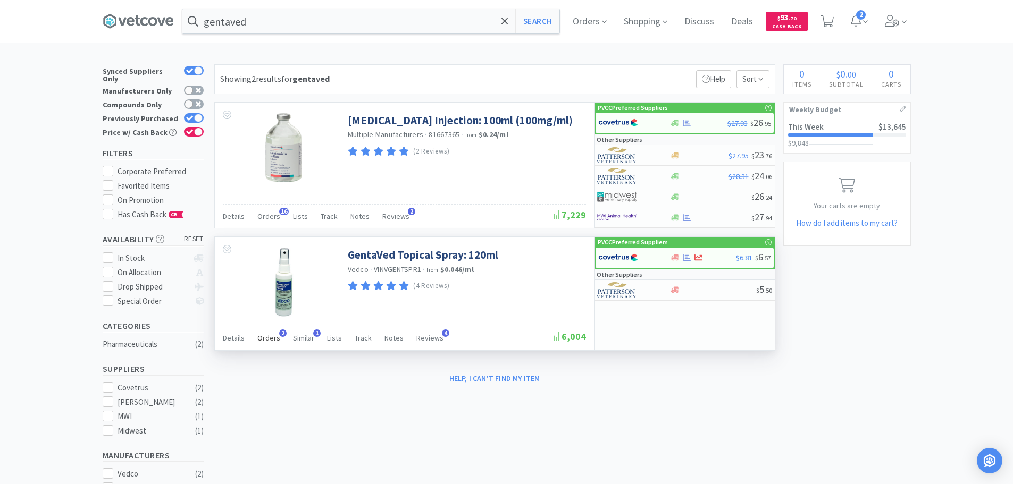
click at [265, 341] on span "Orders" at bounding box center [268, 338] width 23 height 10
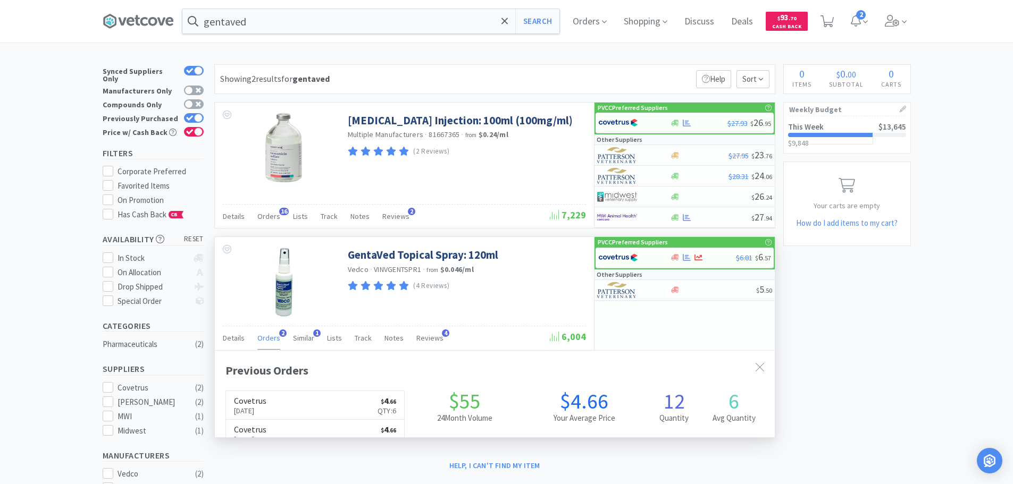
scroll to position [275, 560]
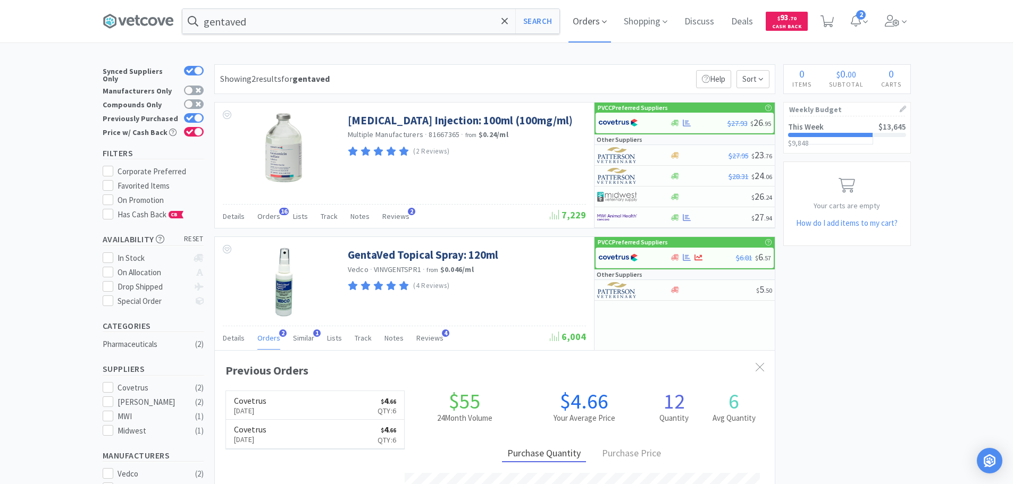
click at [582, 22] on span "Orders" at bounding box center [589, 21] width 43 height 43
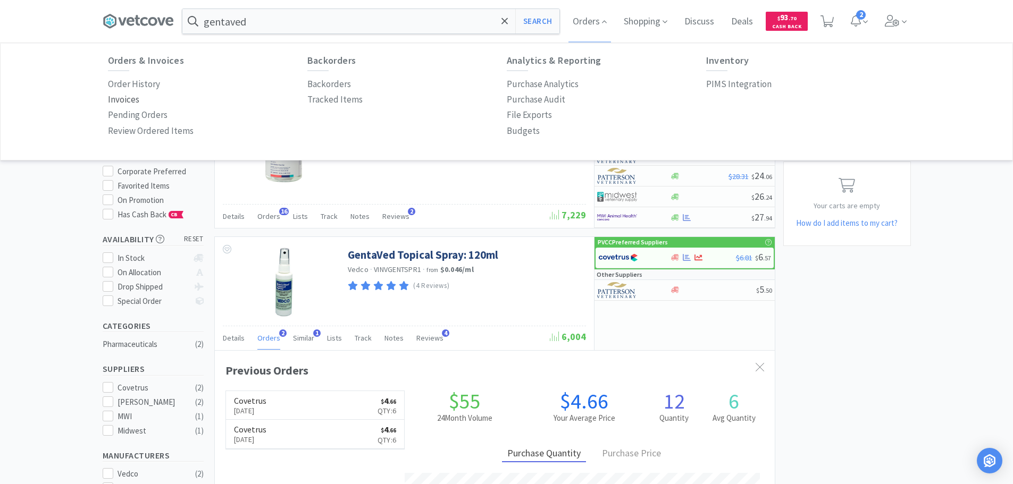
click at [116, 97] on p "Invoices" at bounding box center [123, 99] width 31 height 14
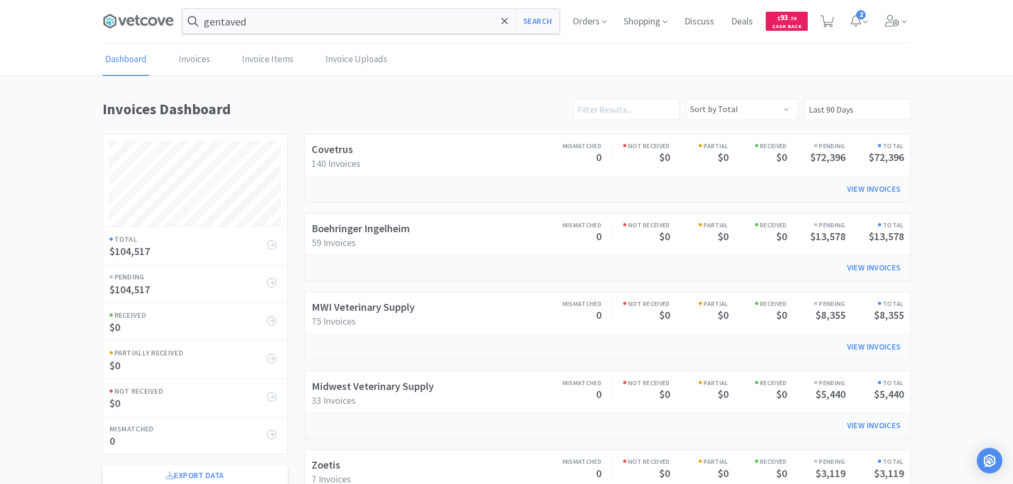
scroll to position [590, 808]
click at [339, 224] on link "Boehringer Ingelheim" at bounding box center [361, 228] width 98 height 13
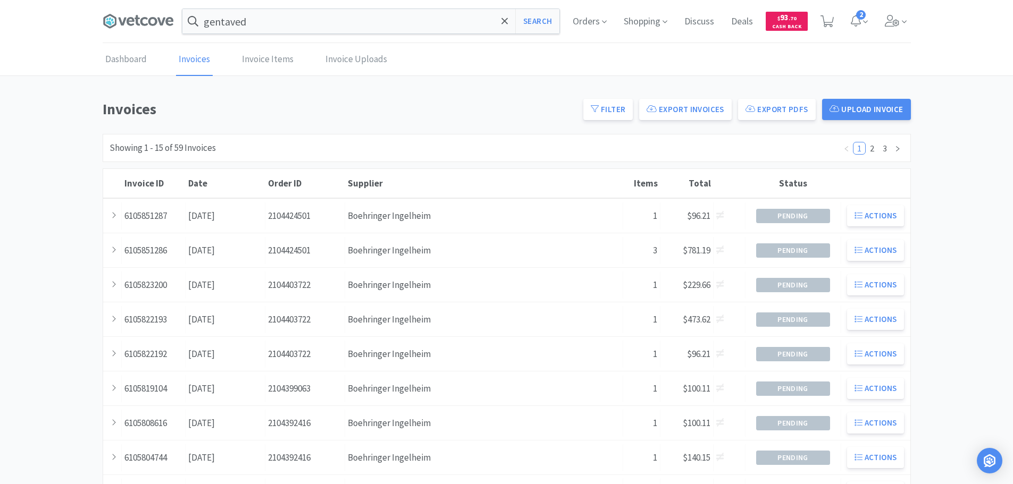
click at [339, 224] on div "Order ID 2104424501" at bounding box center [305, 216] width 80 height 27
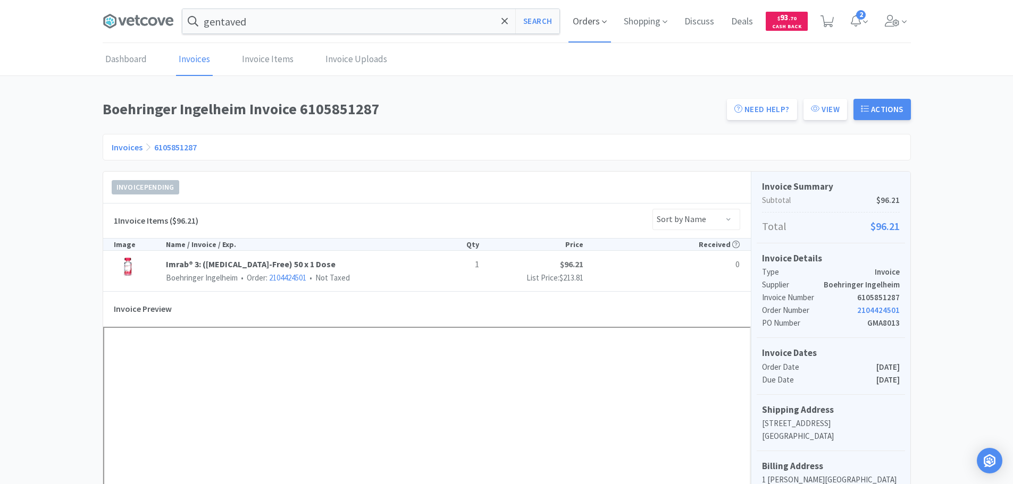
click at [603, 19] on icon at bounding box center [604, 22] width 5 height 10
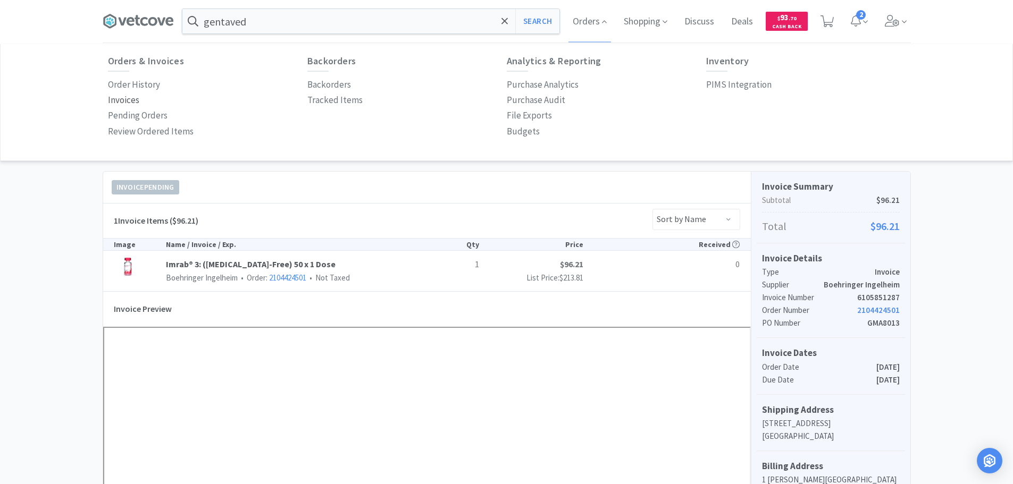
click at [127, 96] on p "Invoices" at bounding box center [123, 100] width 31 height 14
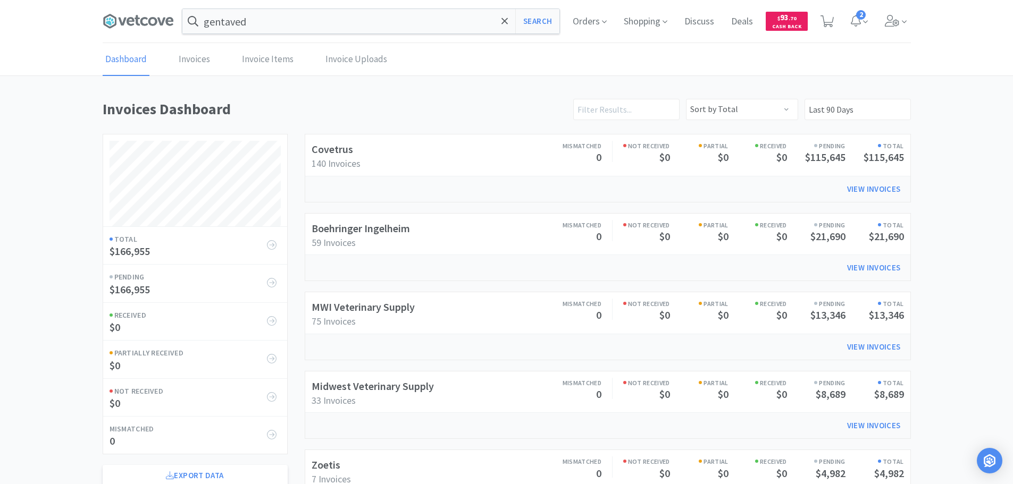
scroll to position [590, 808]
click at [384, 233] on link "Boehringer Ingelheim" at bounding box center [361, 228] width 98 height 13
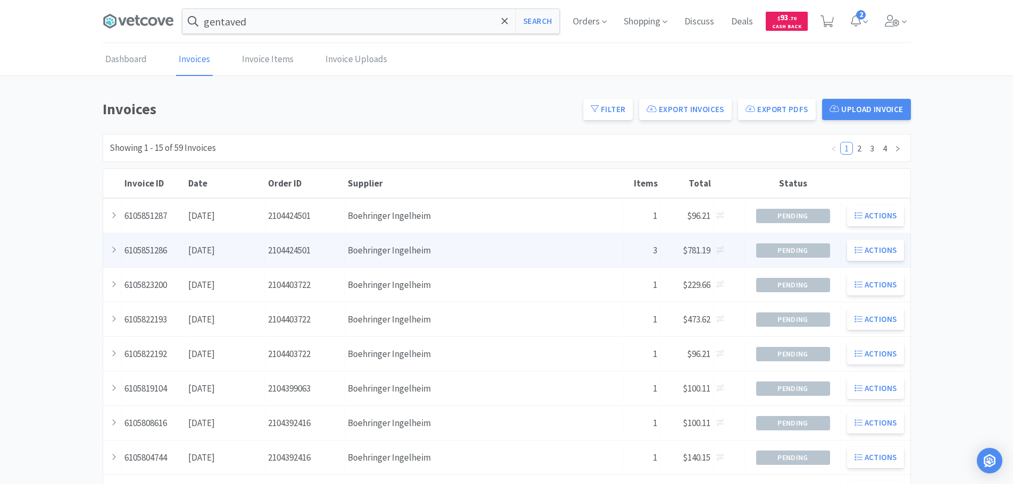
click at [385, 245] on div "Supplier Boehringer Ingelheim" at bounding box center [484, 250] width 278 height 27
